Goal: Information Seeking & Learning: Learn about a topic

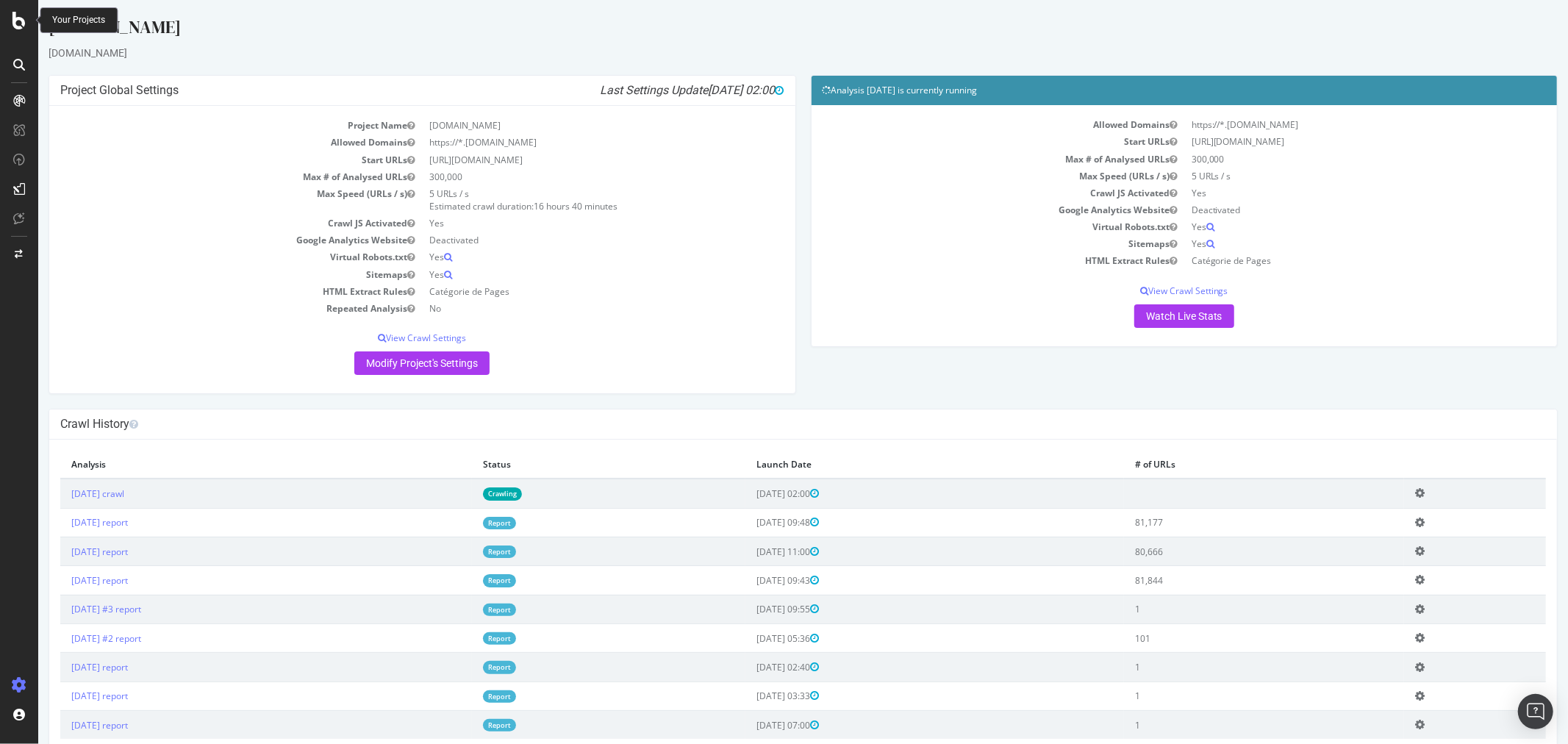
click at [23, 17] on icon at bounding box center [19, 20] width 13 height 17
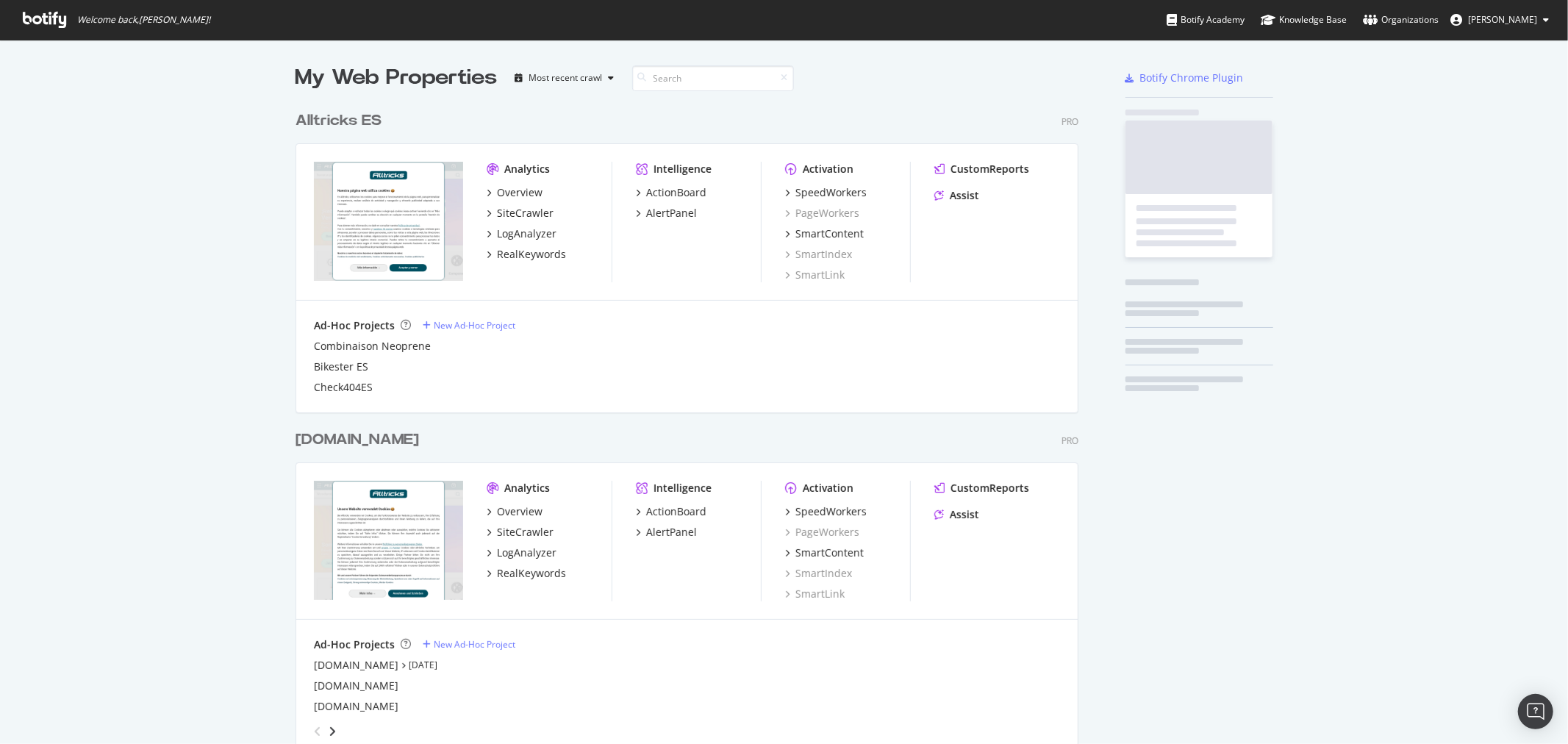
scroll to position [731, 1544]
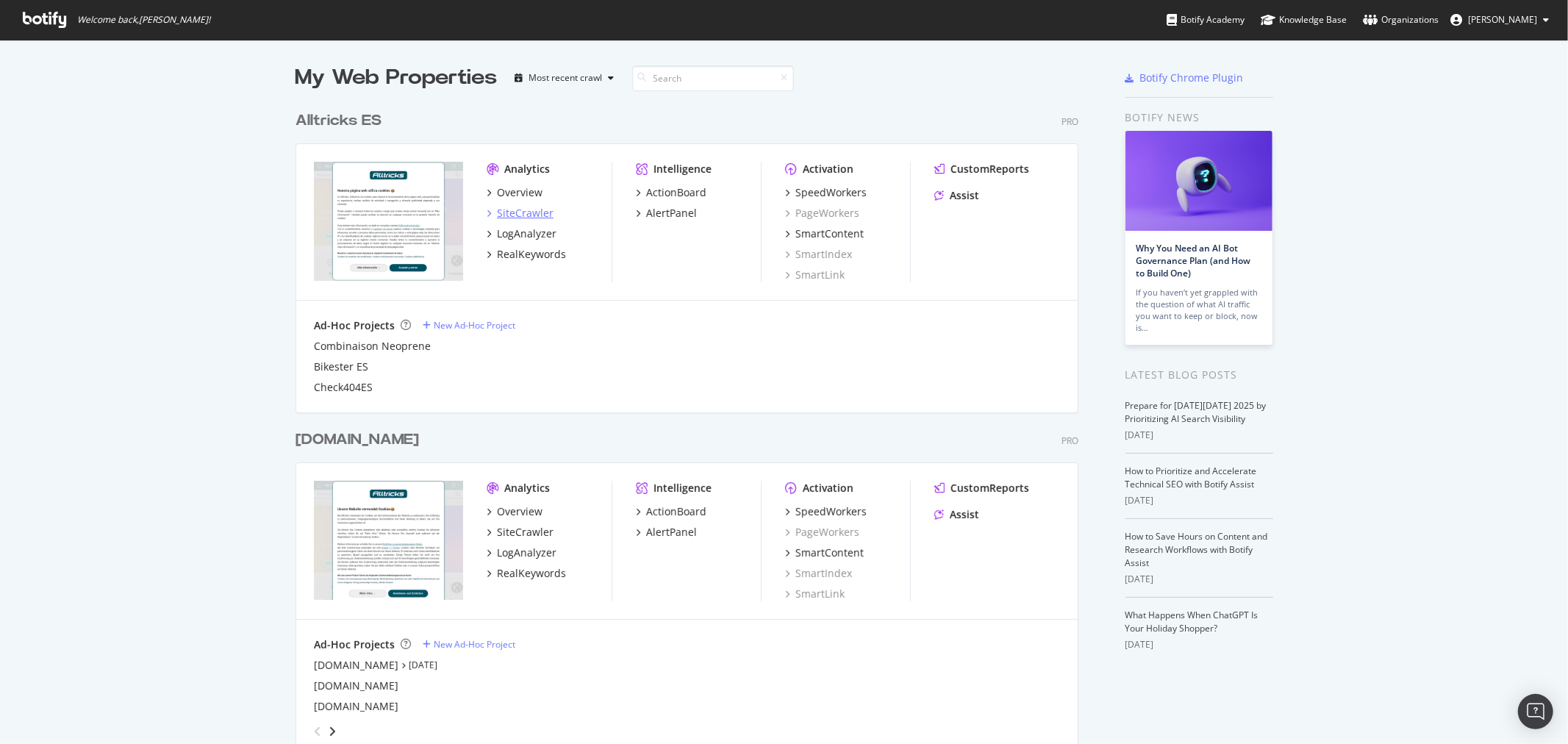
click at [516, 210] on div "SiteCrawler" at bounding box center [525, 214] width 56 height 15
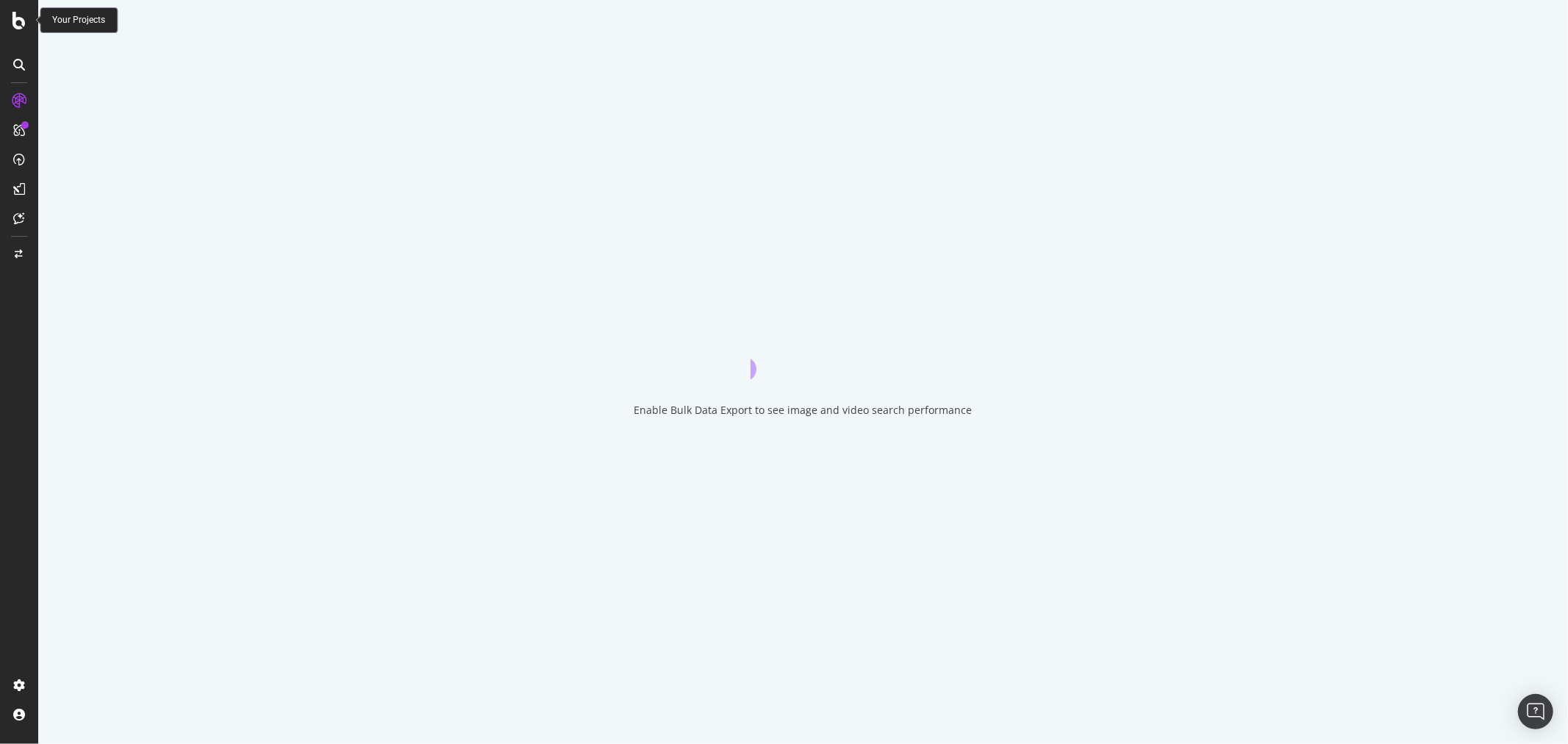
click at [26, 12] on div at bounding box center [19, 20] width 36 height 17
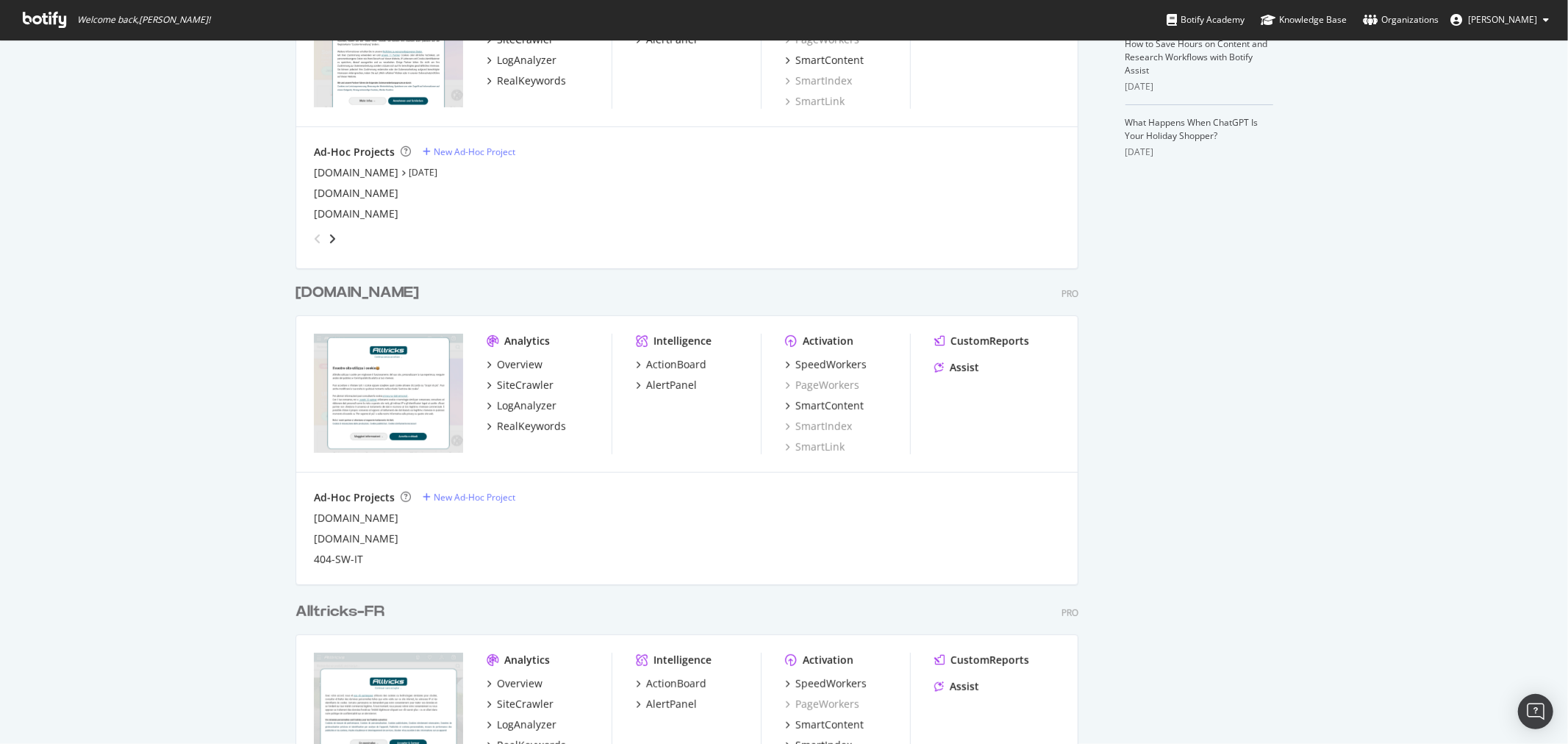
scroll to position [571, 0]
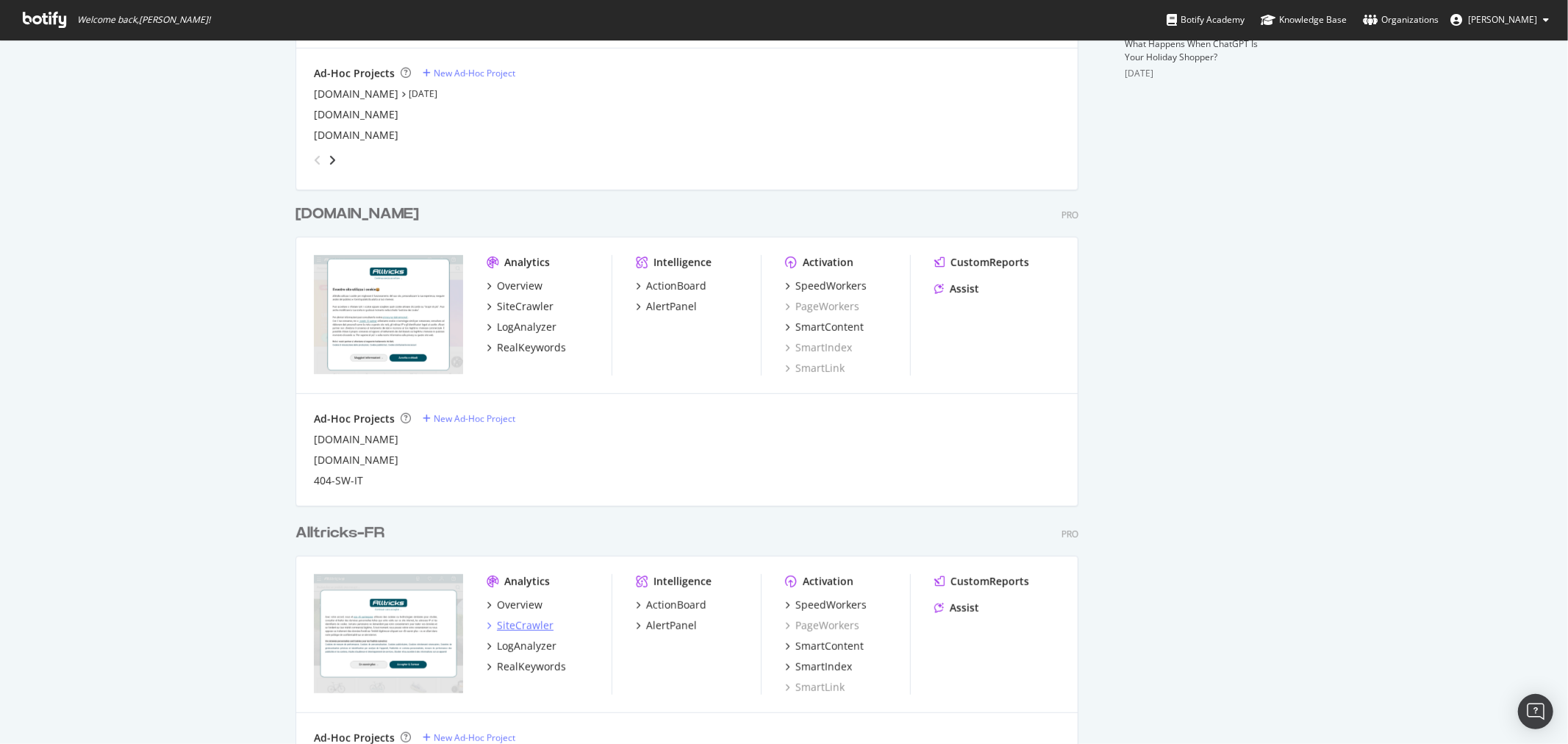
click at [535, 619] on div "SiteCrawler" at bounding box center [525, 626] width 56 height 15
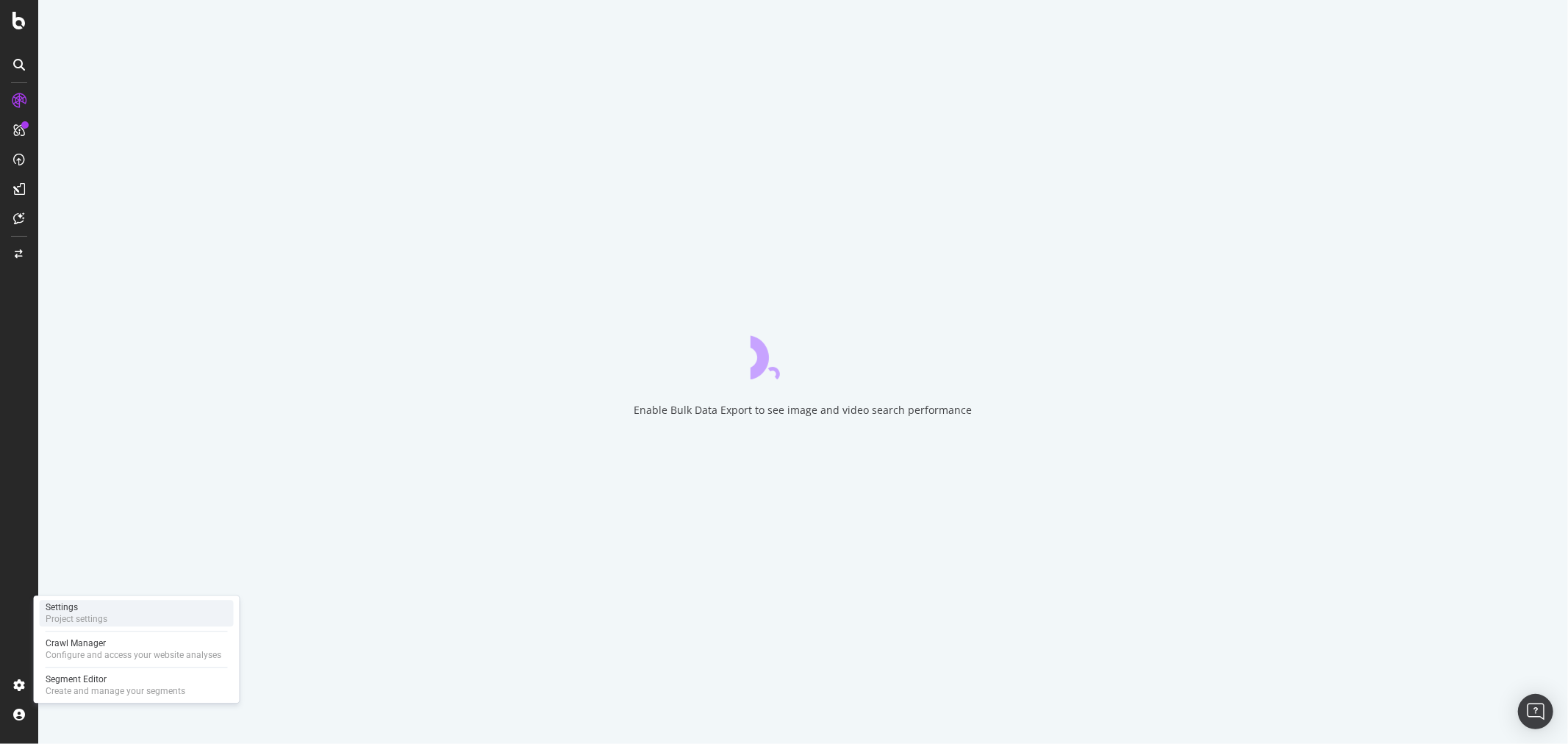
click at [141, 619] on div "Settings Project settings" at bounding box center [137, 613] width 194 height 26
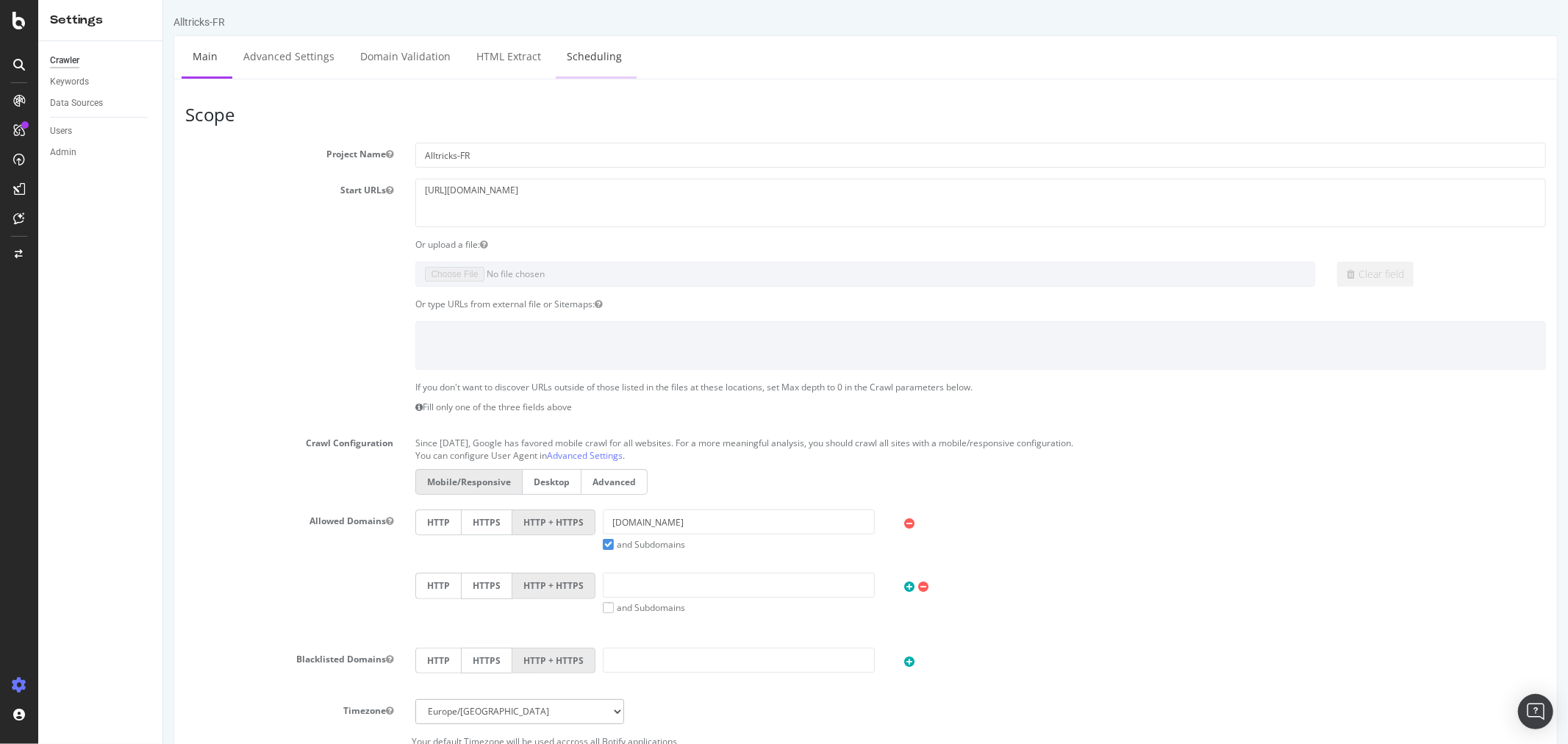
click at [614, 49] on link "Scheduling" at bounding box center [593, 56] width 77 height 41
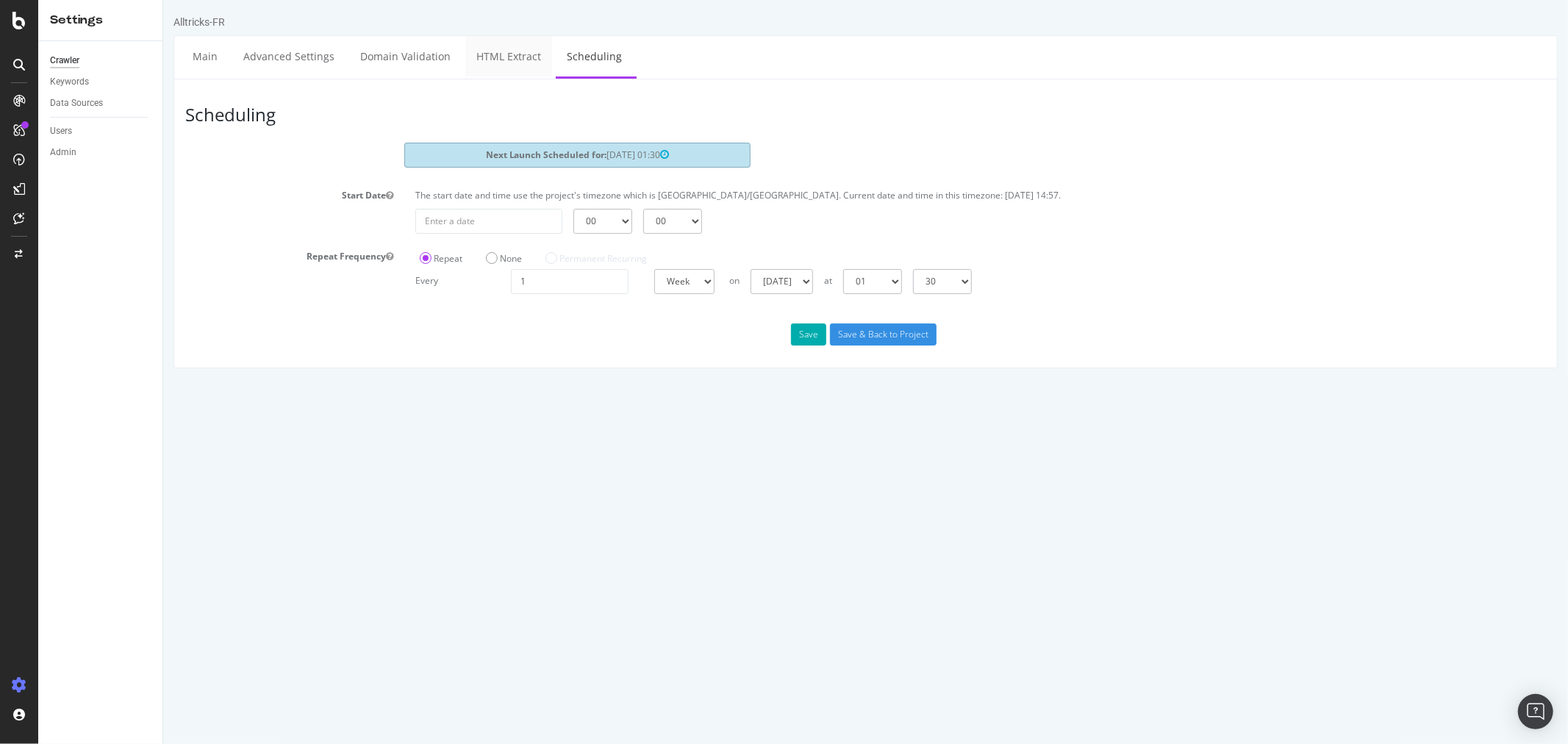
click at [483, 66] on link "HTML Extract" at bounding box center [507, 56] width 87 height 41
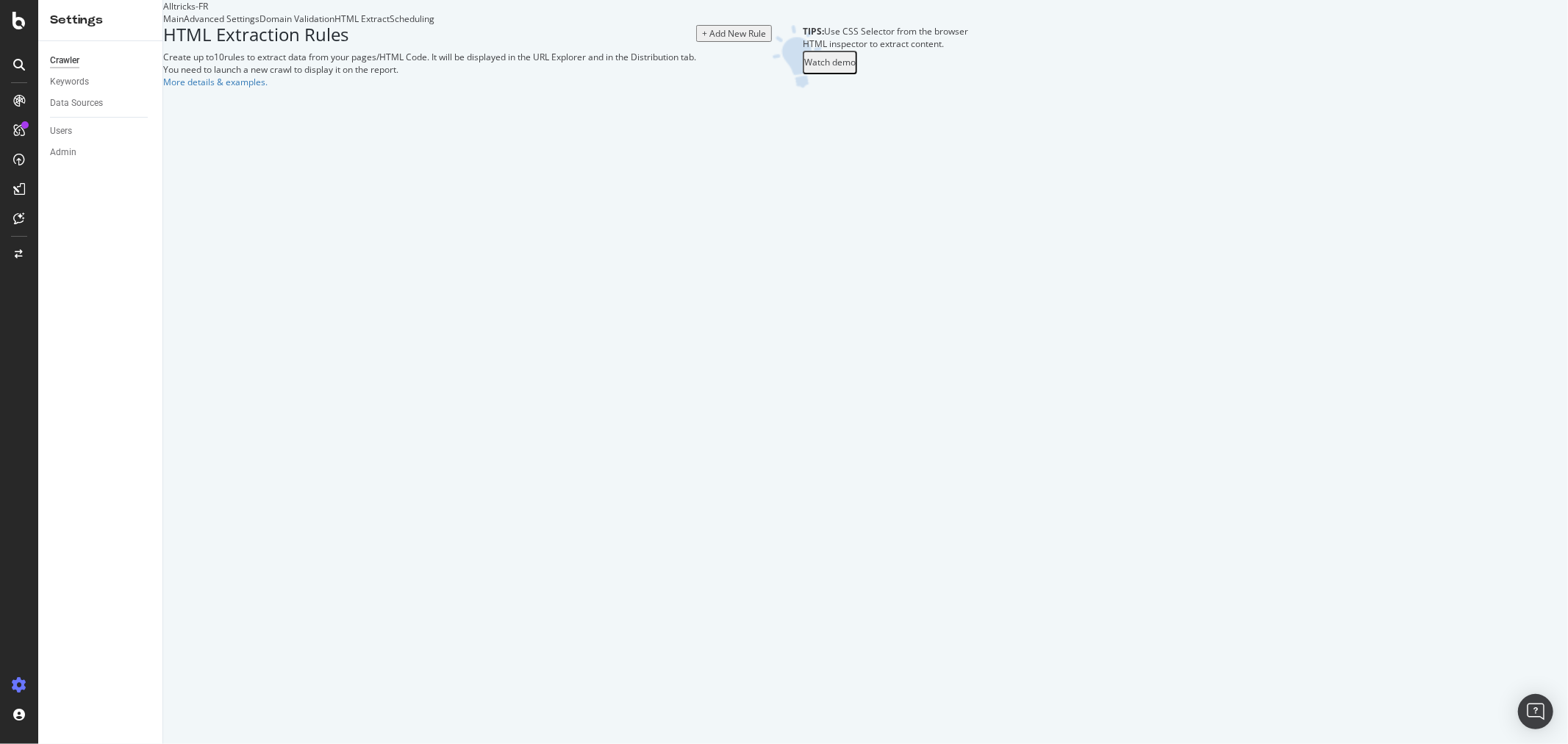
select select "html.length"
select select "i"
select select "exist"
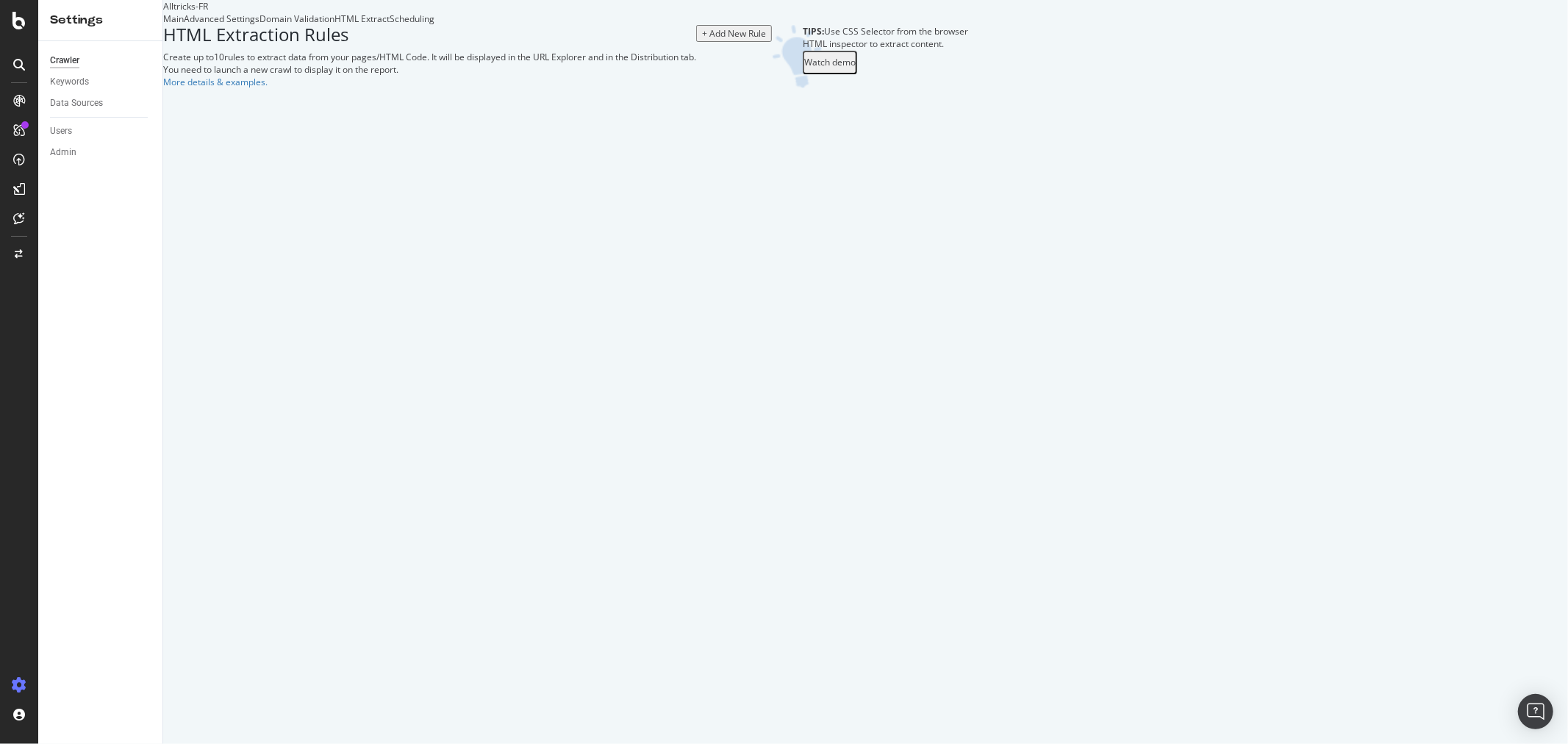
select select "exist"
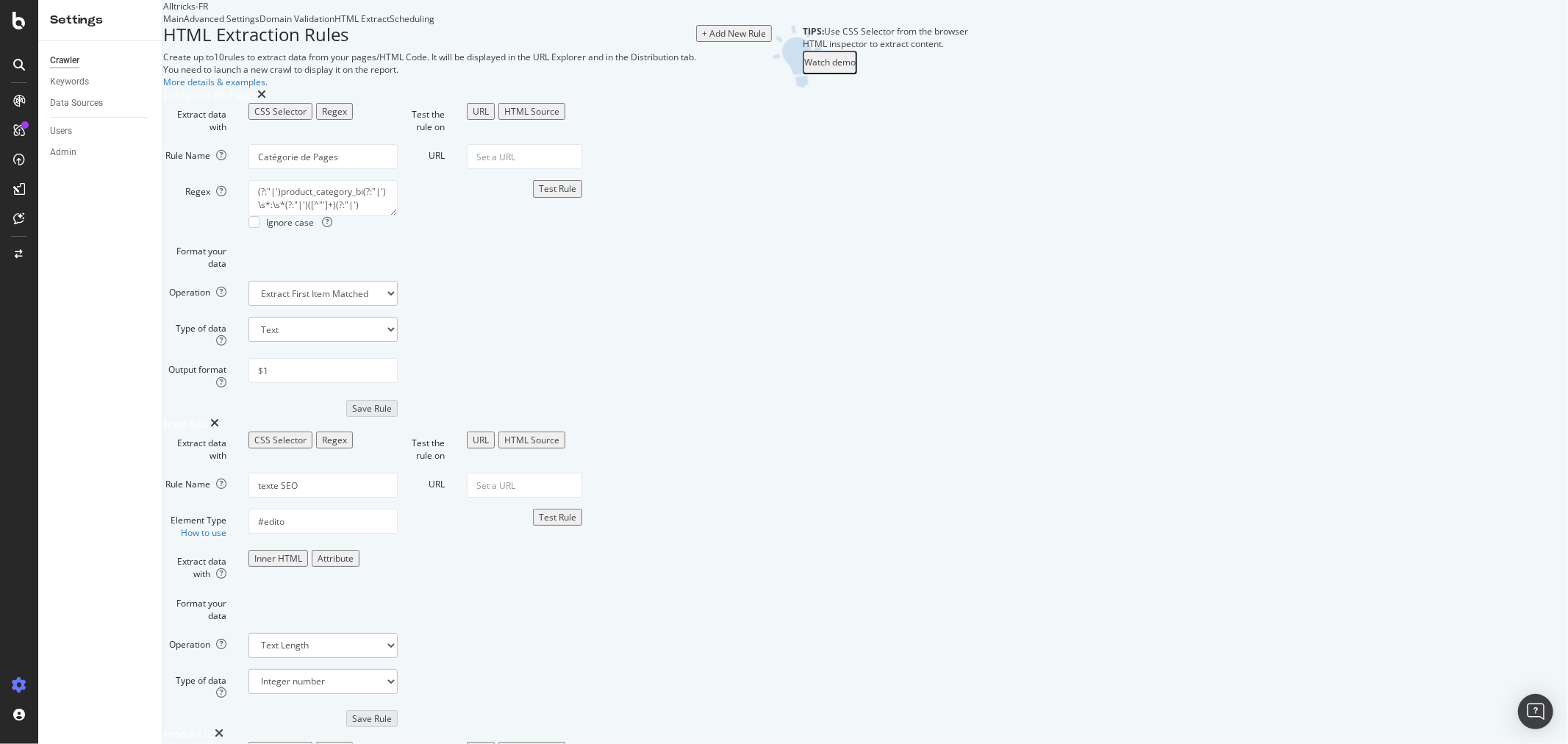
click at [766, 40] on div "+ Add New Rule" at bounding box center [733, 33] width 64 height 12
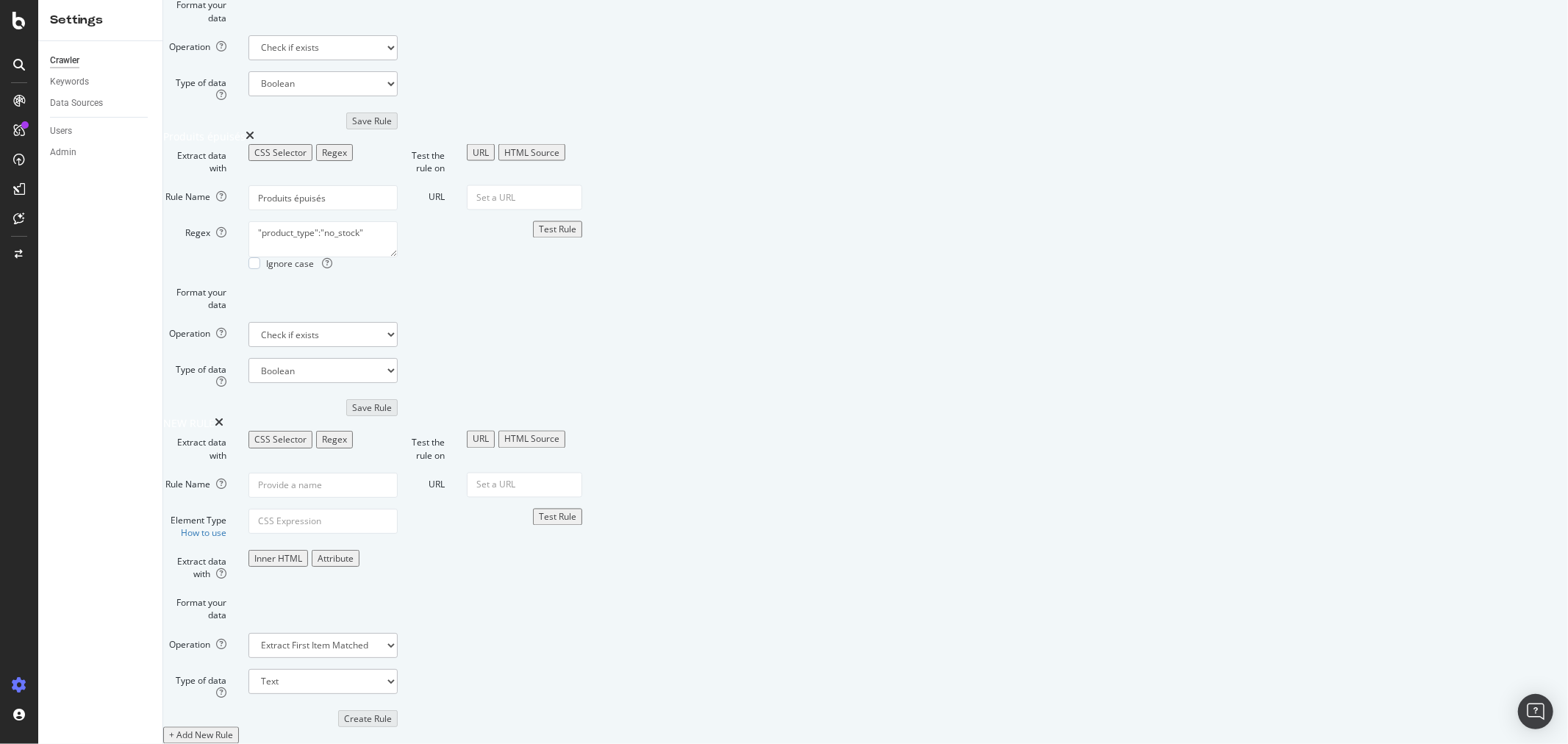
scroll to position [2830, 0]
click at [347, 433] on div "Regex" at bounding box center [334, 439] width 25 height 12
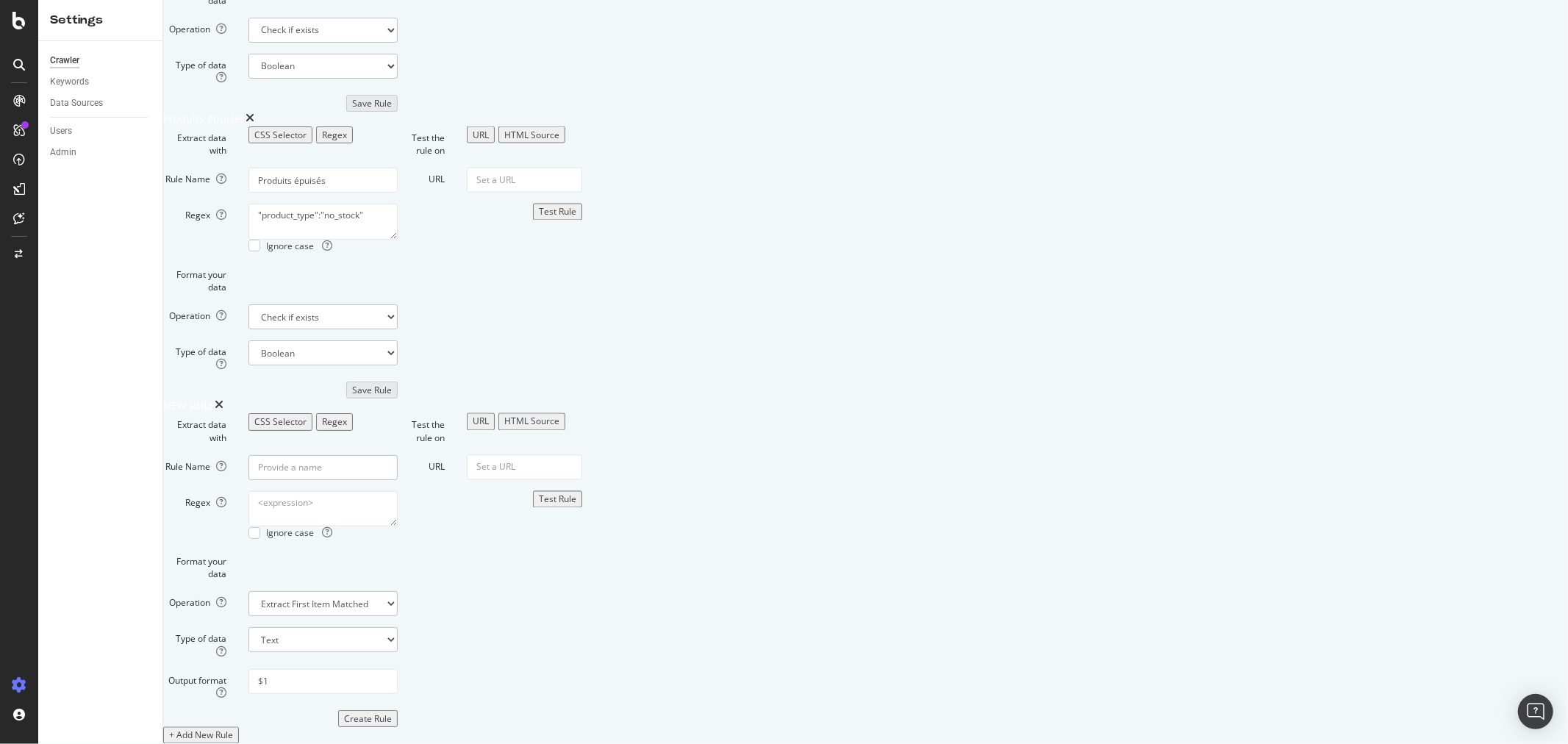
click at [397, 455] on input "Rule Name" at bounding box center [323, 468] width 149 height 25
type input "Videoly"
click at [397, 491] on textarea "Regex" at bounding box center [323, 508] width 149 height 36
paste textarea "<div class="videoly-tape__slider"> <!--?lit$329930055$--> <div class=" videoly-…"
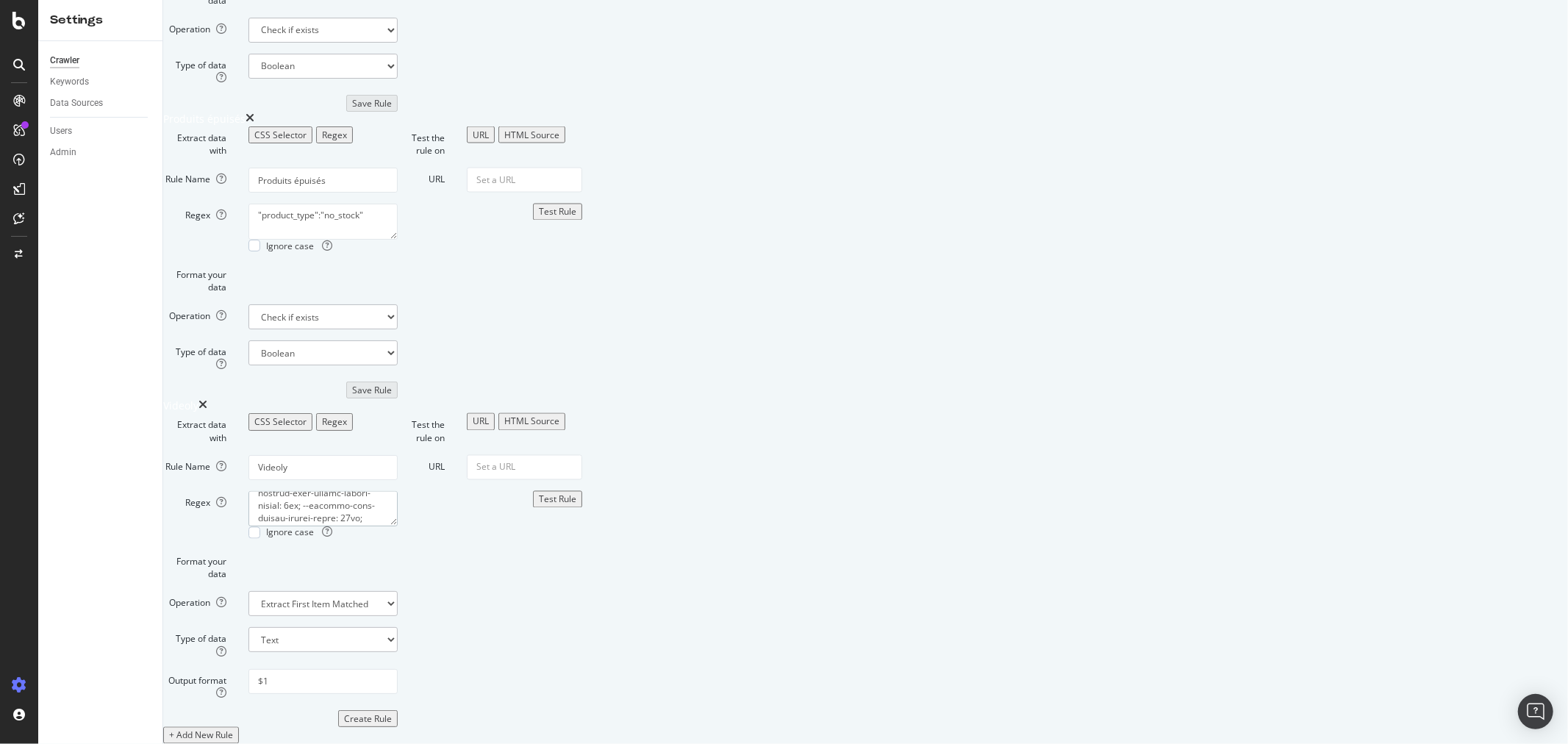
scroll to position [0, 0]
drag, startPoint x: 574, startPoint y: 471, endPoint x: 468, endPoint y: 473, distance: 106.0
click at [397, 491] on textarea "Regex" at bounding box center [323, 508] width 149 height 36
drag, startPoint x: 585, startPoint y: 475, endPoint x: 388, endPoint y: 470, distance: 197.1
click at [388, 491] on div "Regex <div class="videoly-tape__slider"> </div> Ignore case" at bounding box center [281, 515] width 257 height 48
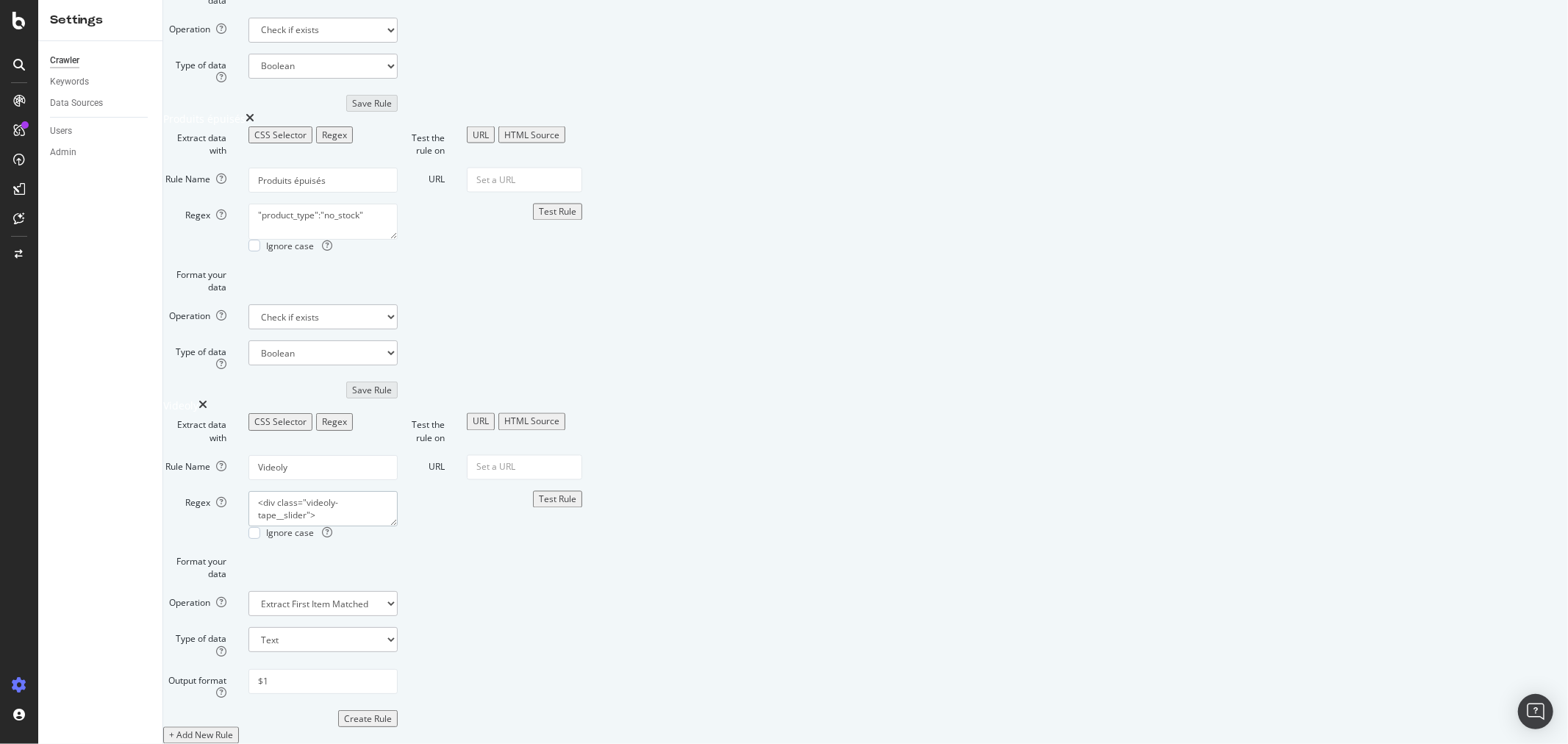
type textarea "<div class="videoly-tape__slider">"
click at [397, 591] on select "Extract First Item Matched Extract First 3 Items Matched Count Number of Occure…" at bounding box center [323, 603] width 149 height 25
select select "exist"
click at [397, 591] on select "Extract First Item Matched Extract First 3 Items Matched Count Number of Occure…" at bounding box center [323, 603] width 149 height 25
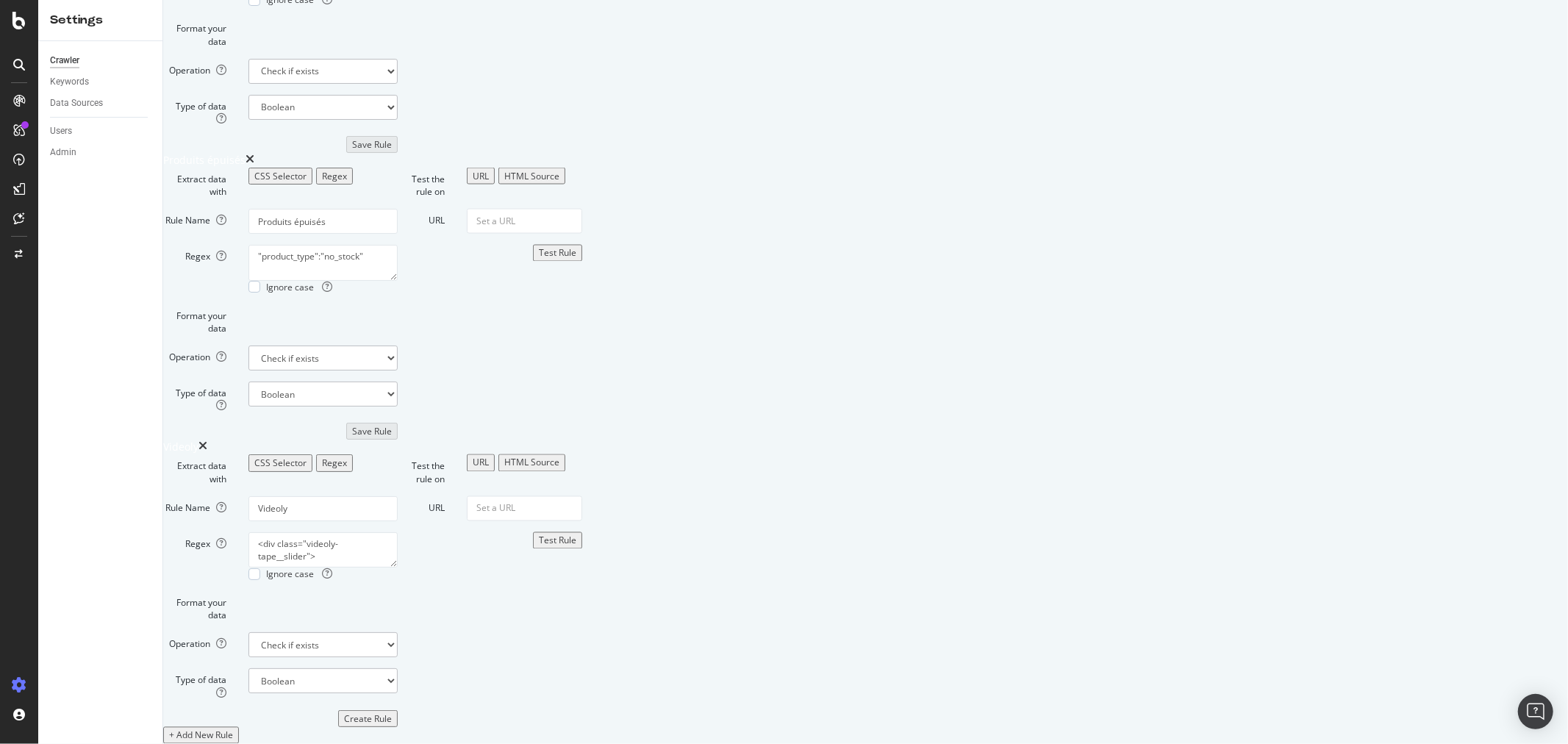
click at [392, 712] on div "Create Rule" at bounding box center [368, 718] width 48 height 12
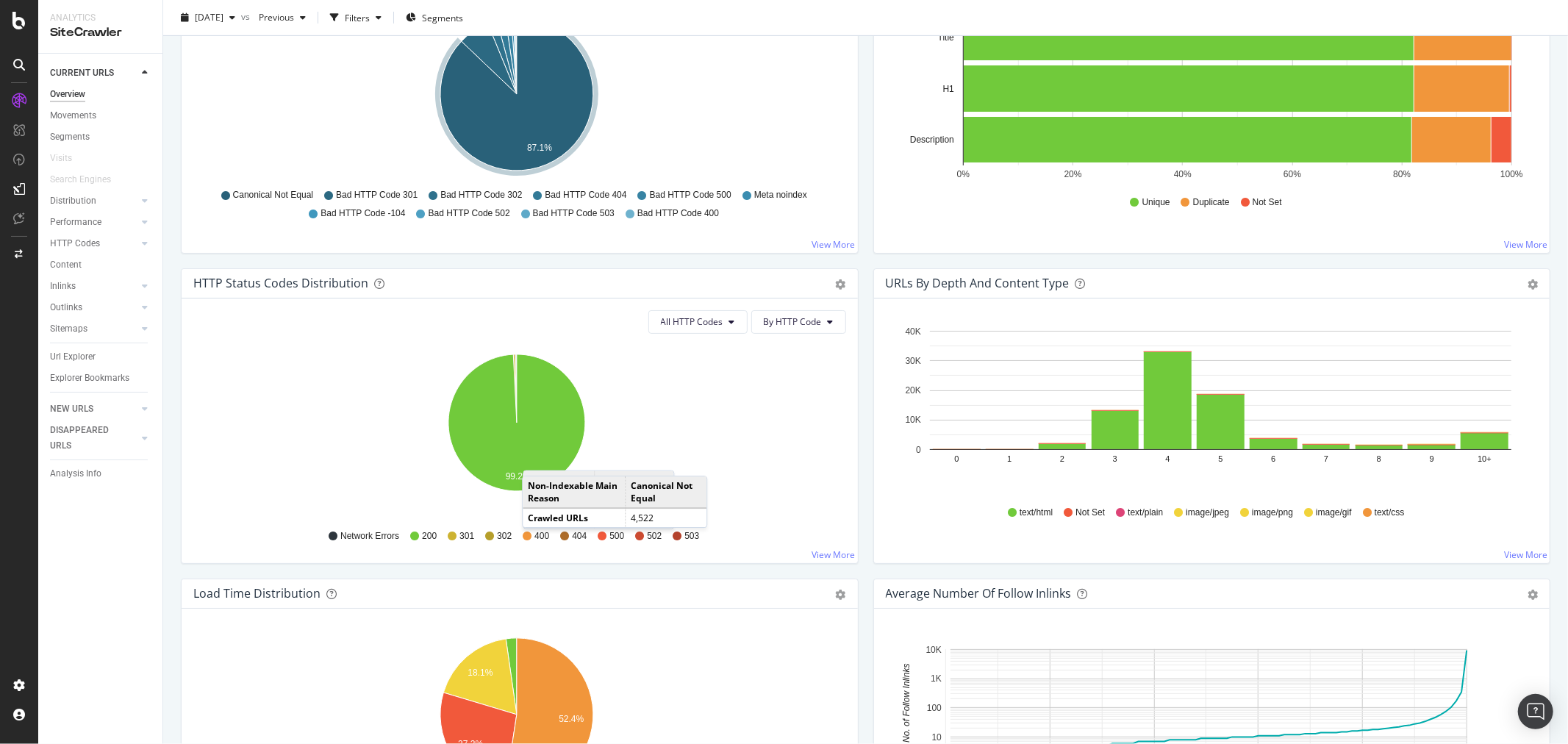
scroll to position [735, 0]
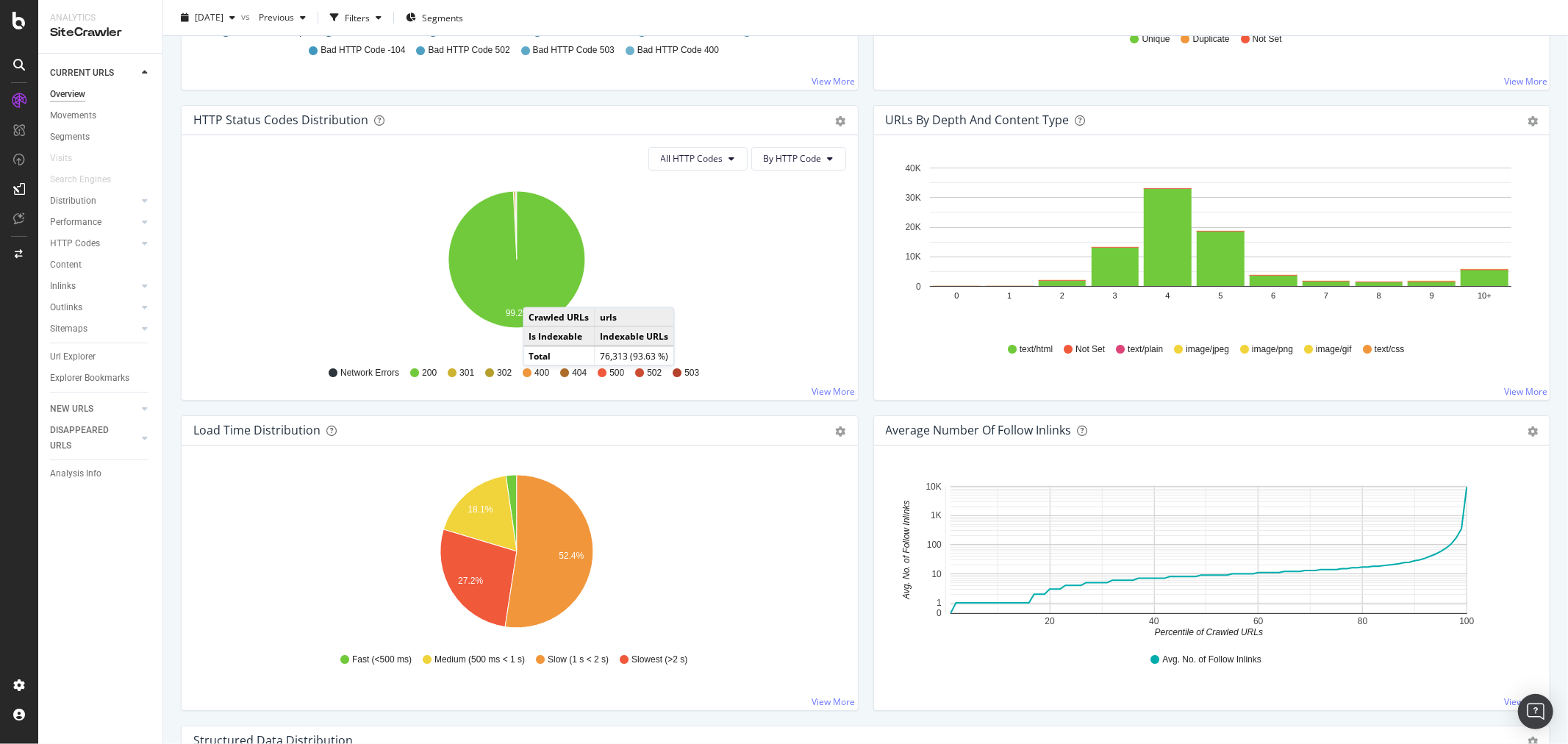
click at [46, 284] on div "CURRENT URLS Overview Movements Segments Visits Search Engines Distribution Top…" at bounding box center [100, 399] width 124 height 690
click at [69, 281] on div "Inlinks" at bounding box center [62, 286] width 26 height 16
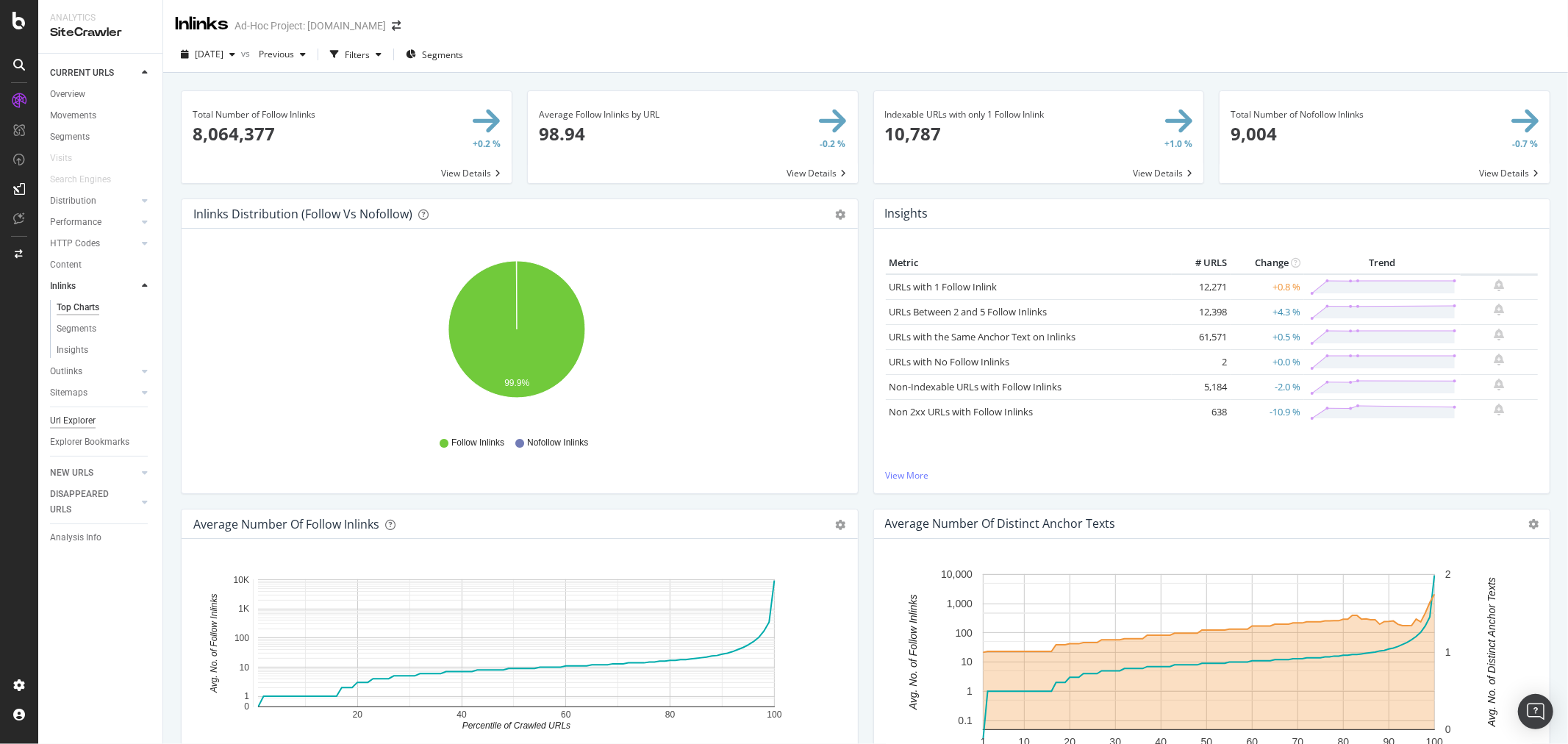
click at [70, 413] on div "Url Explorer" at bounding box center [72, 420] width 46 height 16
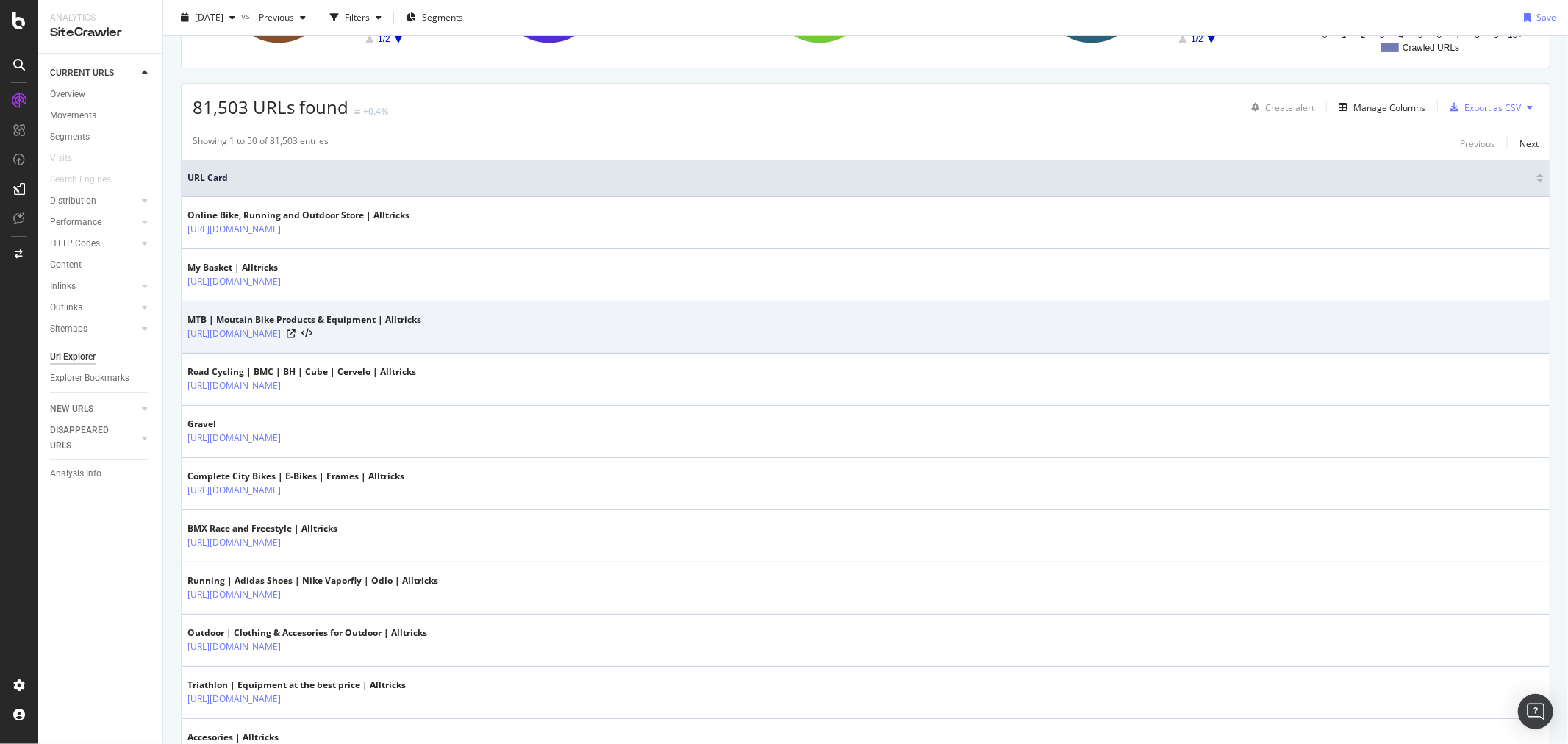
scroll to position [245, 0]
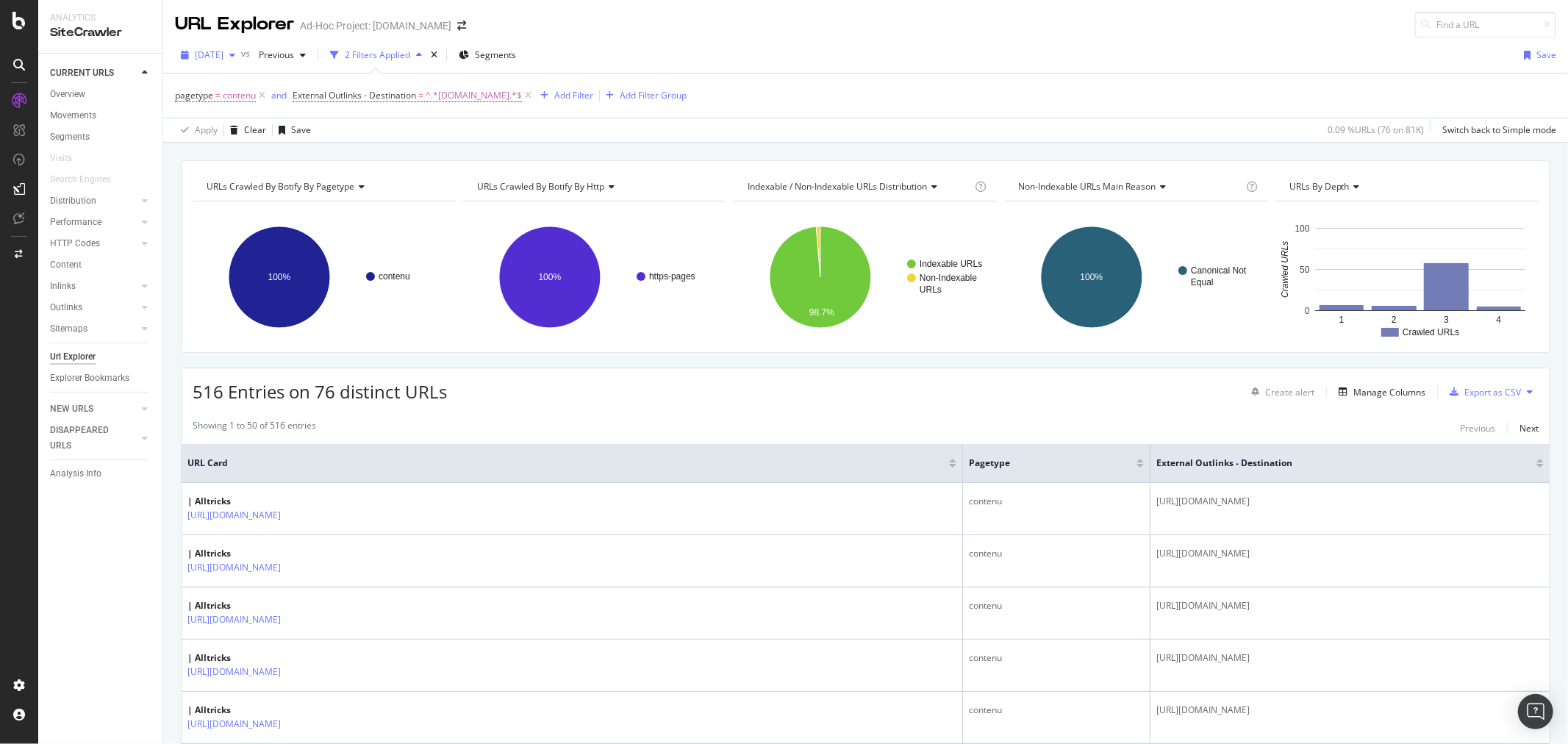
click at [224, 52] on span "2025 Sep. 23rd" at bounding box center [209, 55] width 29 height 12
click at [638, 54] on div "2025 Sep. 23rd vs Previous 2 Filters Applied Segments Save" at bounding box center [865, 58] width 1405 height 30
click at [192, 55] on div "button" at bounding box center [185, 55] width 20 height 9
click at [285, 79] on div "81.5K URLs" at bounding box center [304, 84] width 46 height 13
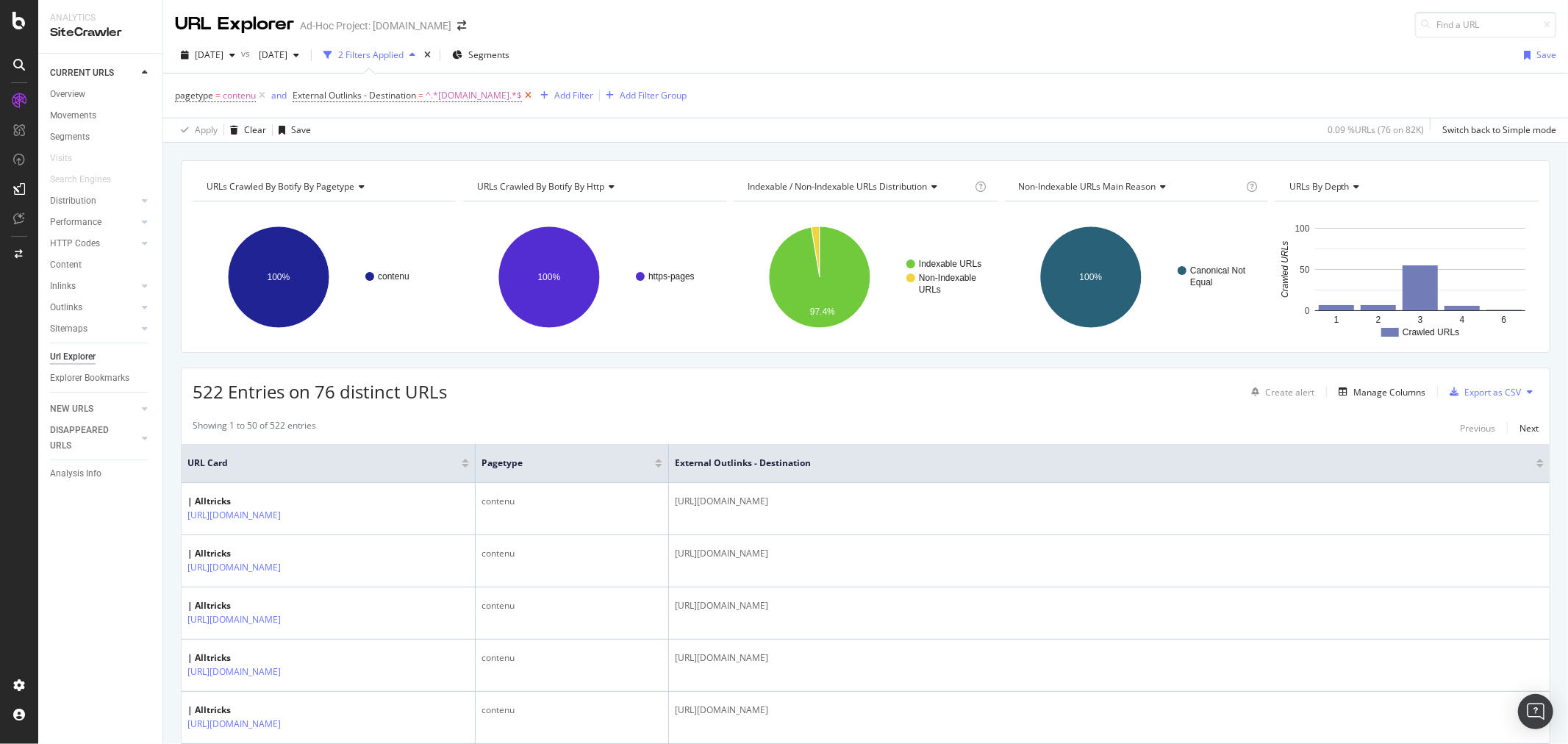
click at [522, 98] on icon at bounding box center [527, 96] width 12 height 15
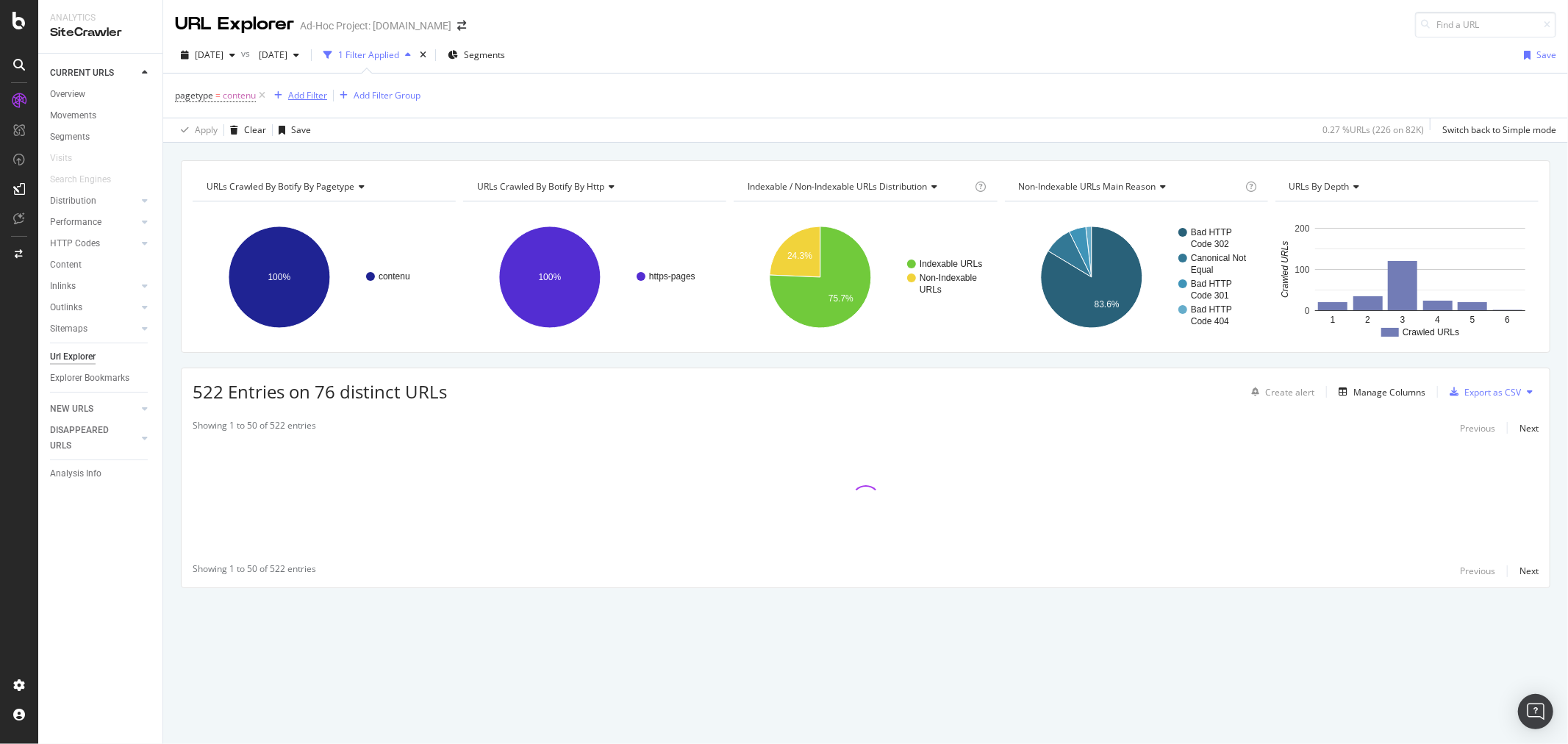
click at [288, 92] on div "Add Filter" at bounding box center [307, 94] width 39 height 12
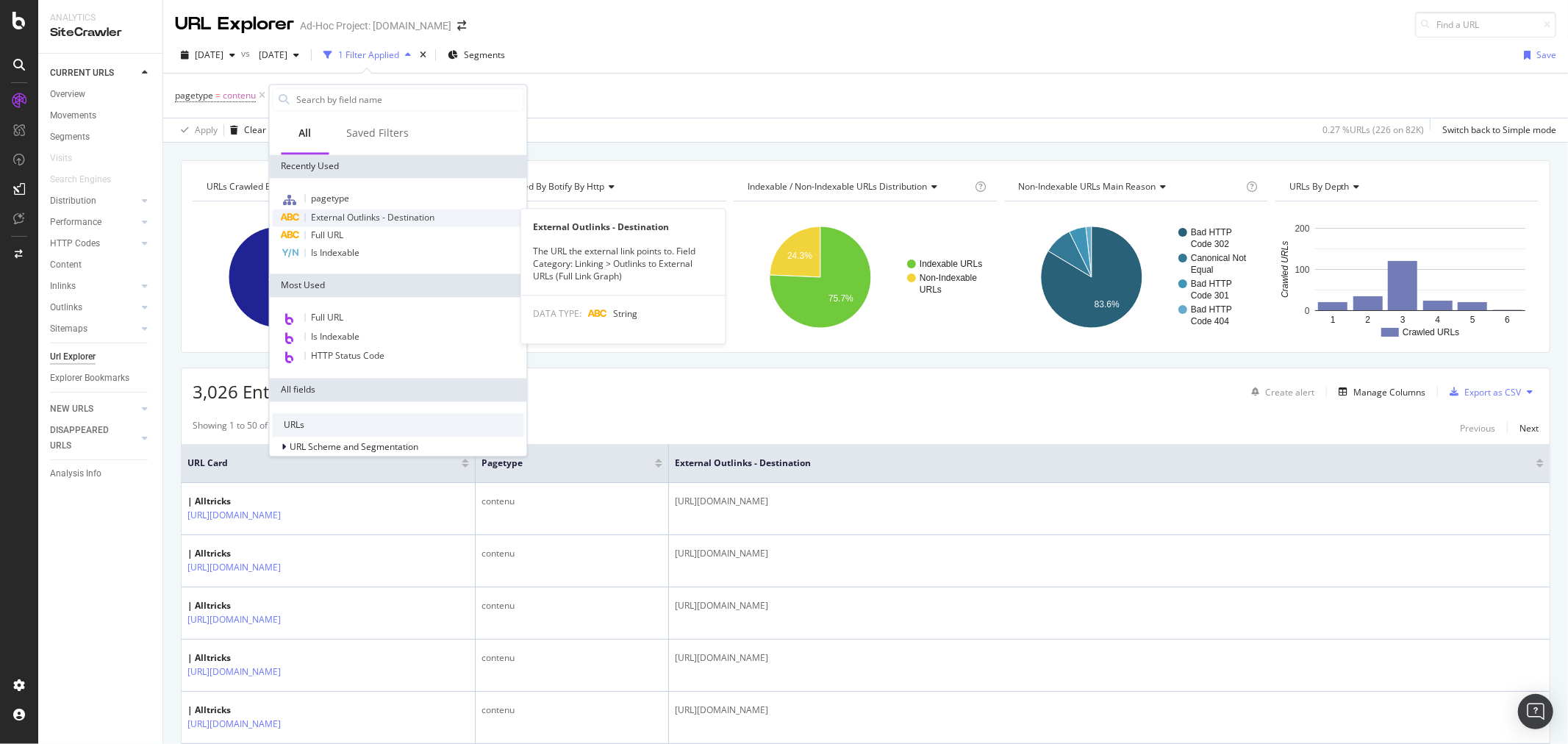
click at [385, 219] on span "External Outlinks - Destination" at bounding box center [373, 217] width 123 height 12
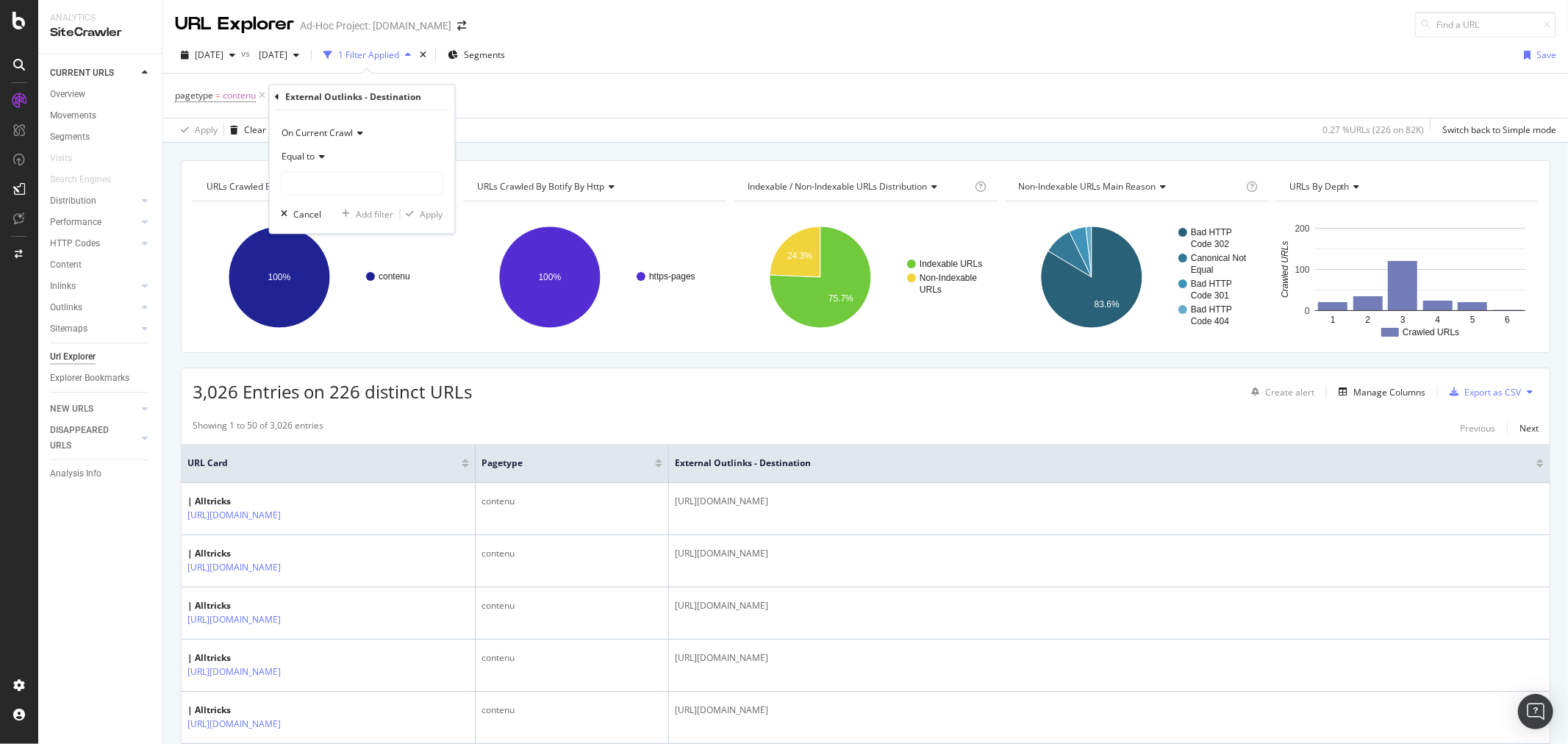
click at [340, 166] on div "Equal to" at bounding box center [362, 157] width 161 height 23
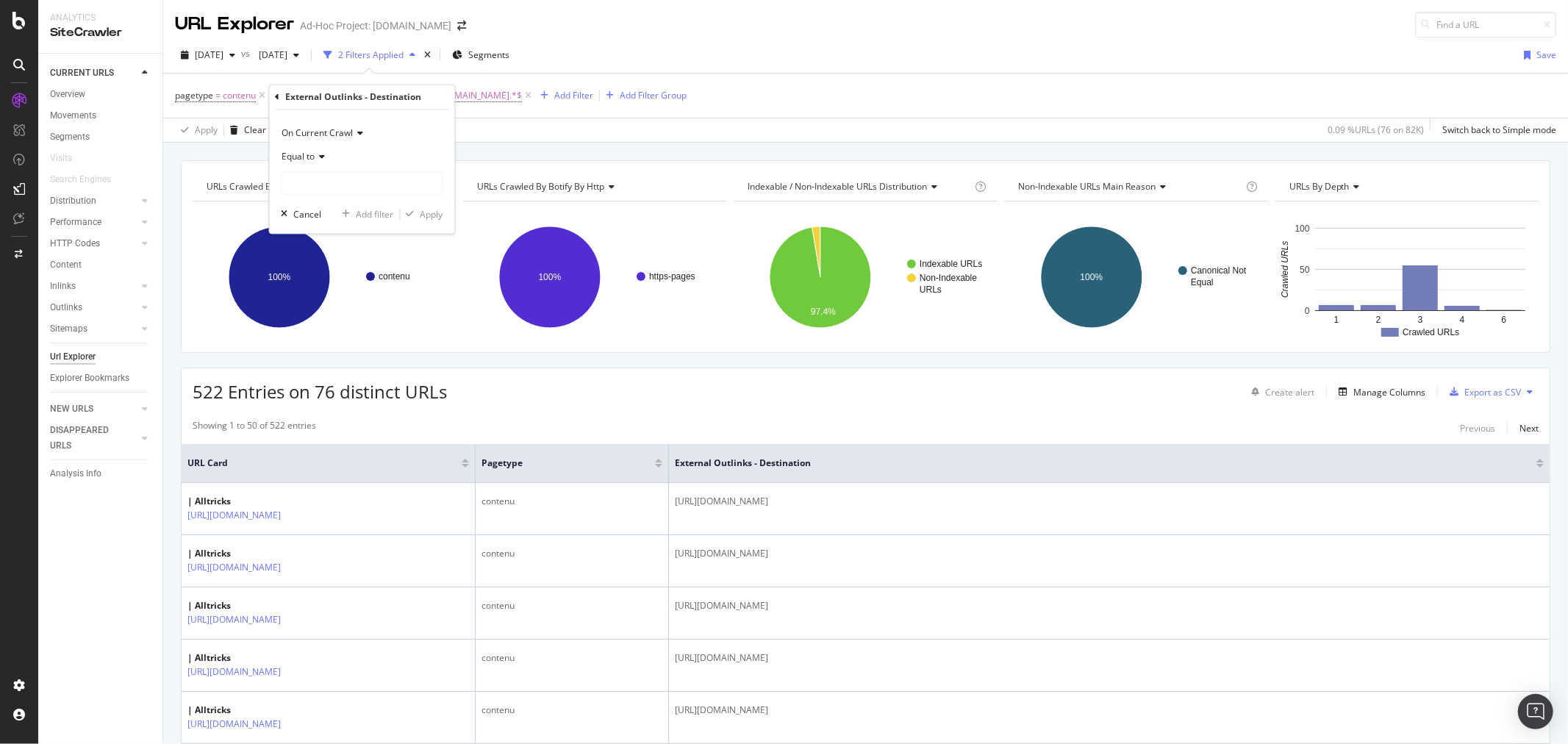
click at [910, 78] on div "pagetype = contenu and External Outlinks - Destination = ^.*alltricks.com.*$ Ad…" at bounding box center [865, 95] width 1381 height 44
click at [266, 94] on icon at bounding box center [262, 96] width 12 height 15
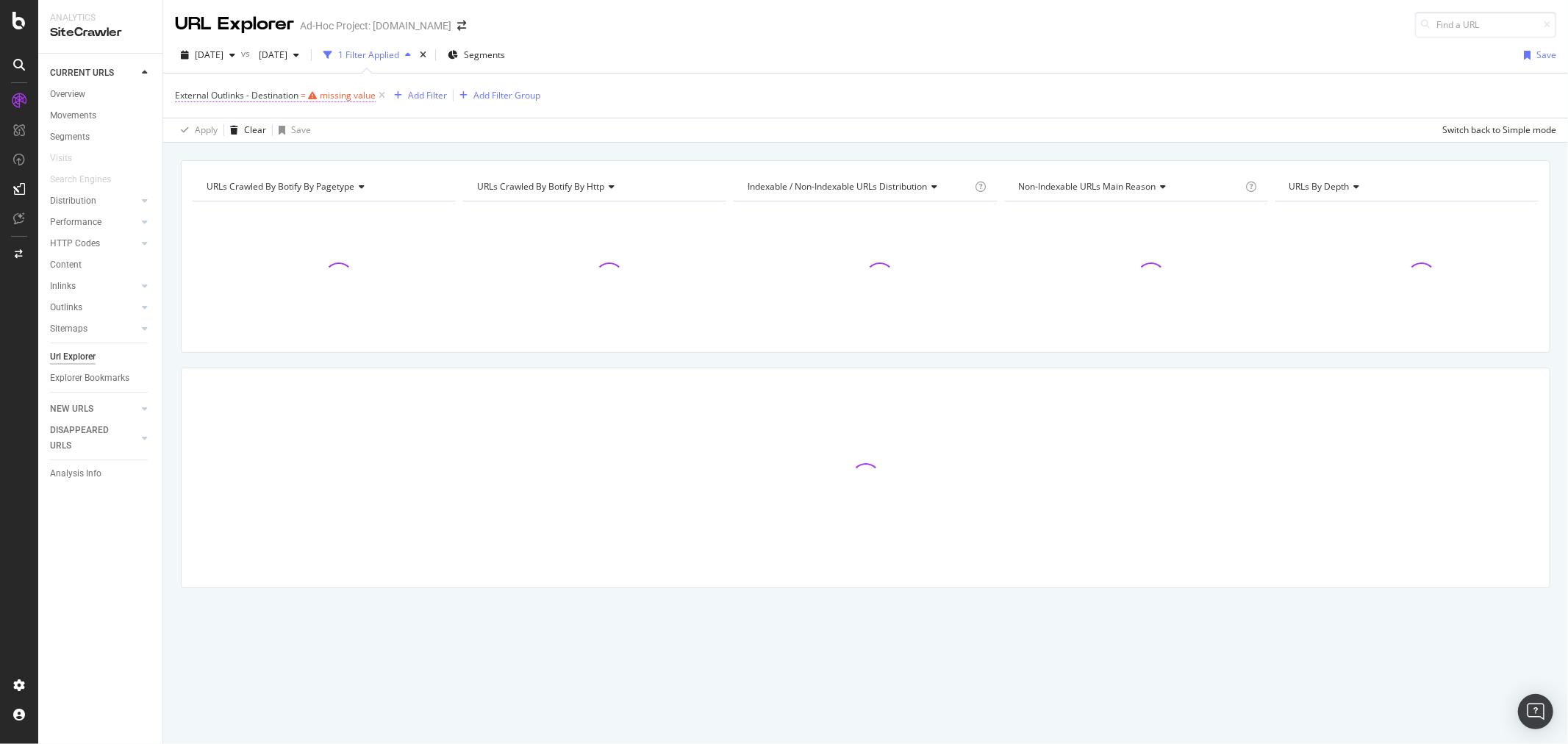
click at [343, 99] on div "missing value" at bounding box center [347, 94] width 55 height 12
click at [218, 146] on div "Equal to" at bounding box center [267, 154] width 161 height 23
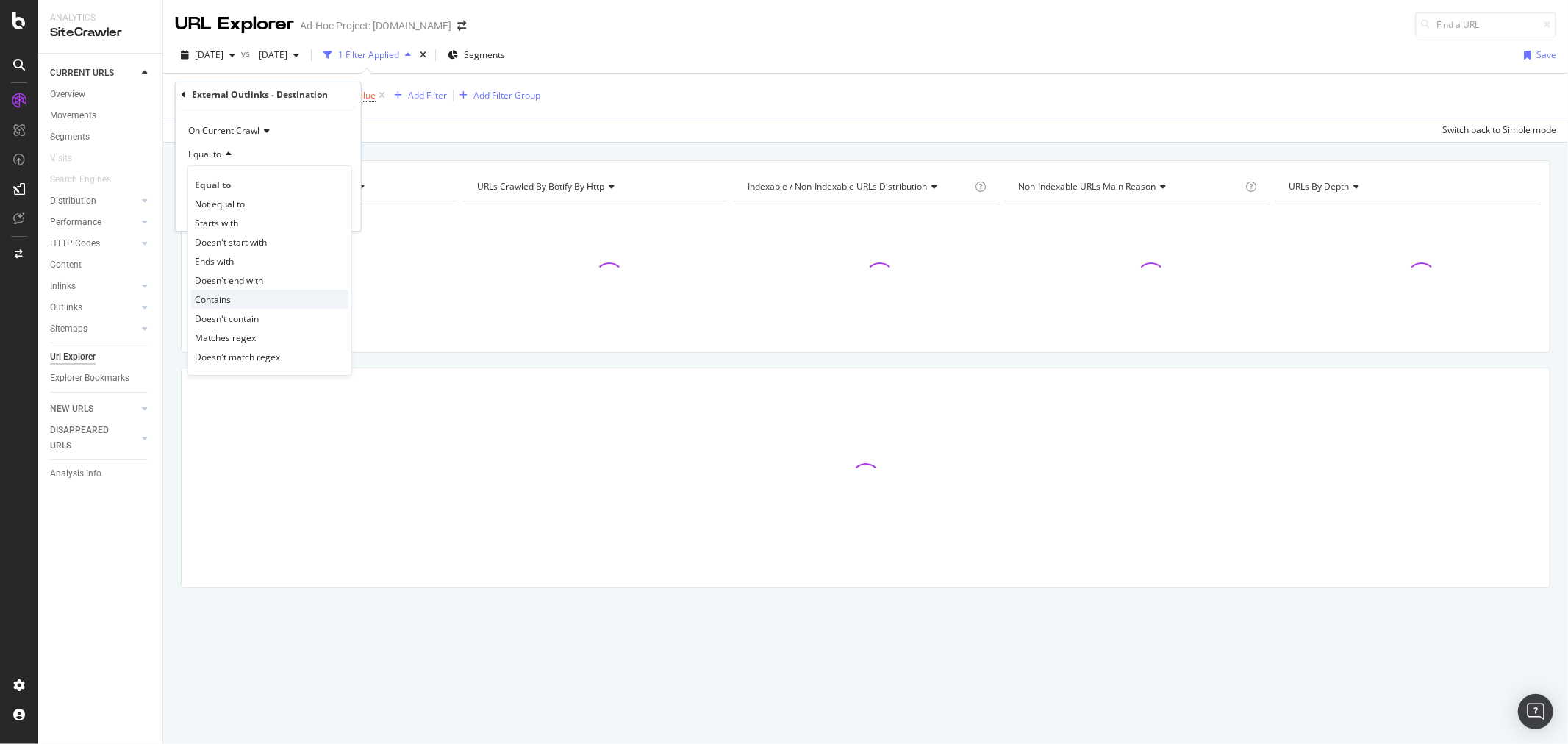
click at [237, 301] on div "Contains" at bounding box center [270, 299] width 157 height 19
click at [262, 191] on input "text" at bounding box center [268, 180] width 161 height 23
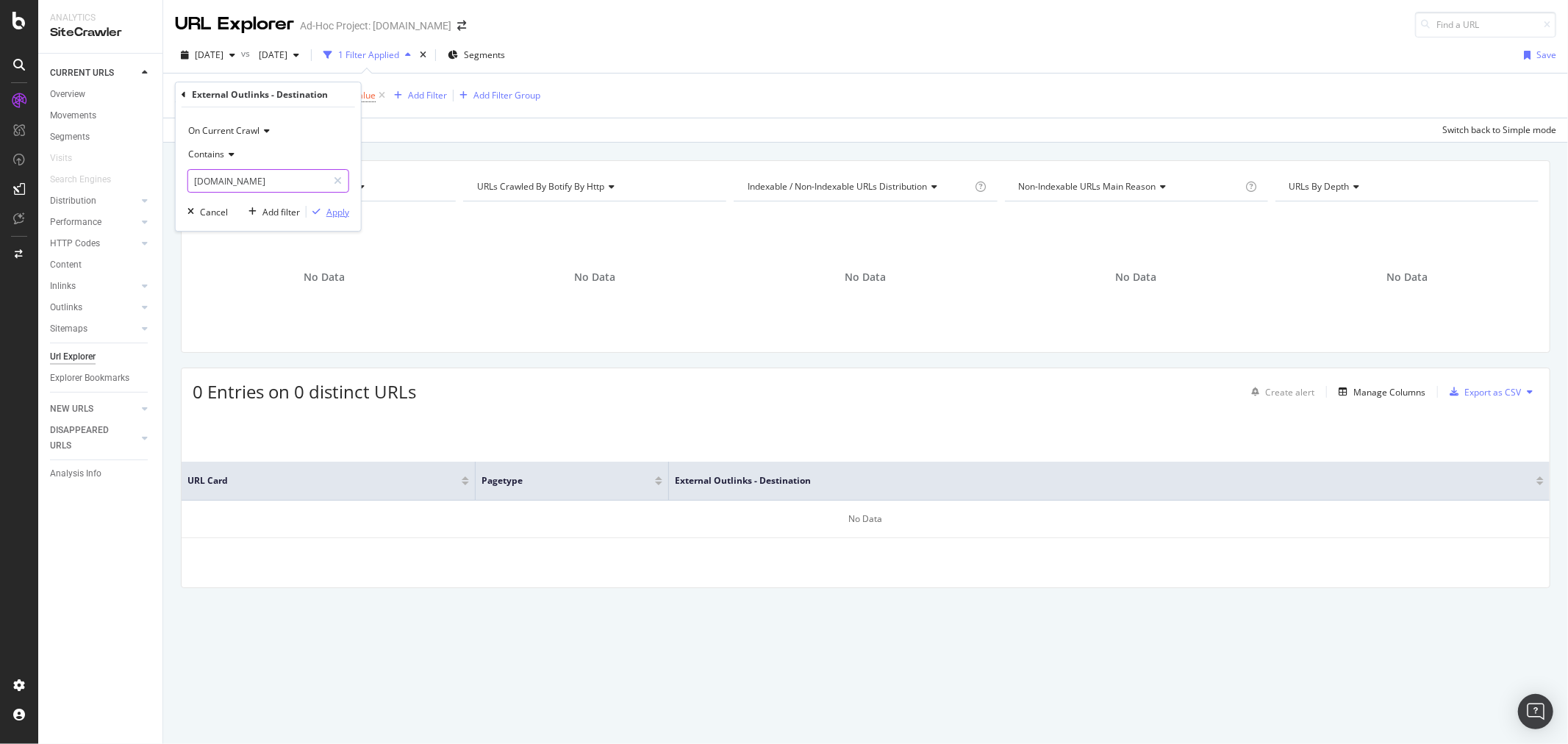
type input "alltricks.com"
click at [337, 208] on div "Apply" at bounding box center [338, 212] width 23 height 12
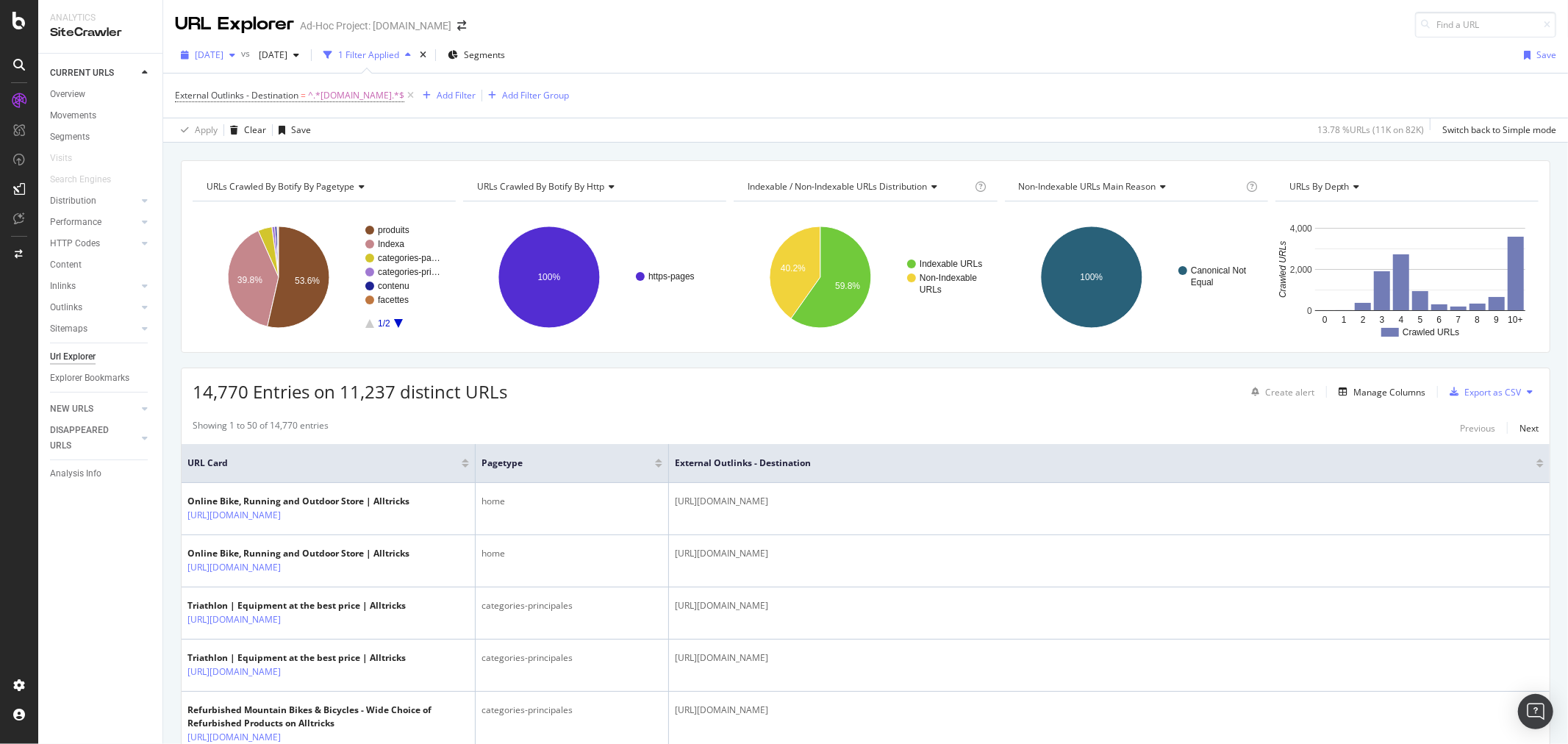
click at [224, 60] on span "[DATE]" at bounding box center [209, 55] width 29 height 12
click at [281, 134] on div "81.2K URLs" at bounding box center [304, 135] width 46 height 13
click at [263, 97] on span "External Outlinks - Destination" at bounding box center [236, 94] width 123 height 12
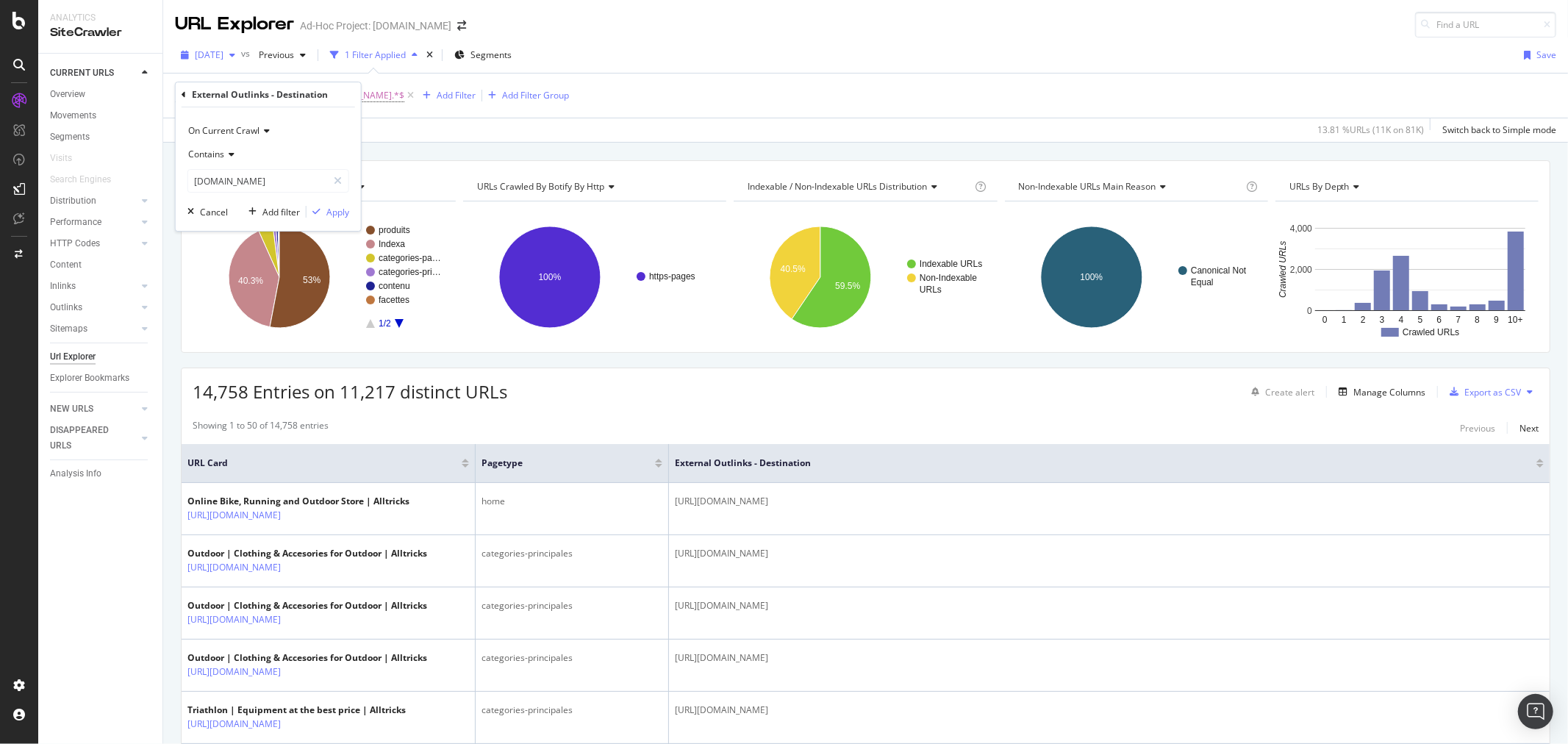
click at [241, 55] on div "button" at bounding box center [232, 55] width 17 height 9
click at [262, 81] on div "[DATE]" at bounding box center [234, 84] width 76 height 13
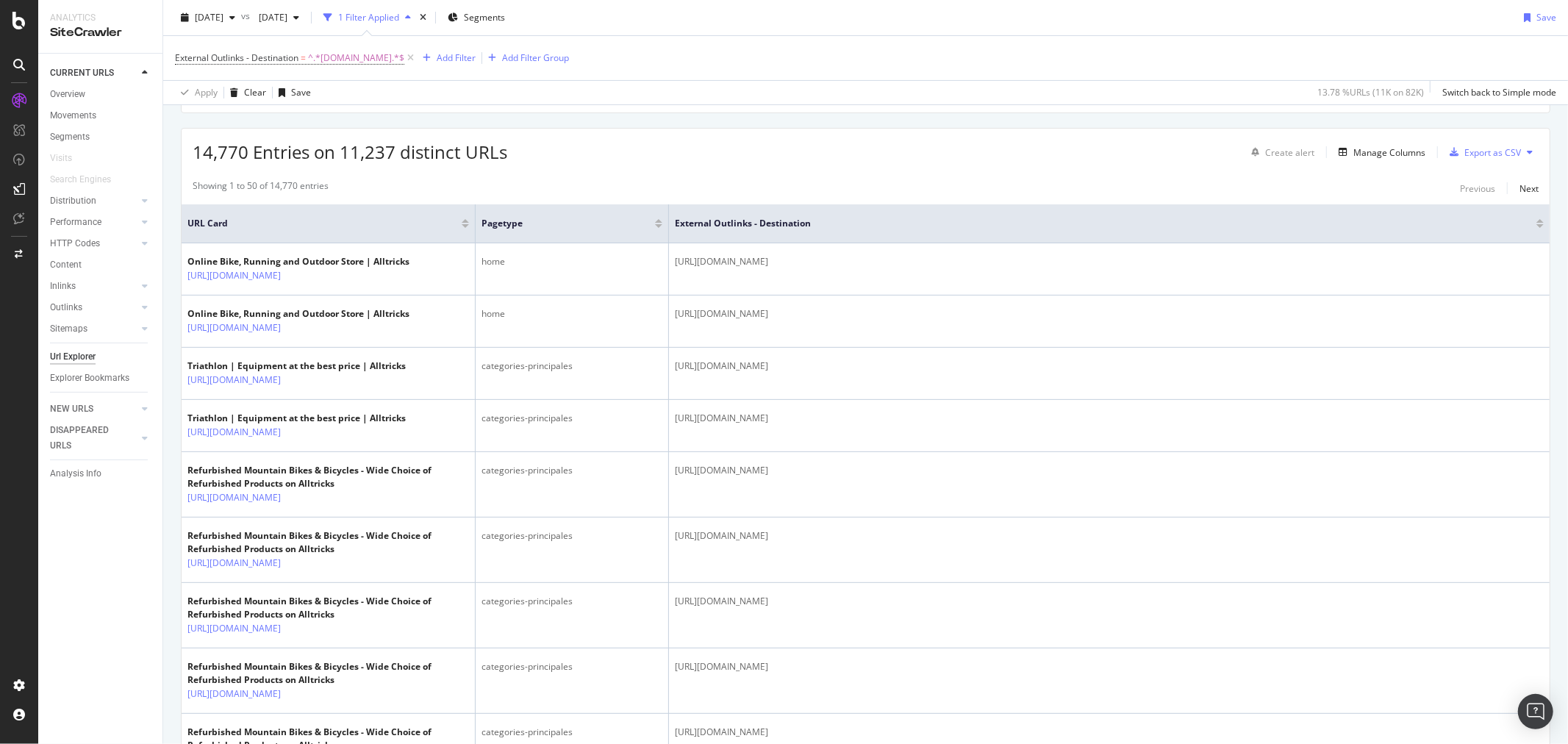
scroll to position [245, 0]
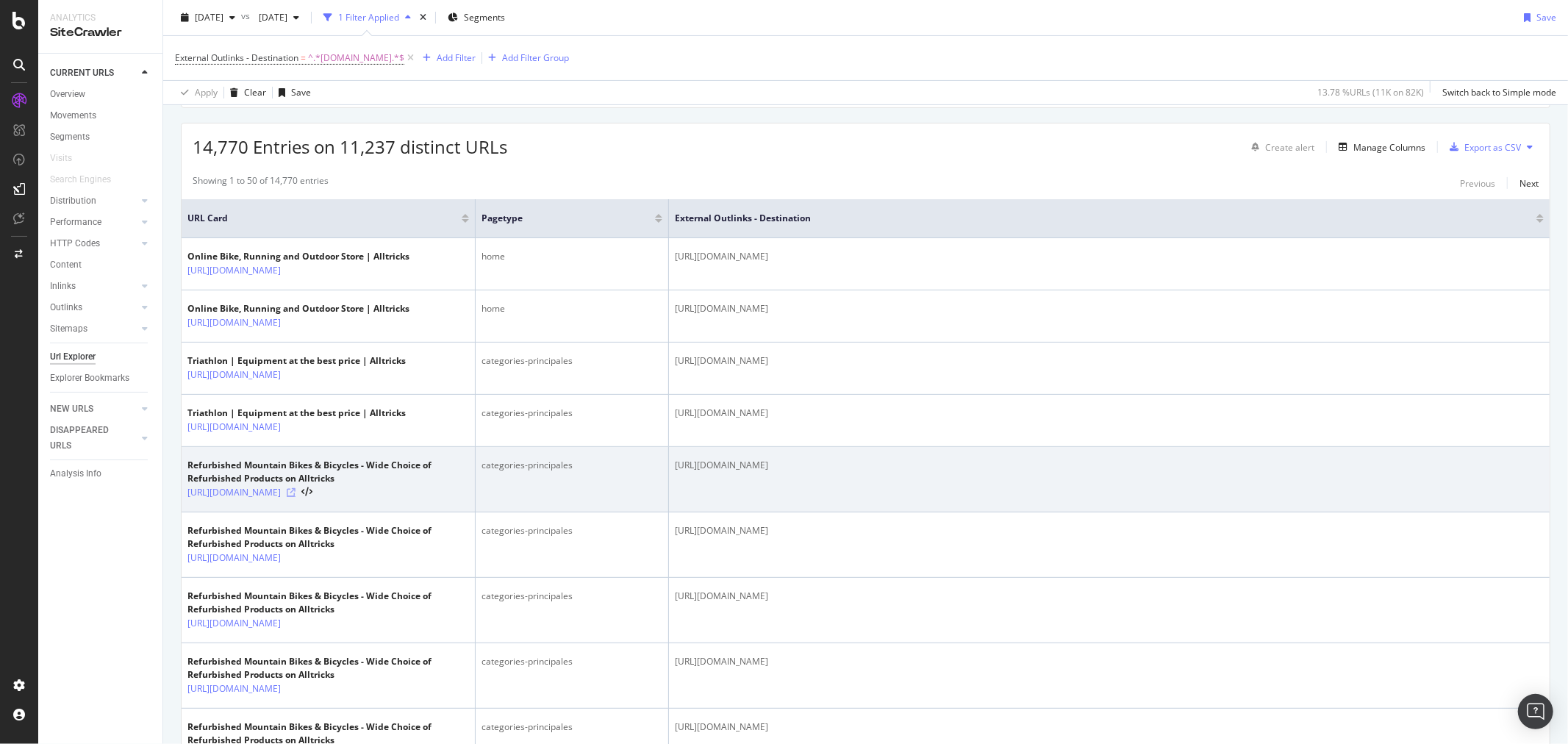
click at [296, 494] on icon at bounding box center [291, 492] width 9 height 9
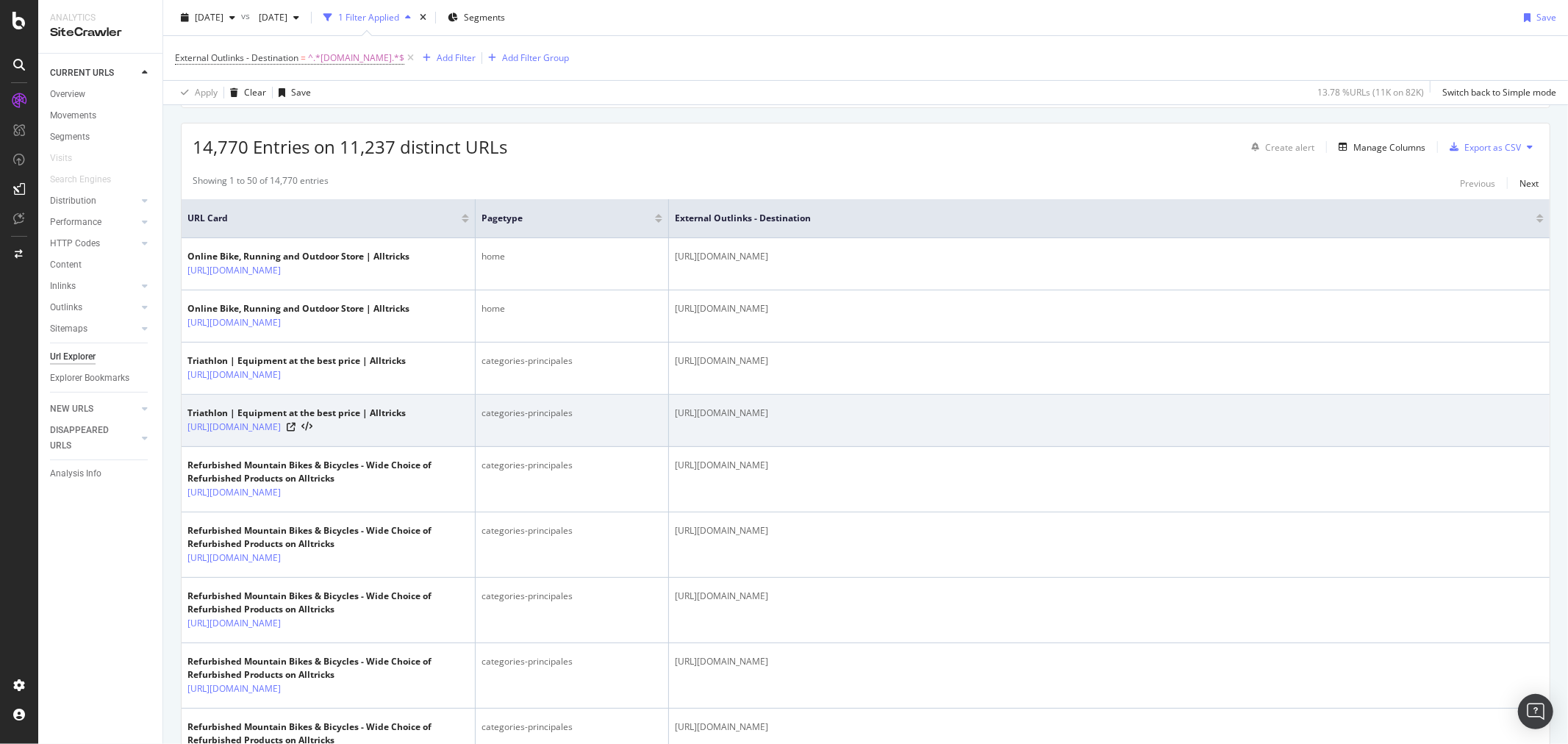
click at [796, 417] on div "https://www.alltricks.com/surl/ironman" at bounding box center [1109, 413] width 868 height 13
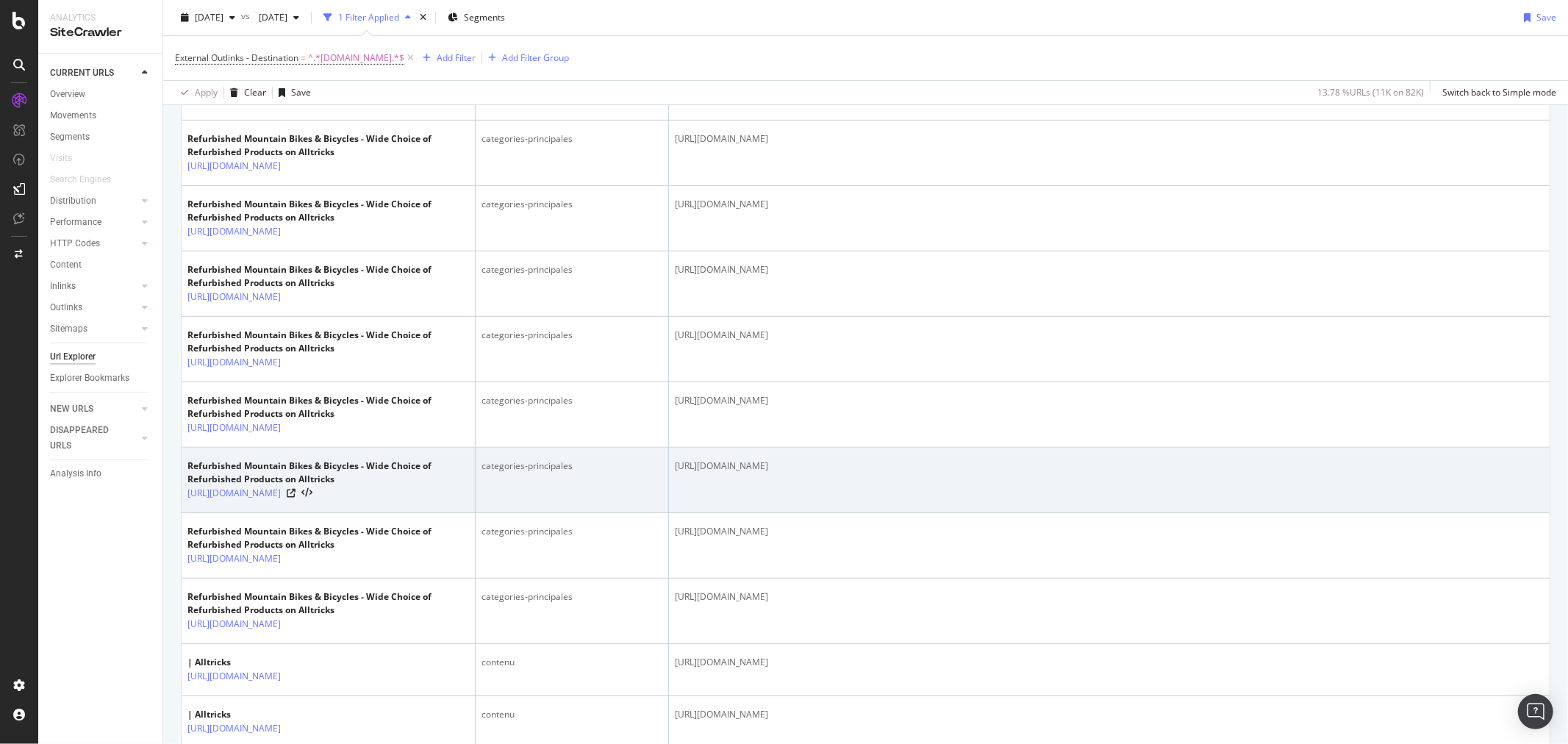
scroll to position [898, 0]
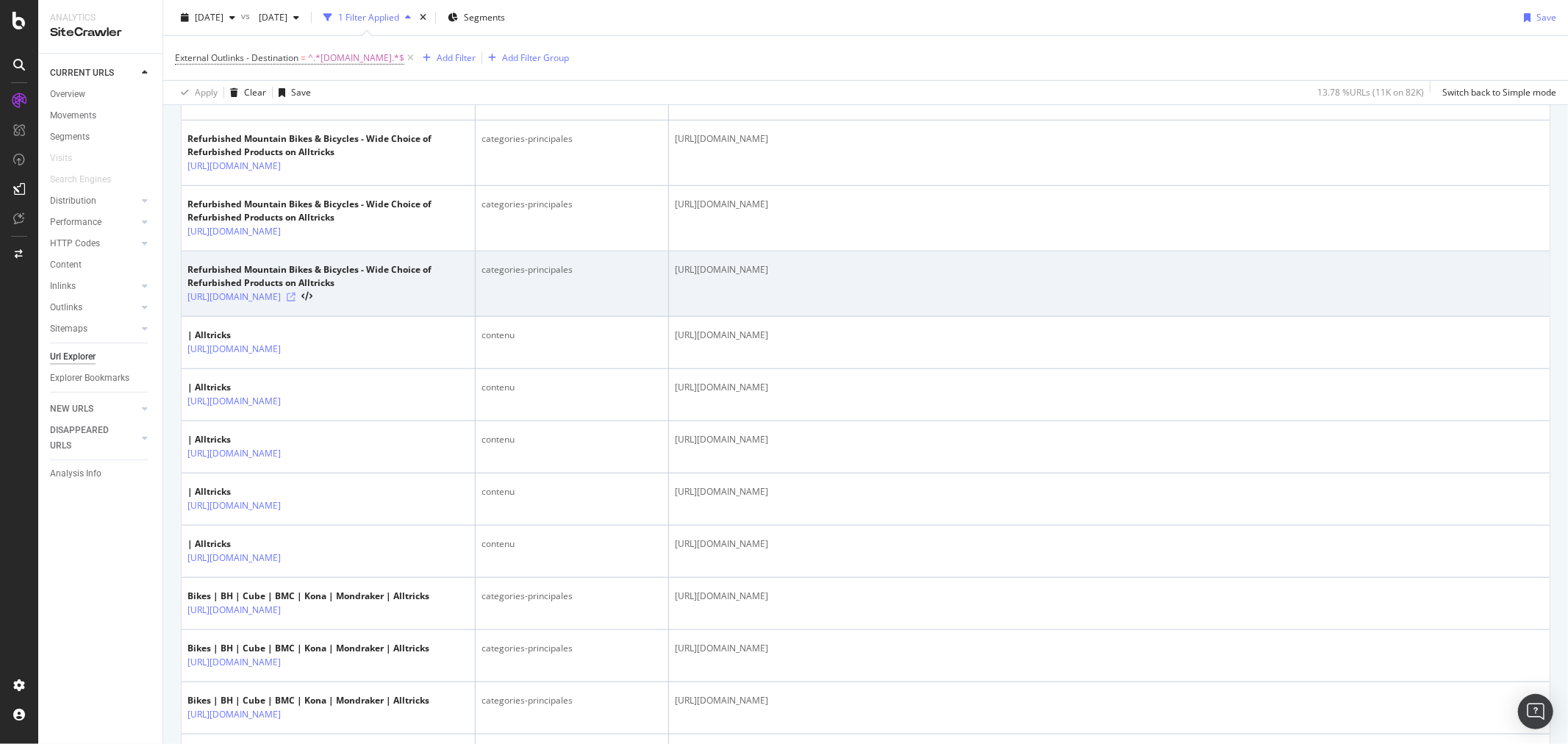
click at [296, 301] on icon at bounding box center [291, 296] width 9 height 9
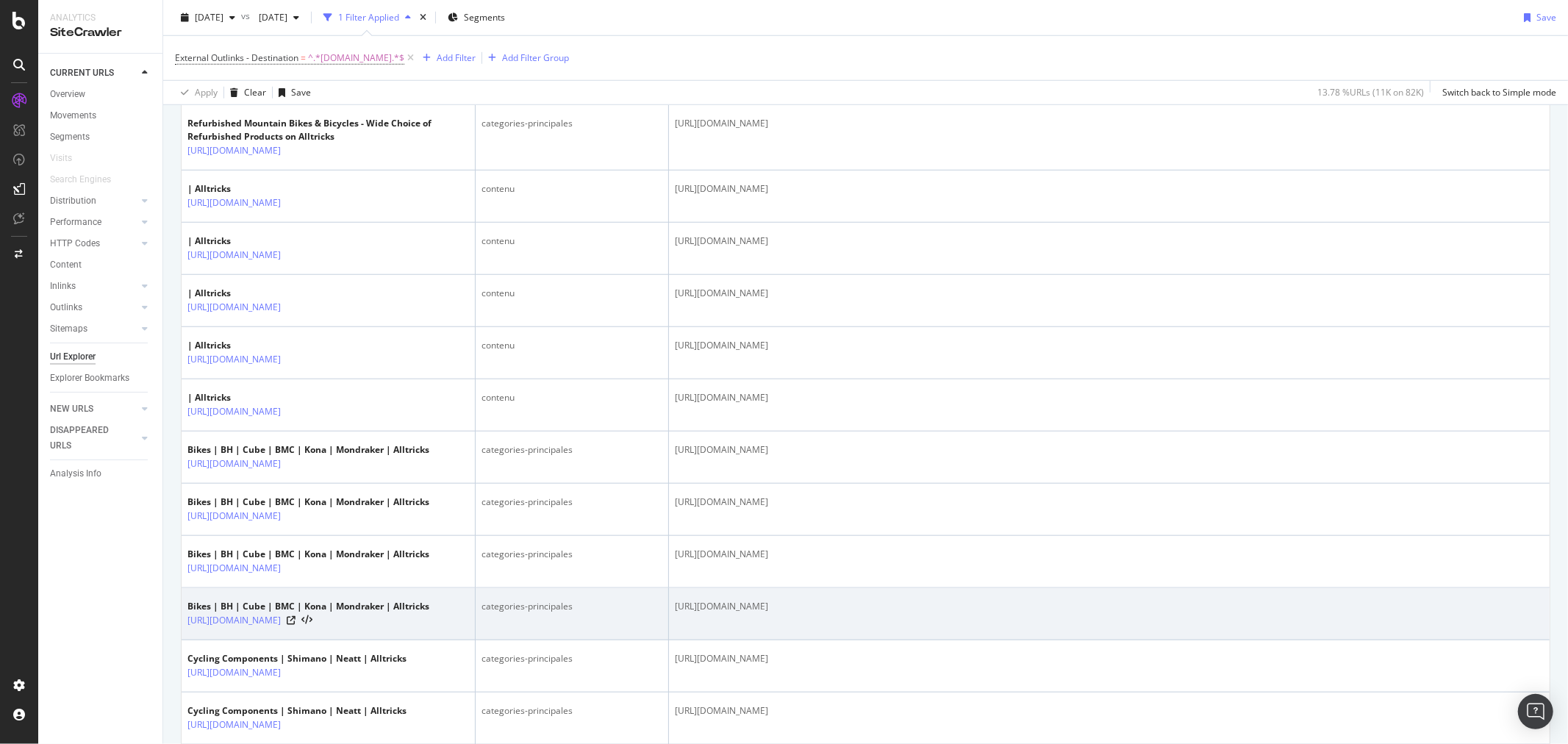
scroll to position [1306, 0]
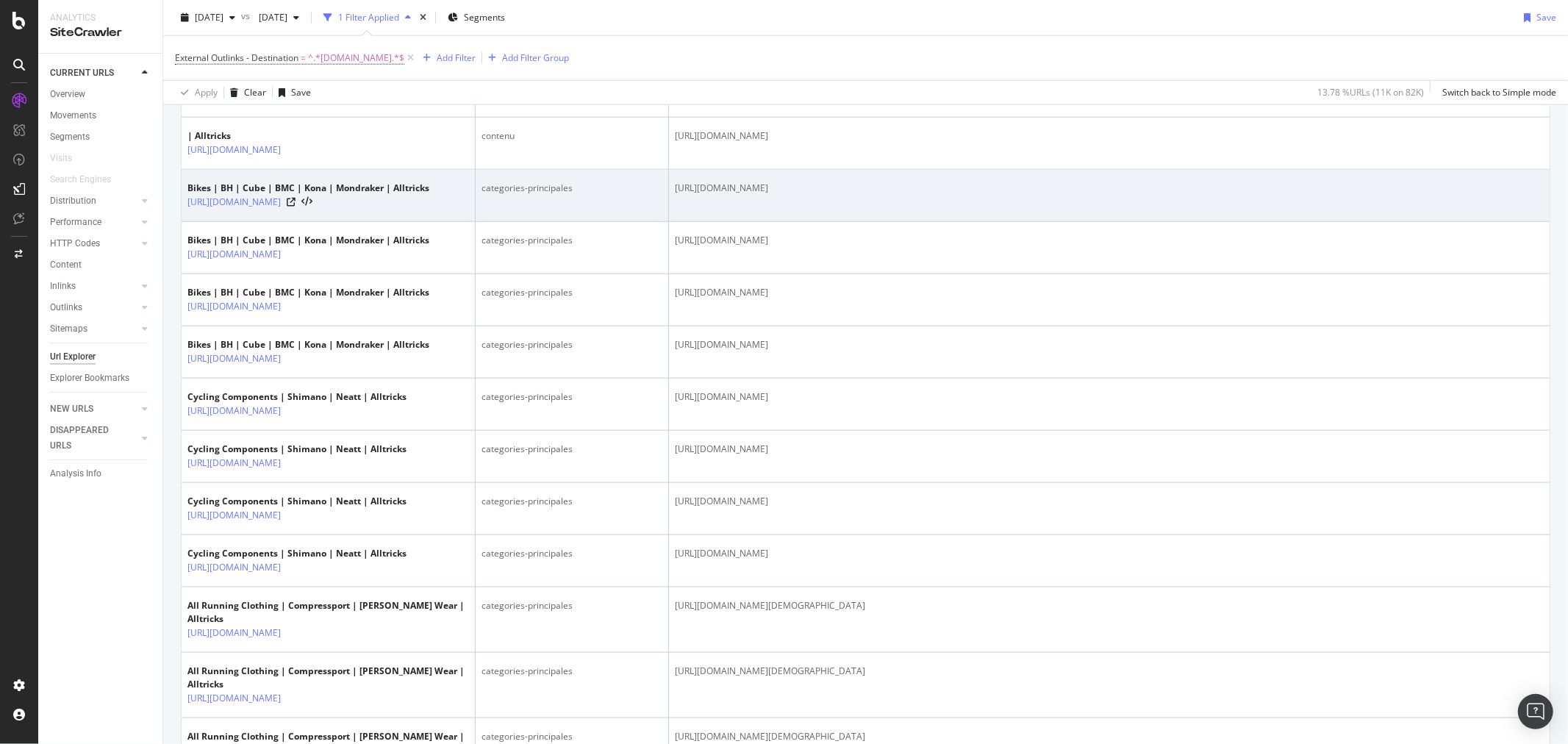
click at [312, 200] on div at bounding box center [299, 202] width 26 height 10
click at [296, 204] on icon at bounding box center [291, 202] width 9 height 9
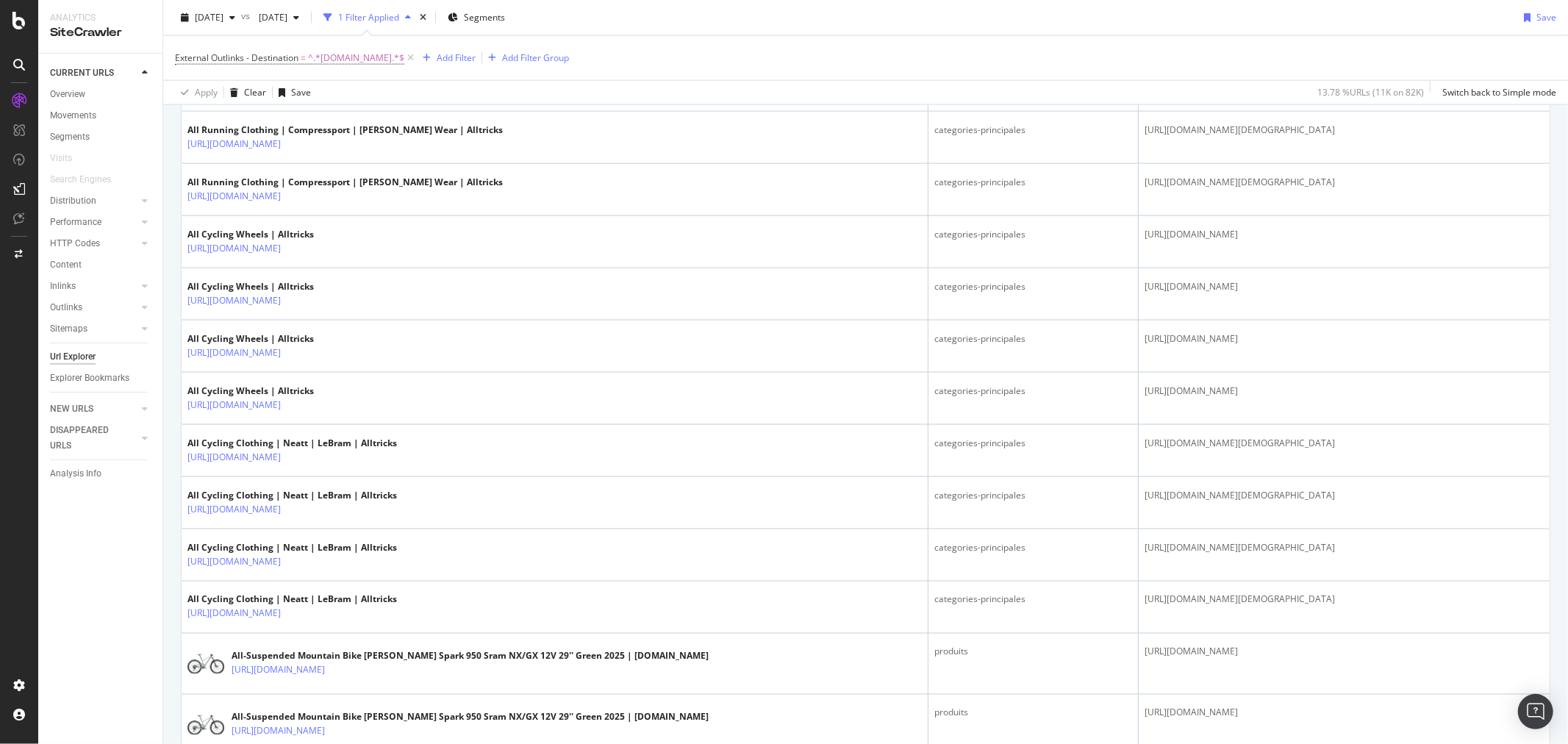
scroll to position [1878, 0]
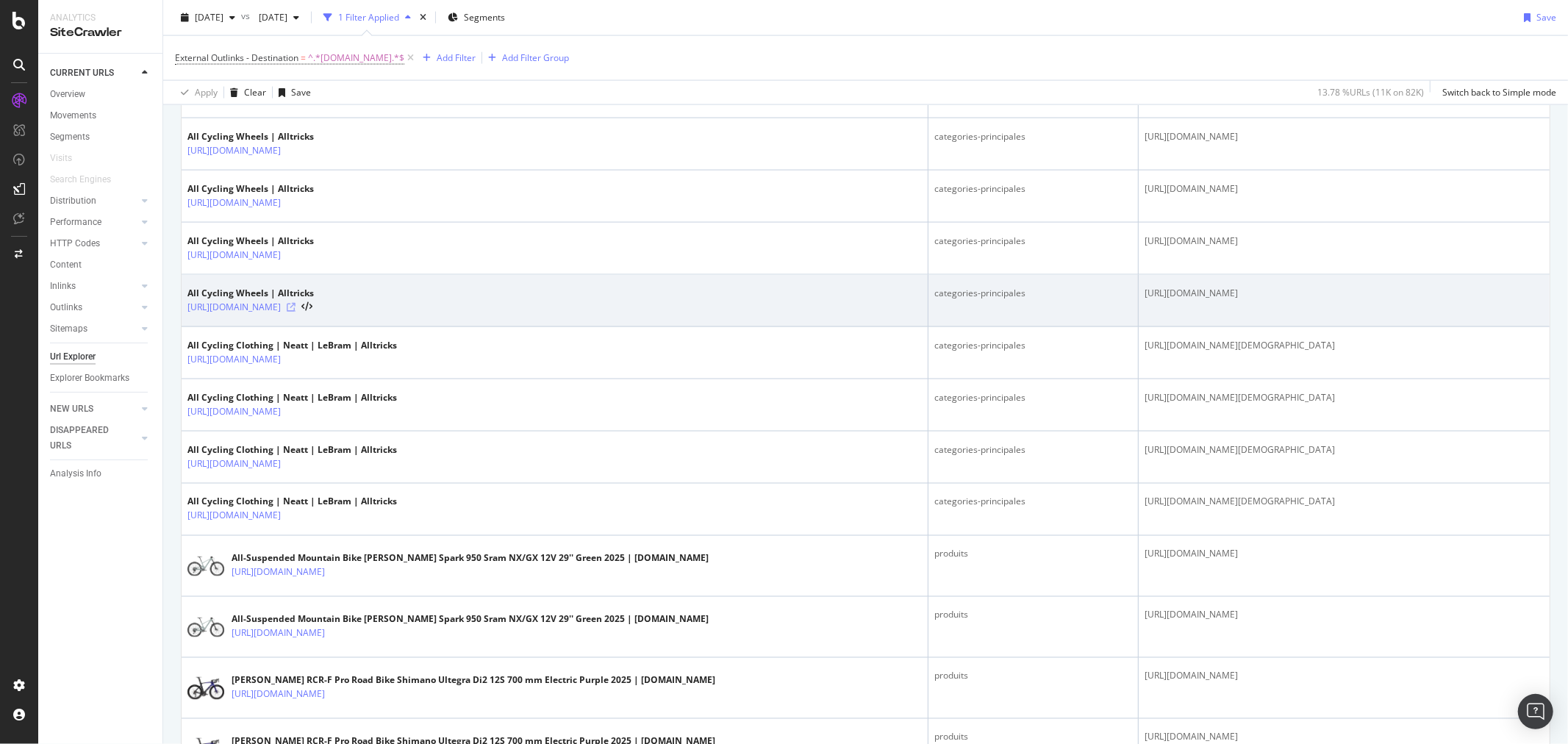
click at [296, 311] on icon at bounding box center [291, 307] width 9 height 9
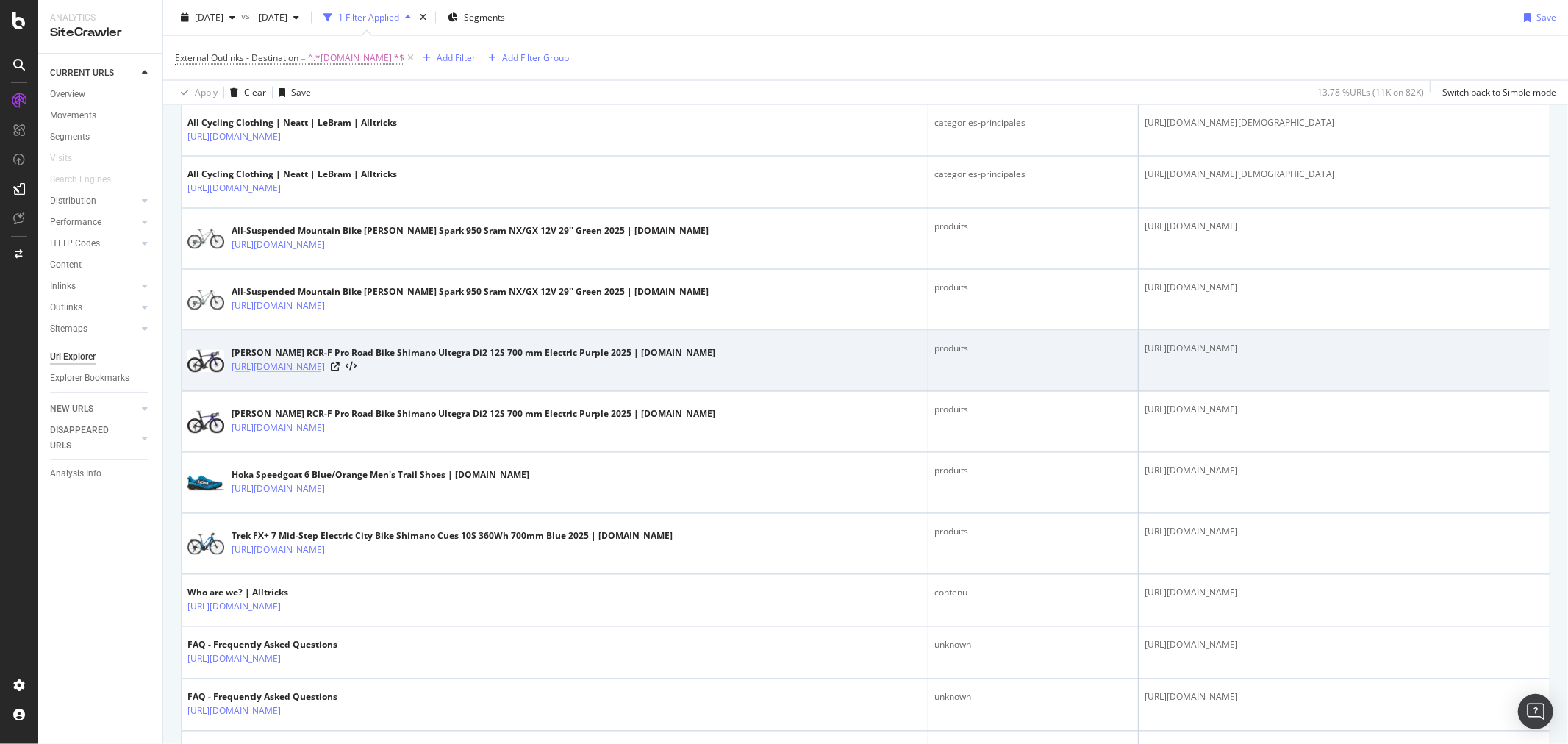
scroll to position [2518, 0]
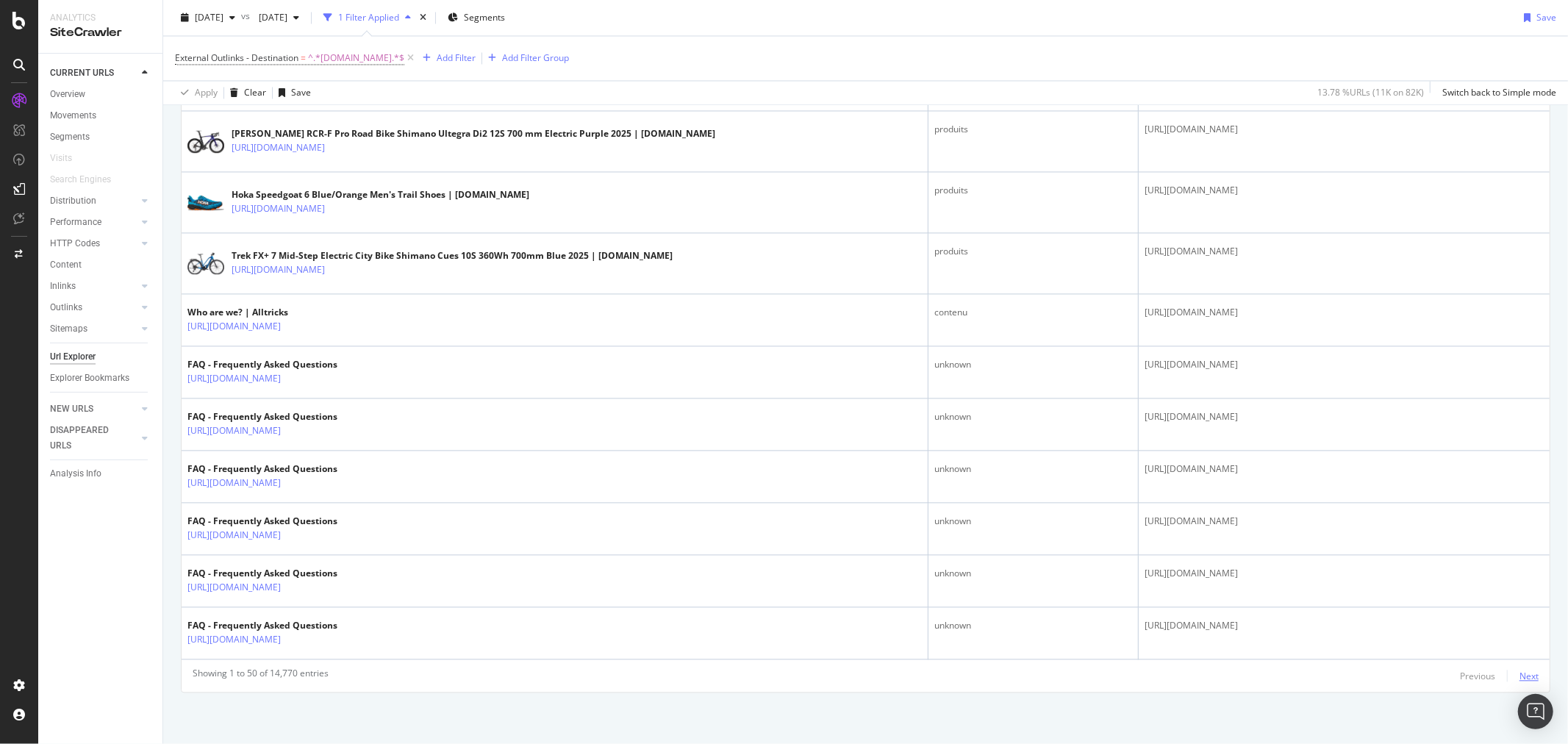
click at [1519, 674] on div "Next" at bounding box center [1528, 675] width 19 height 12
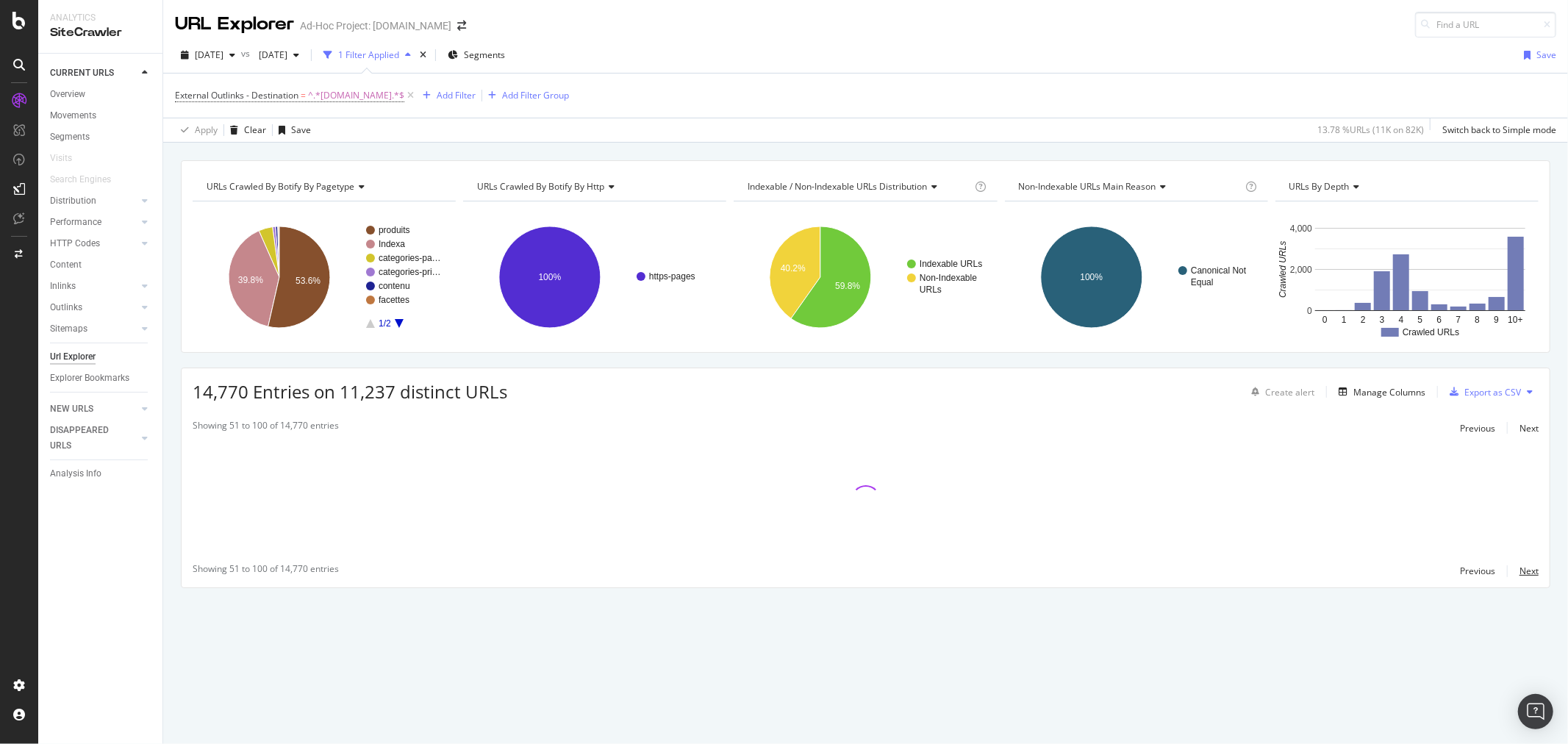
scroll to position [0, 0]
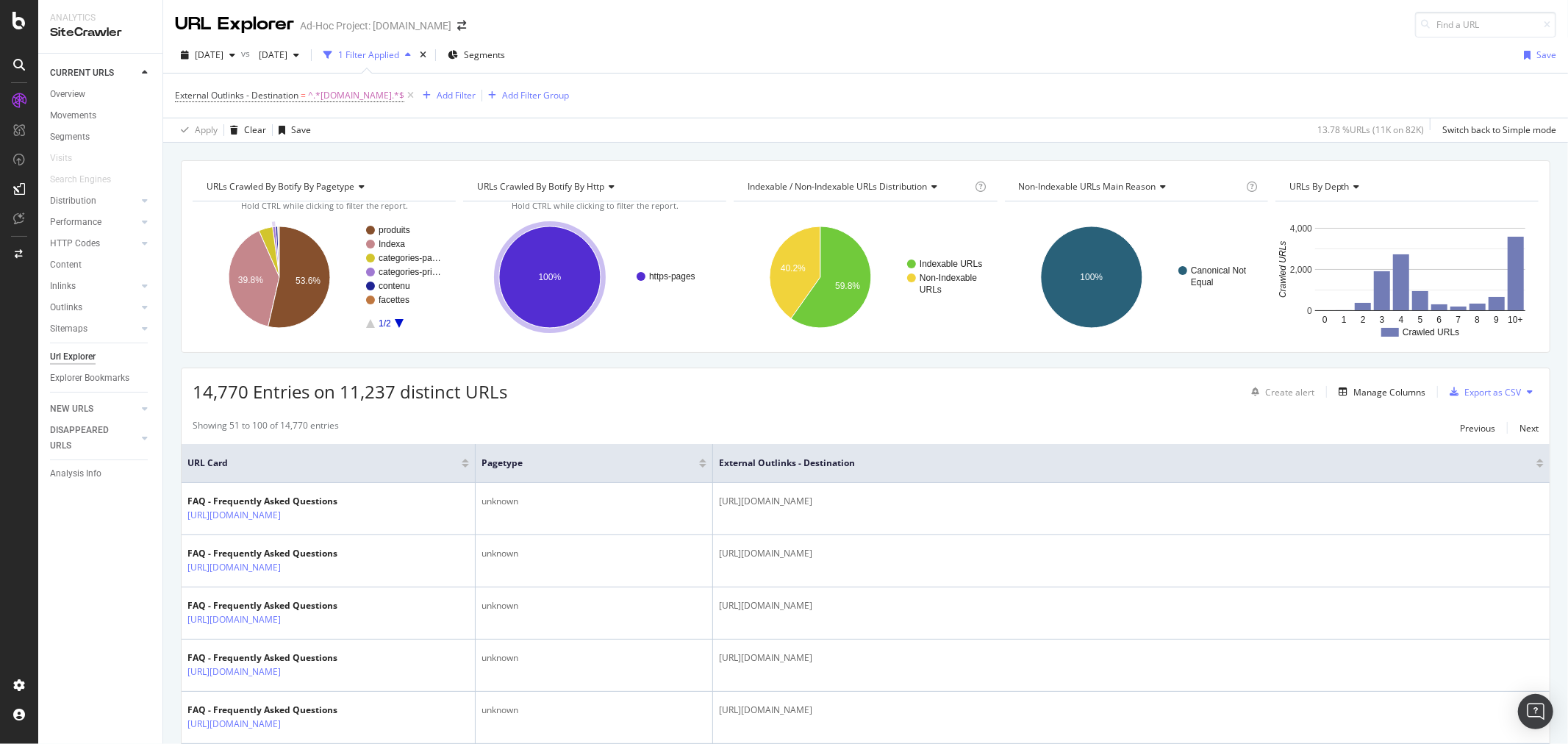
click at [275, 231] on icon "A chart." at bounding box center [276, 251] width 7 height 50
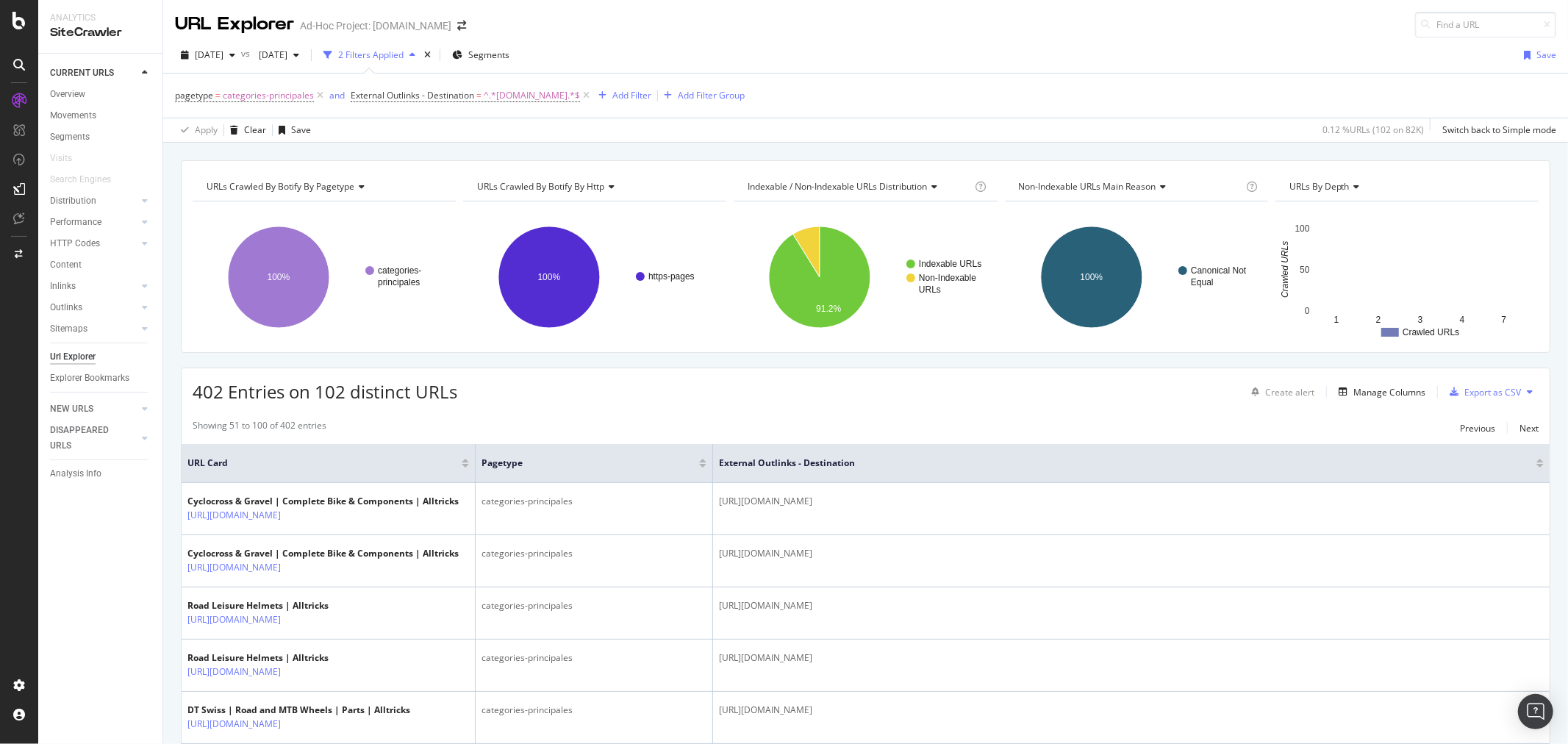
scroll to position [245, 0]
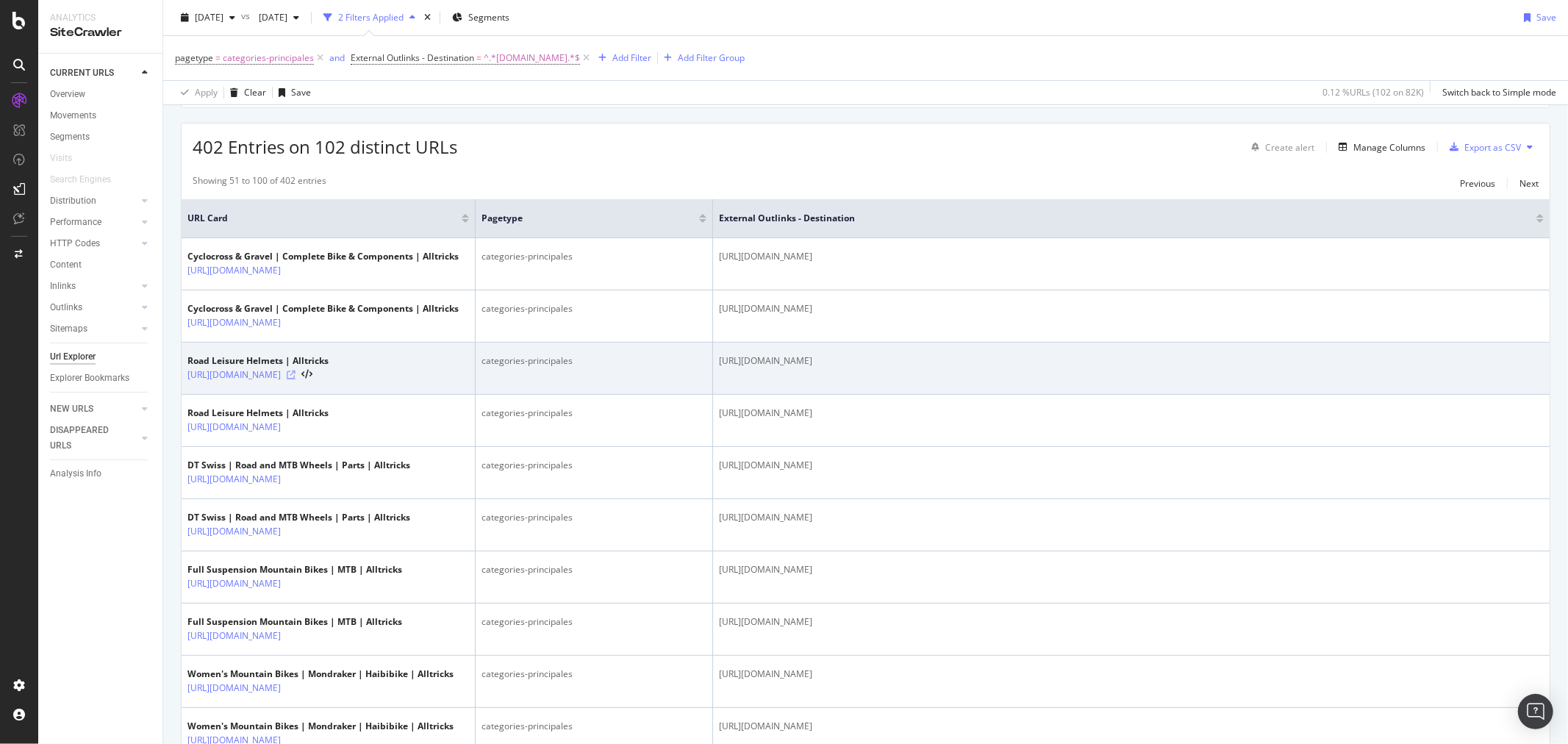
click at [296, 375] on icon at bounding box center [291, 374] width 9 height 9
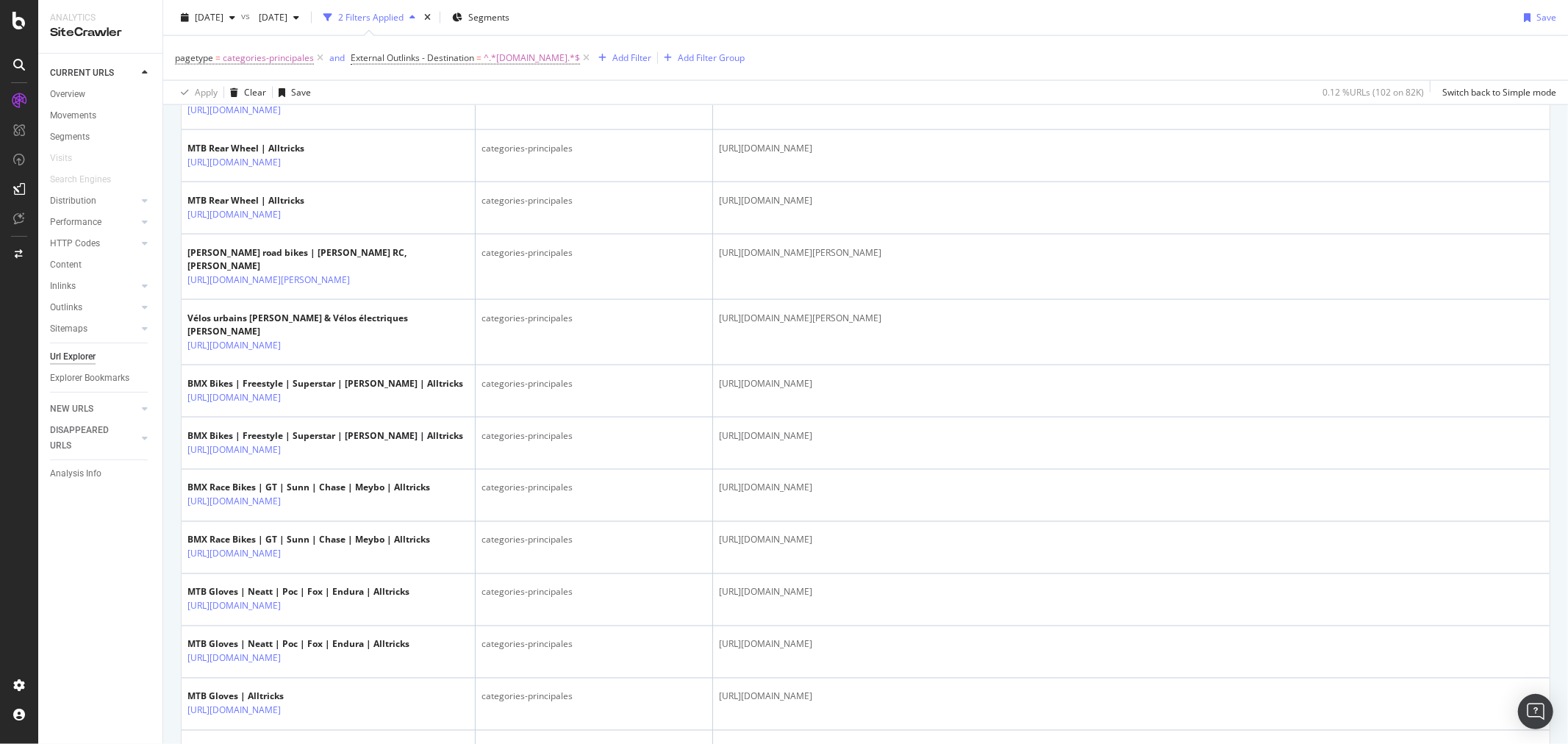
scroll to position [1878, 0]
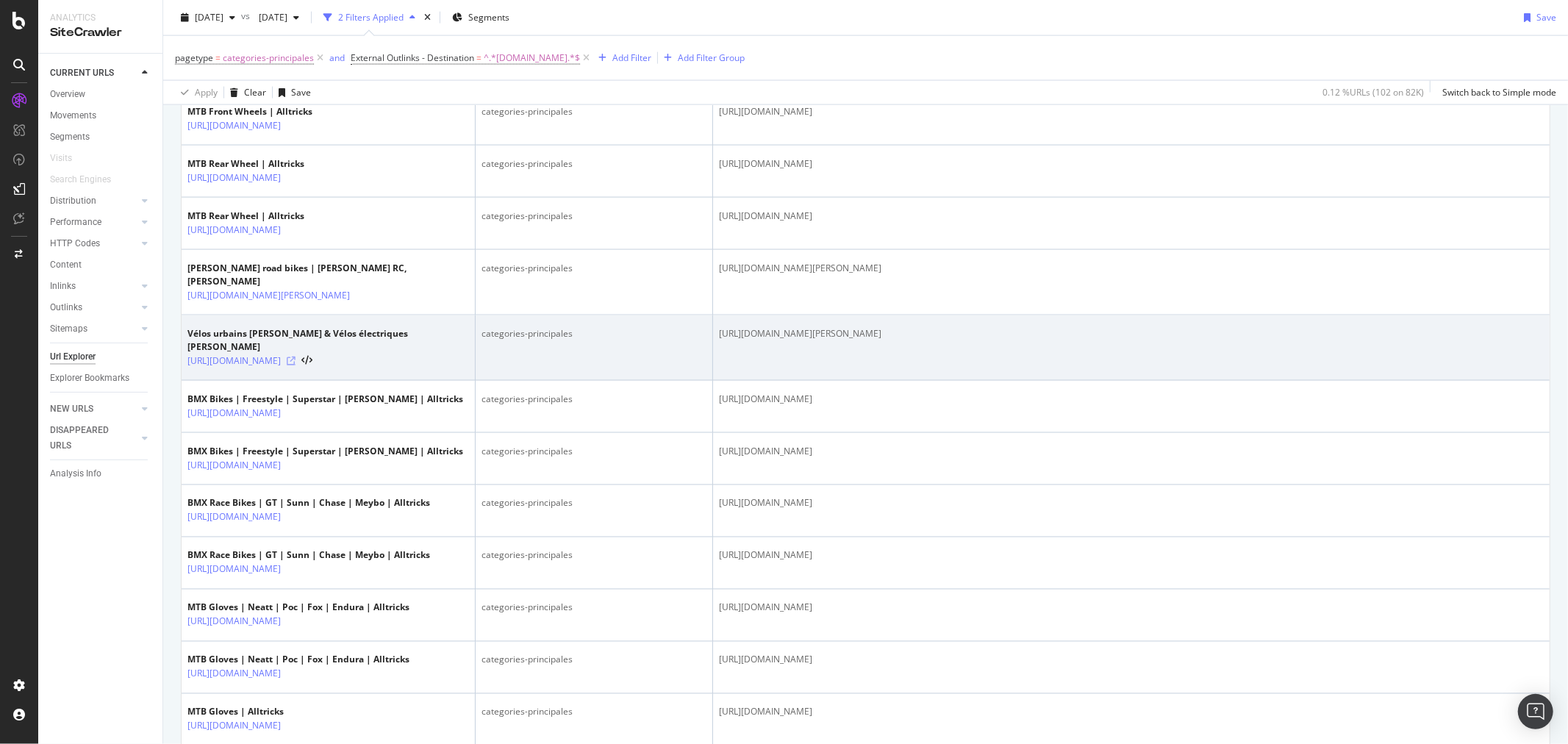
click at [296, 357] on icon at bounding box center [291, 361] width 9 height 9
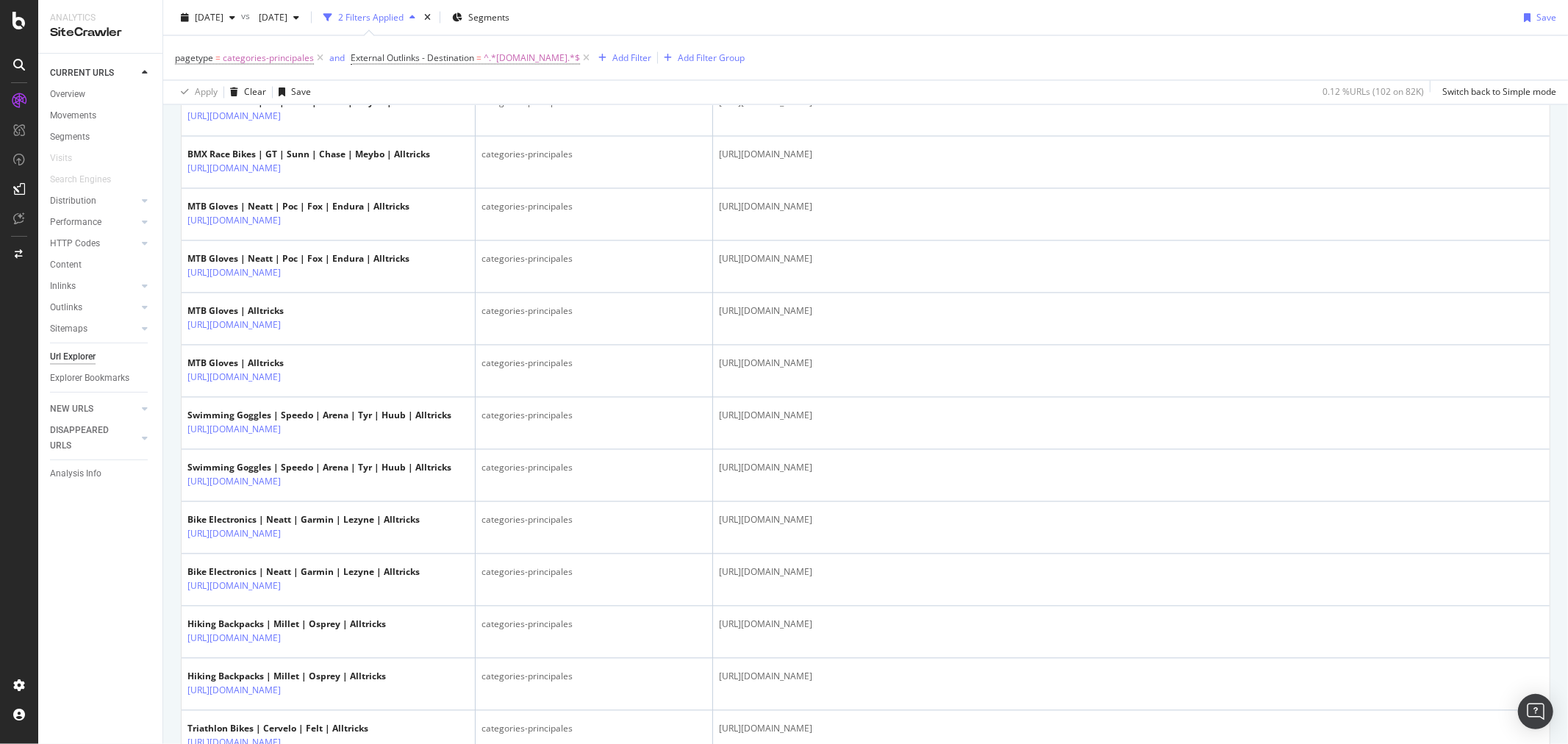
scroll to position [2286, 0]
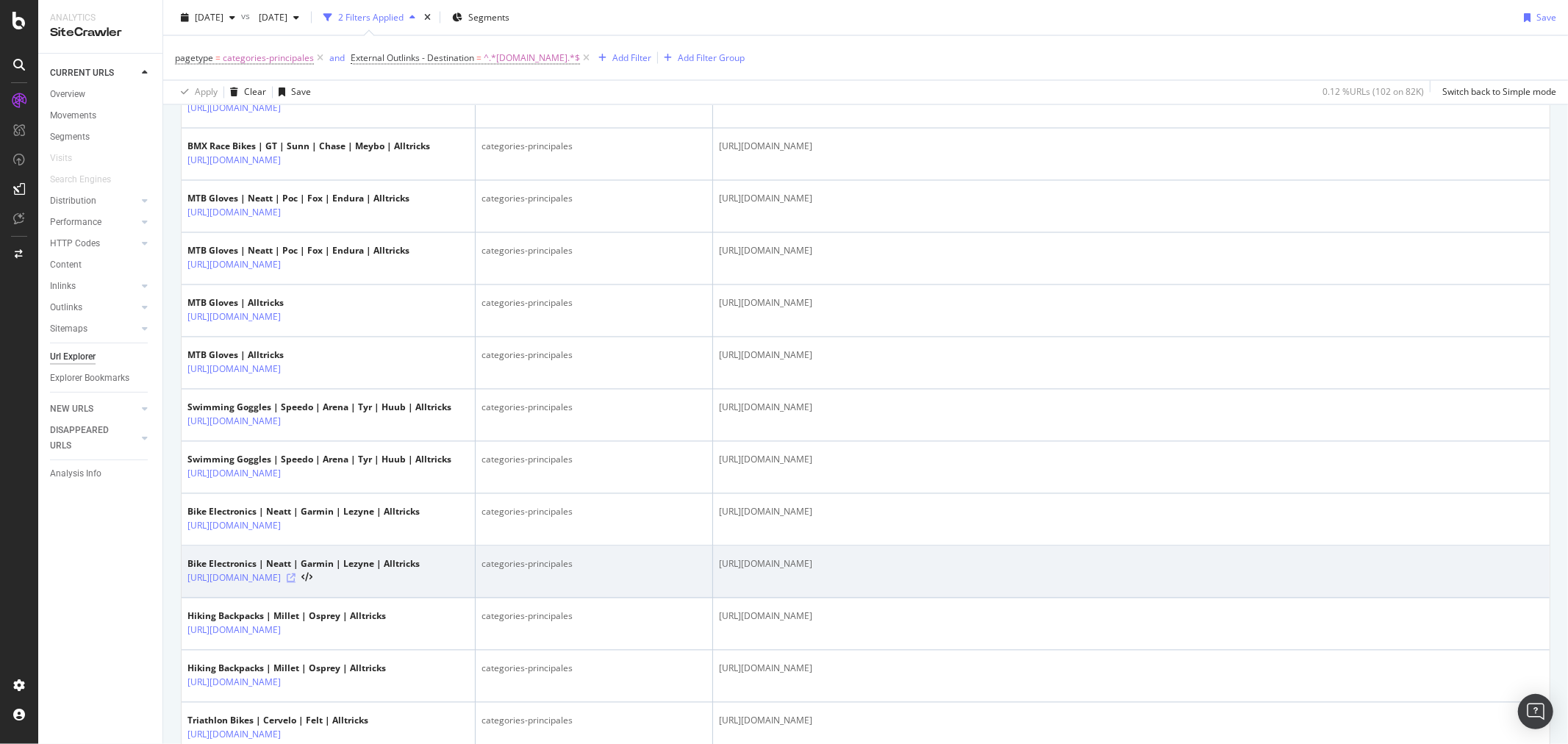
click at [296, 574] on icon at bounding box center [291, 578] width 9 height 9
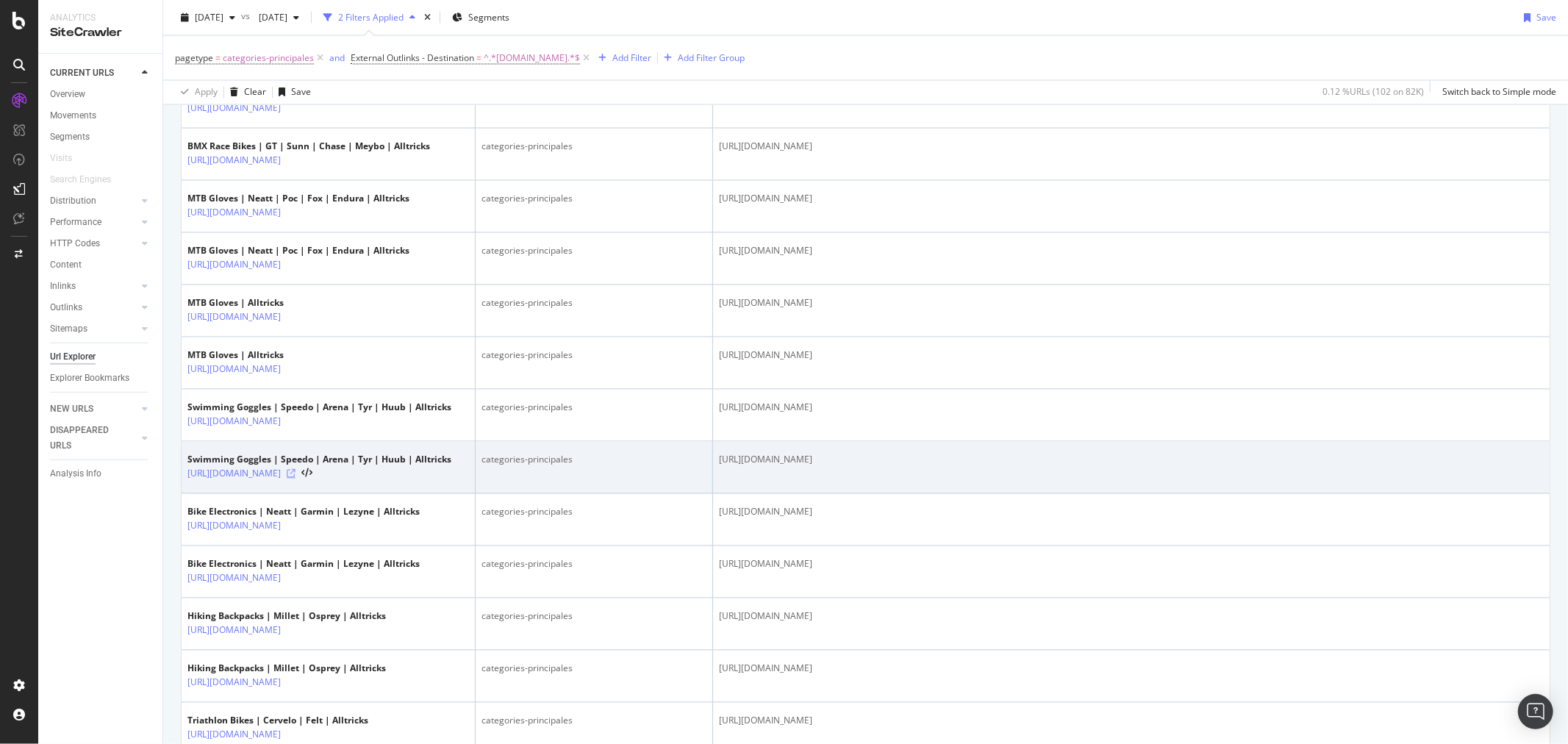
click at [296, 469] on icon at bounding box center [291, 473] width 9 height 9
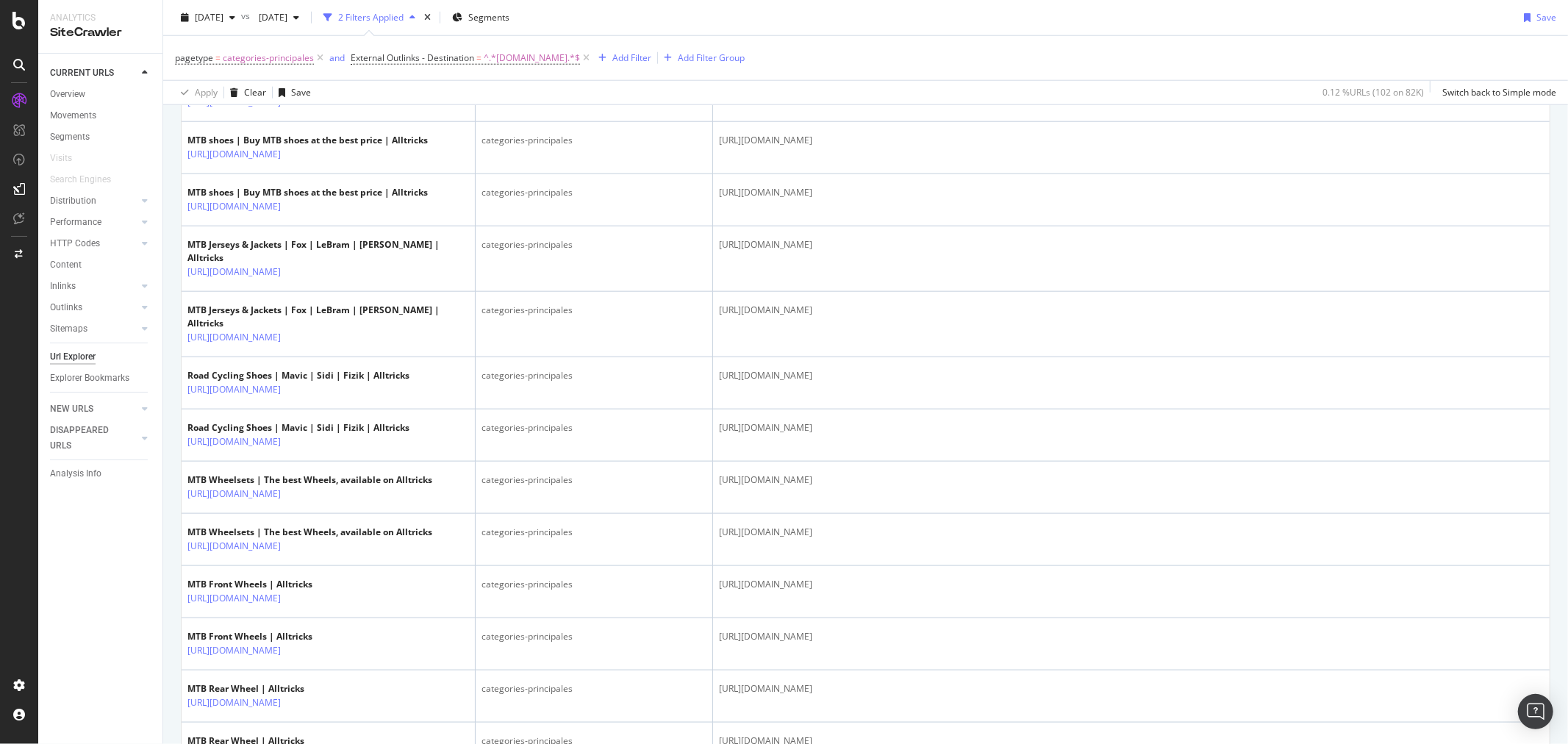
scroll to position [1209, 0]
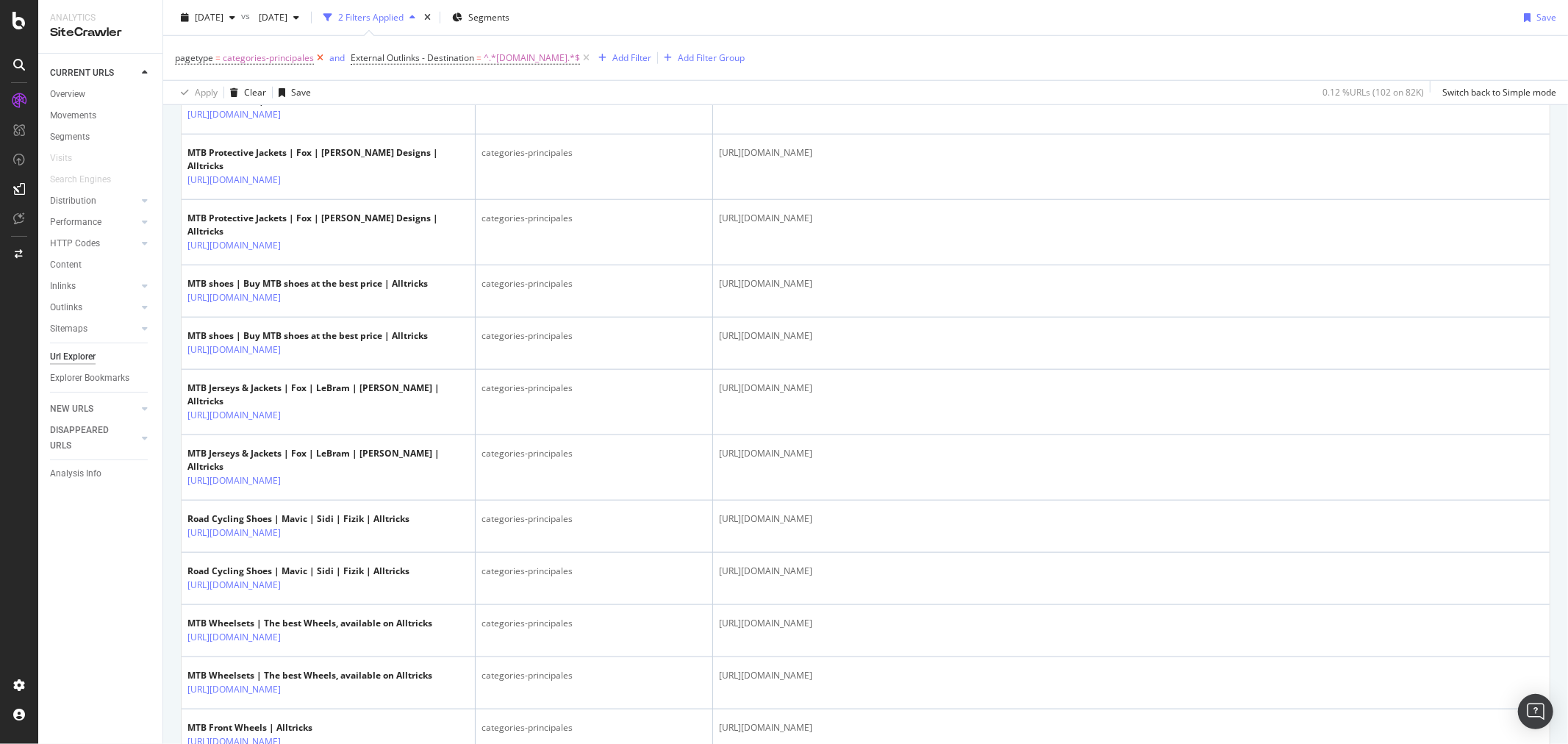
click at [320, 55] on icon at bounding box center [320, 58] width 12 height 15
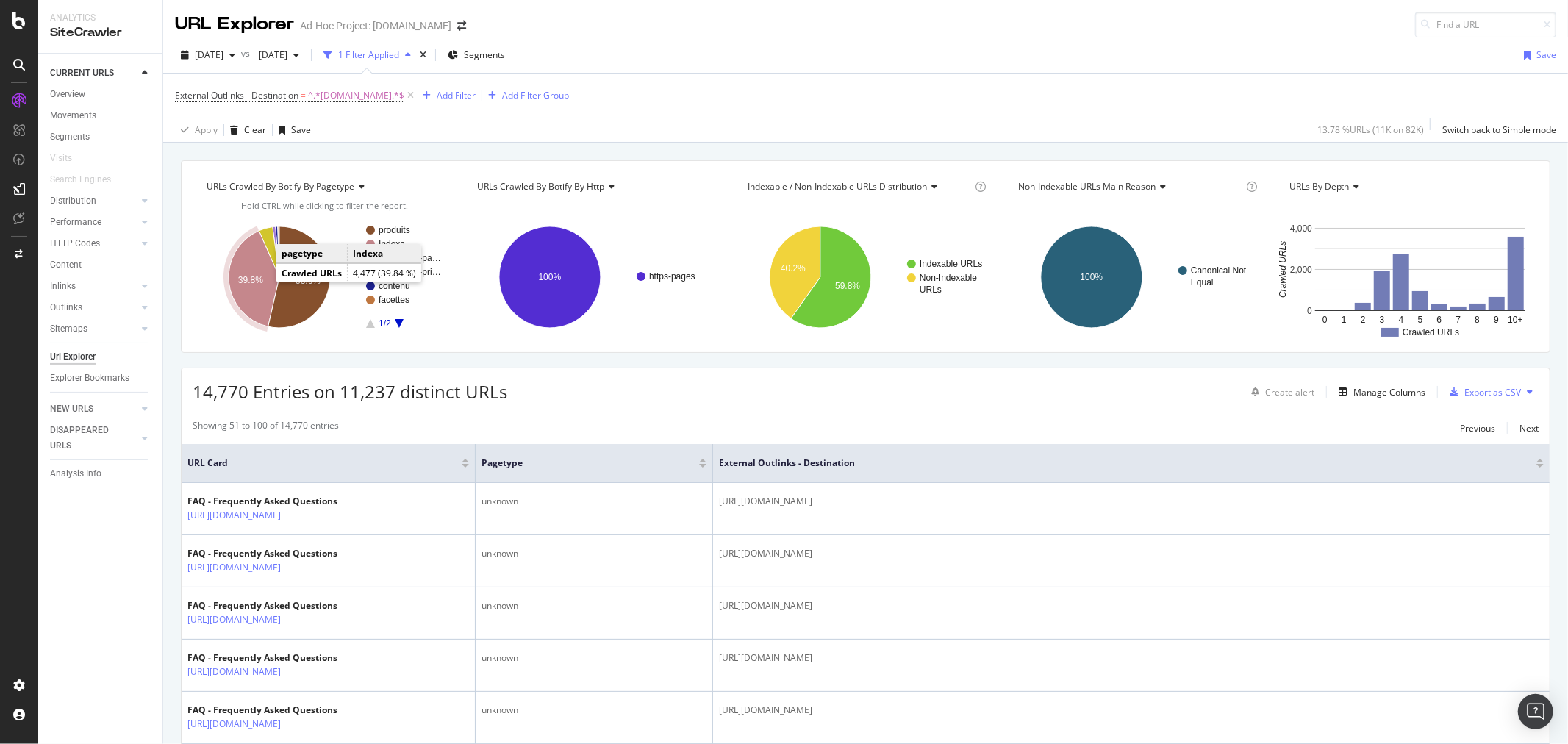
click at [258, 282] on text "39.8%" at bounding box center [251, 280] width 25 height 10
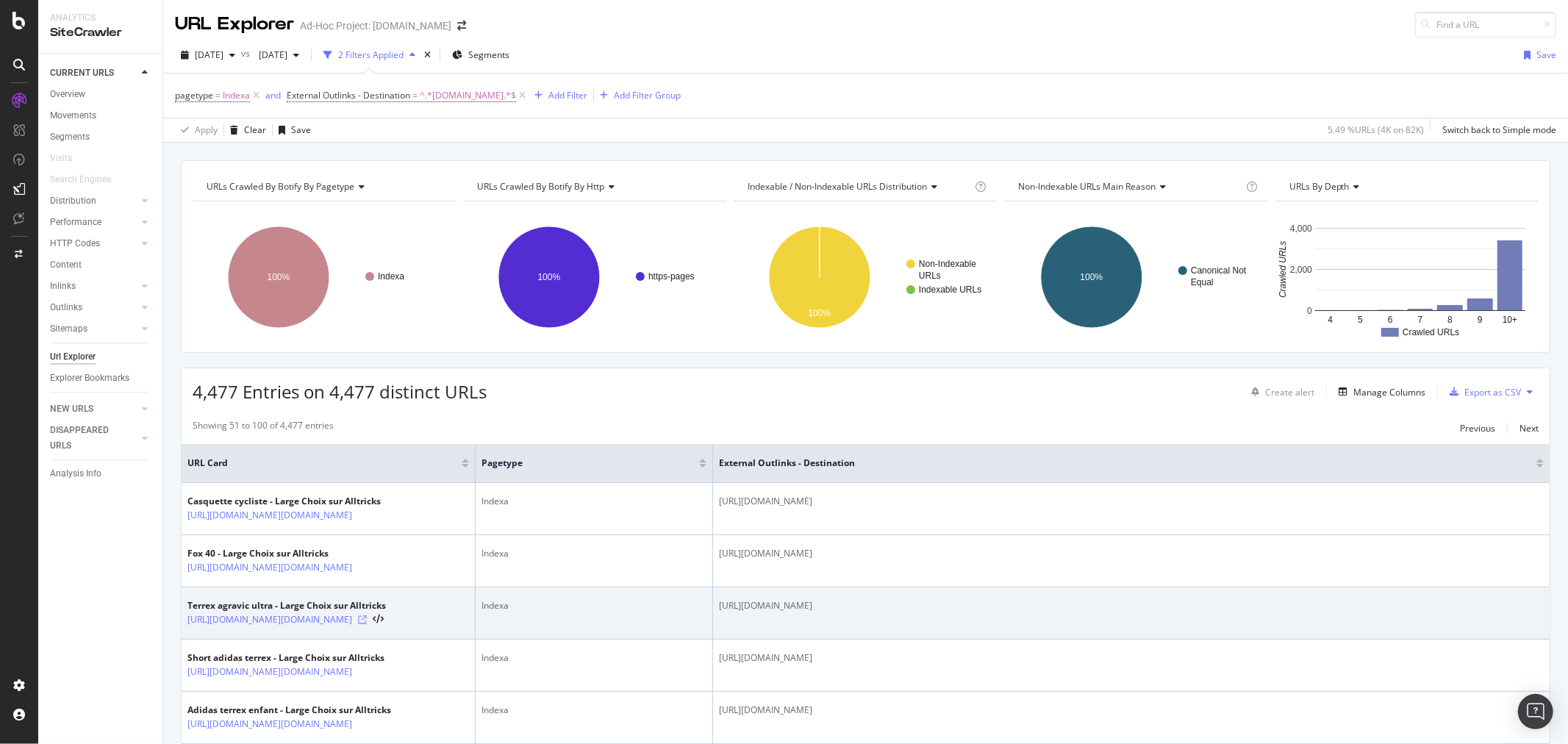
click at [367, 618] on icon at bounding box center [362, 619] width 9 height 9
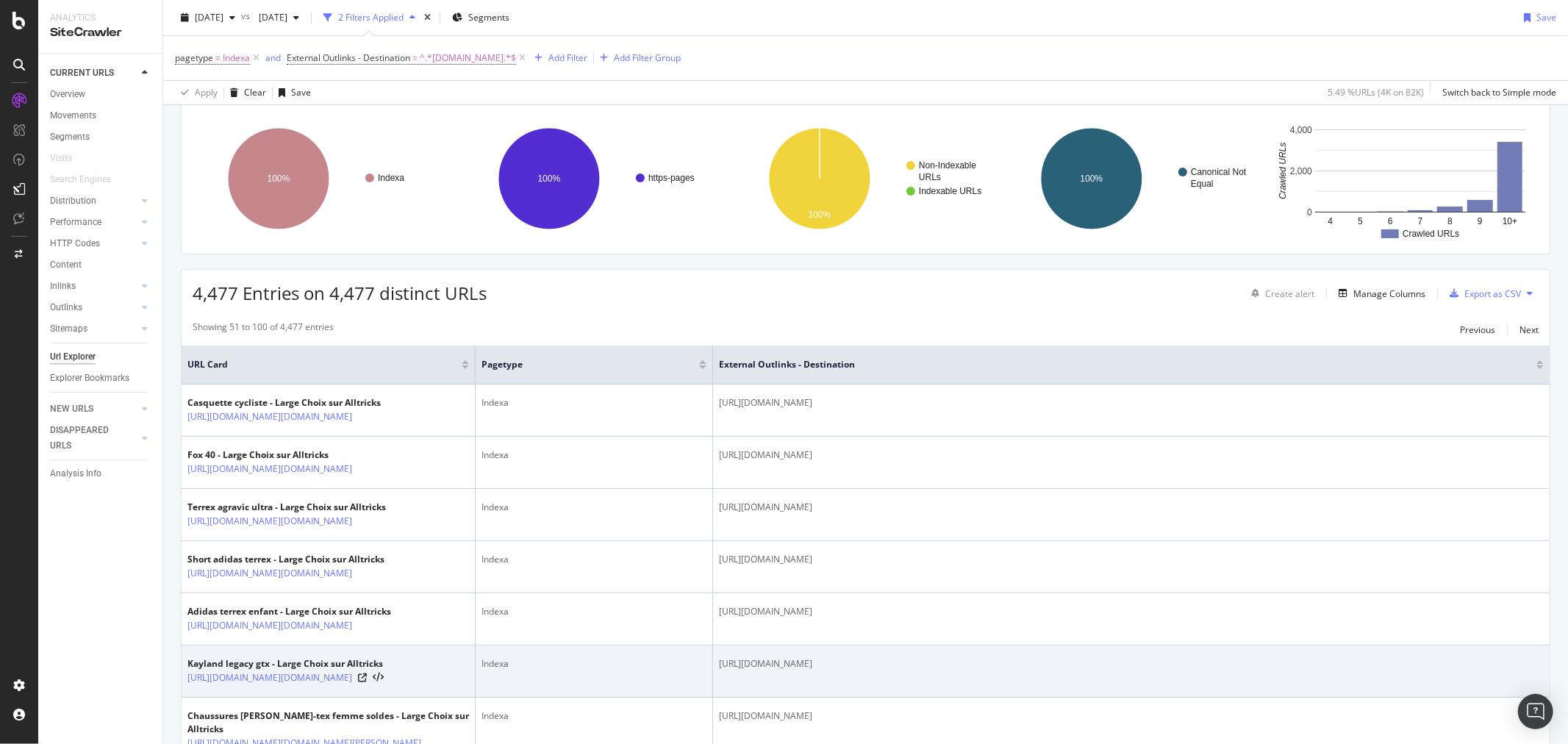
scroll to position [408, 0]
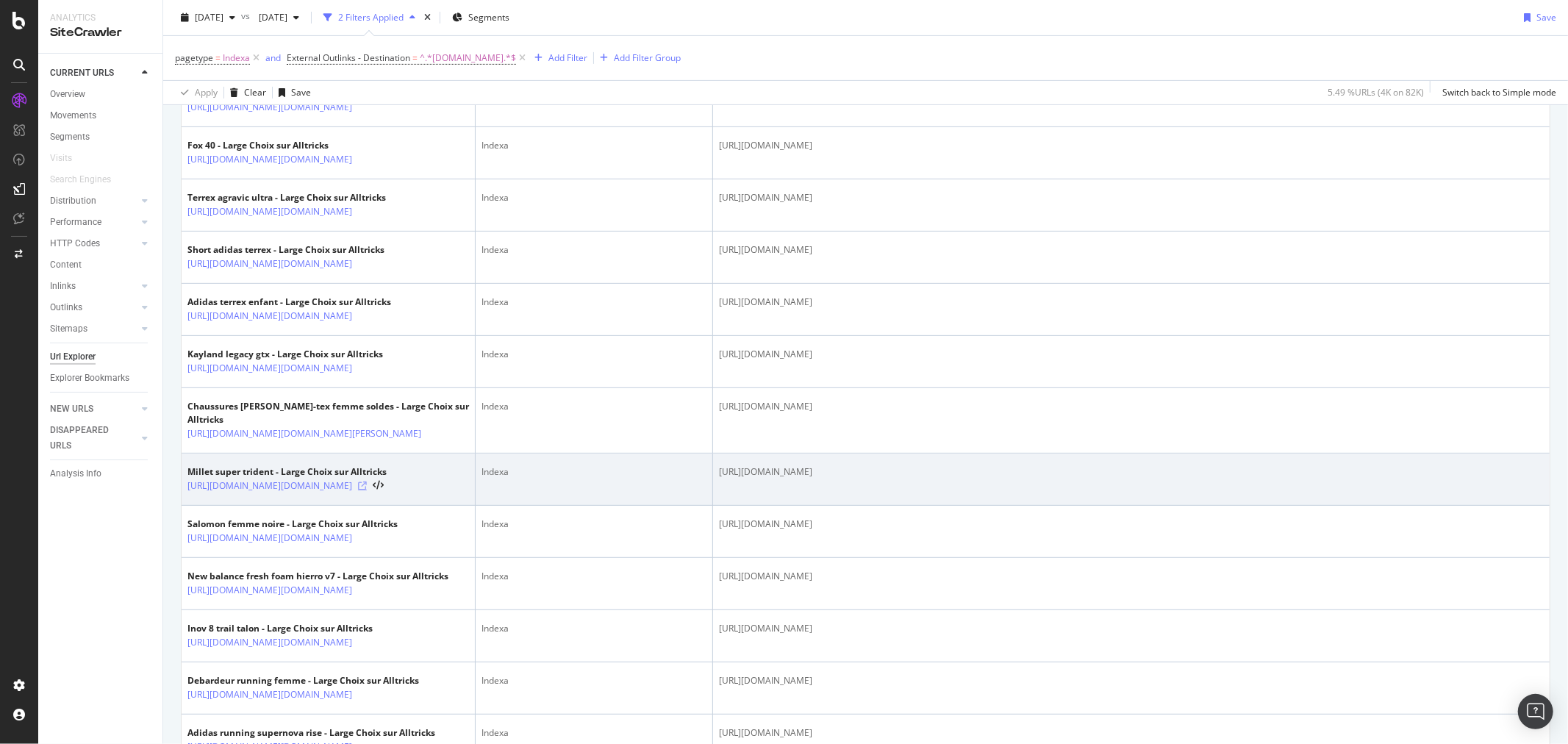
click at [367, 488] on icon at bounding box center [362, 486] width 9 height 9
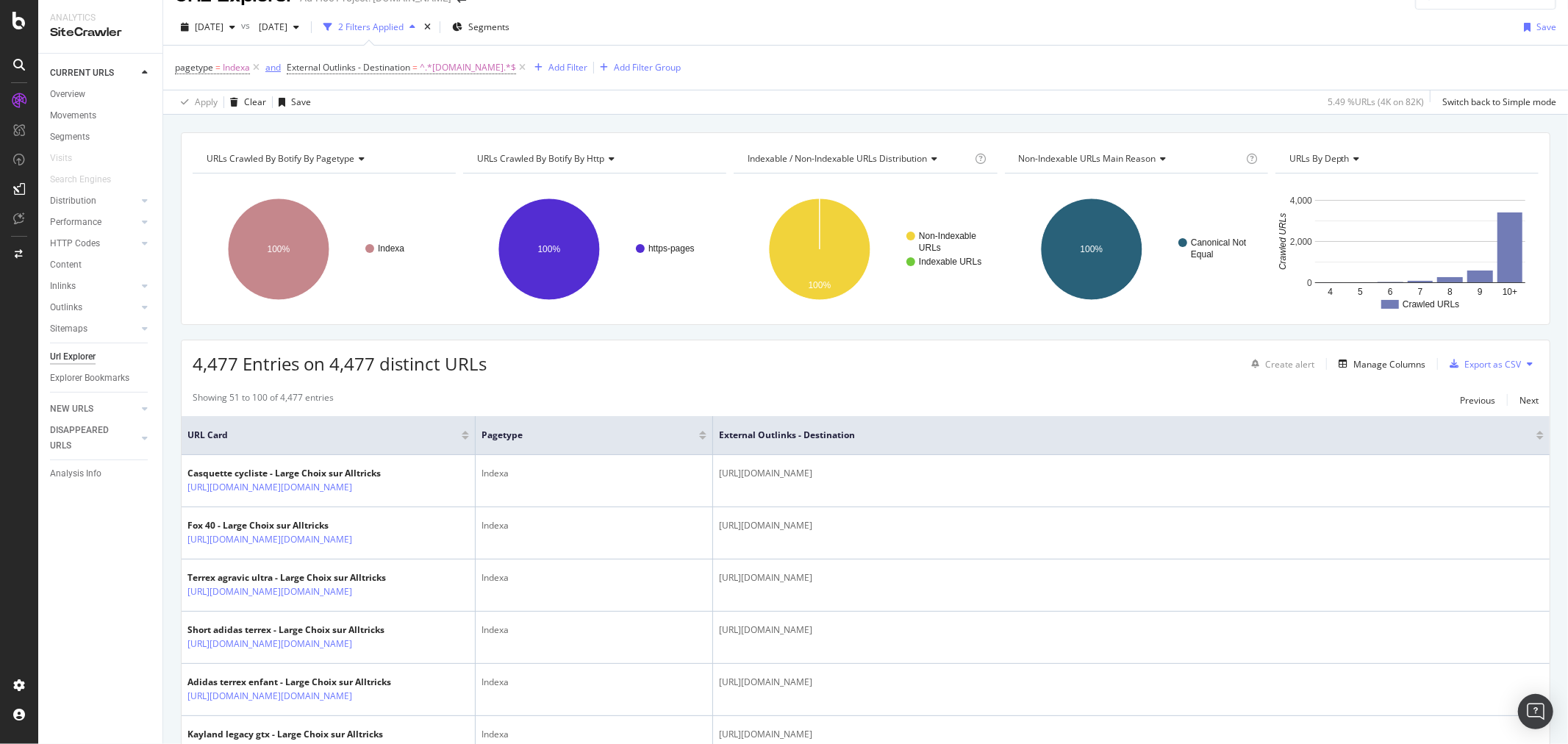
scroll to position [0, 0]
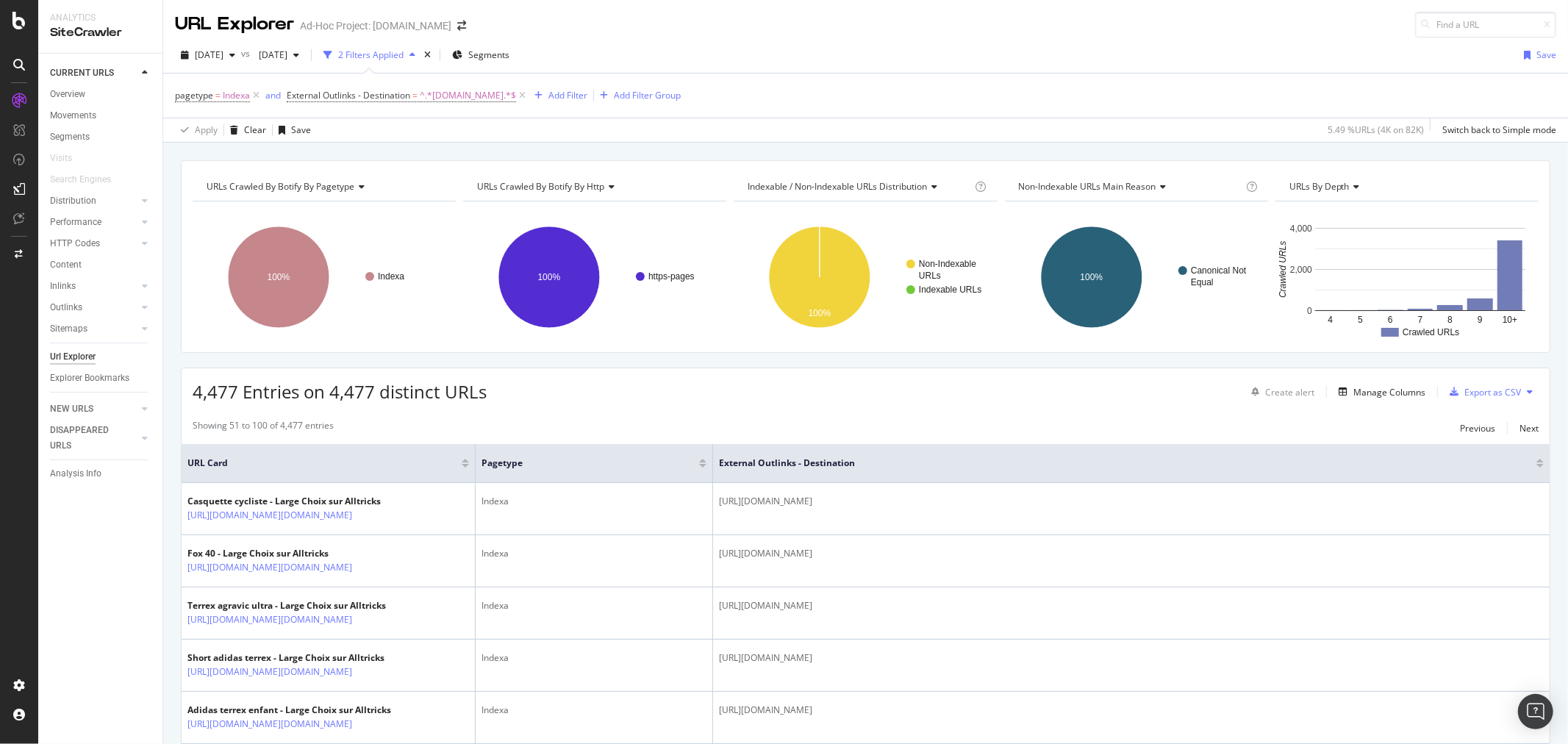
drag, startPoint x: 254, startPoint y: 94, endPoint x: 318, endPoint y: 161, distance: 92.7
click at [254, 94] on icon at bounding box center [256, 96] width 12 height 15
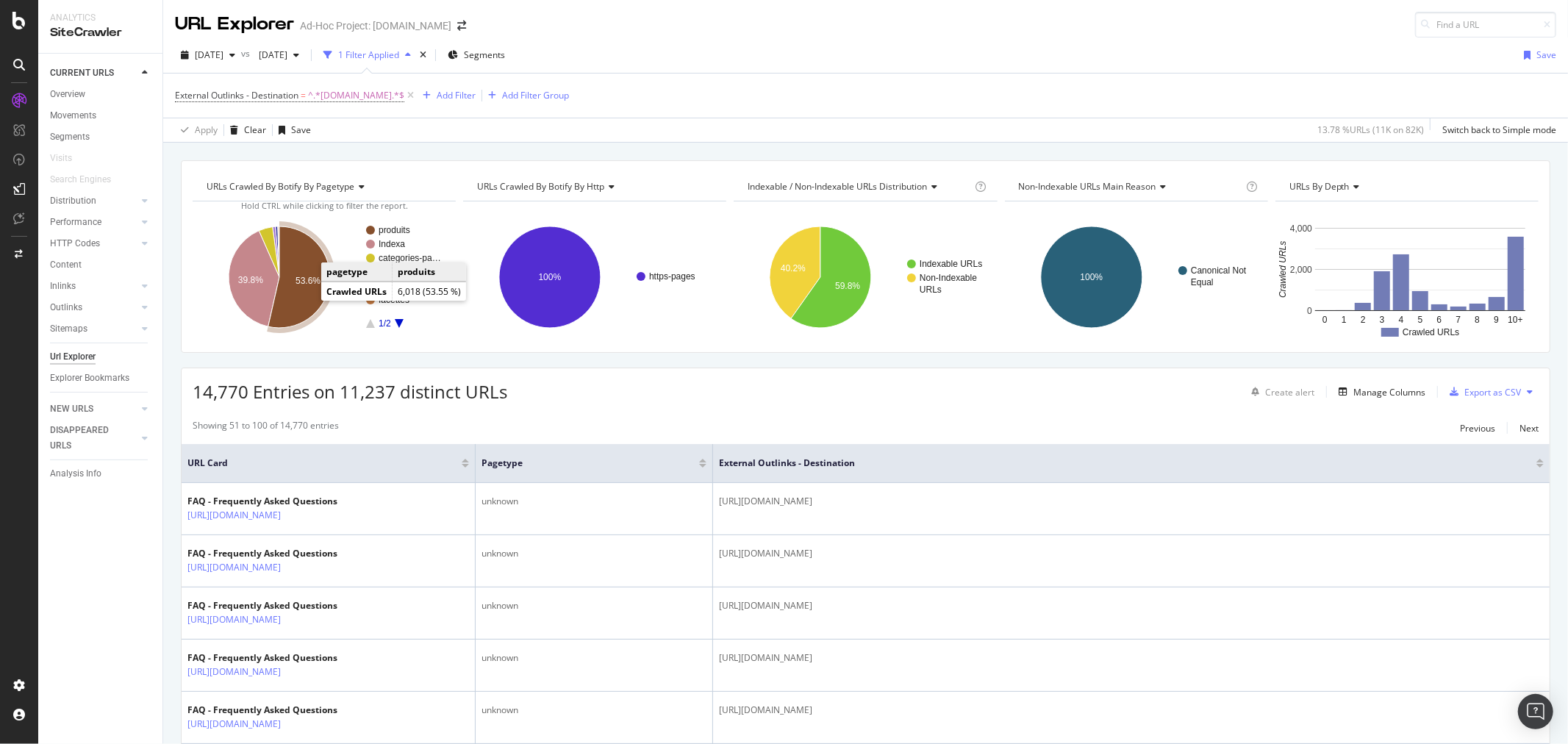
click at [291, 298] on icon "A chart." at bounding box center [299, 276] width 62 height 102
